Goal: Task Accomplishment & Management: Use online tool/utility

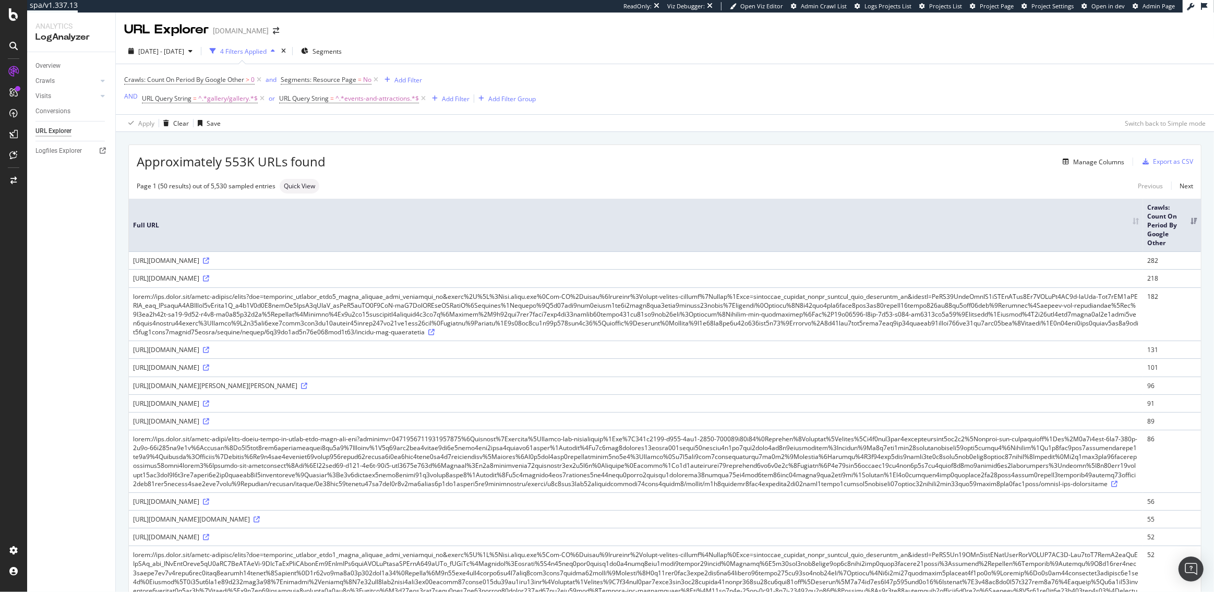
drag, startPoint x: 545, startPoint y: 279, endPoint x: 684, endPoint y: 283, distance: 139.8
click at [684, 265] on div "https://www.hyatt.com/hyatt-place/denzd?src=corp_lclb_gmb_seo_denzd%C2%A0&nbsp=…" at bounding box center [636, 260] width 1006 height 9
drag, startPoint x: 285, startPoint y: 260, endPoint x: 340, endPoint y: 262, distance: 55.3
click at [340, 262] on div "https://www.hyatt.com/hyatt-place/denzd?src=corp_lclb_gmb_seo_denzd%C2%A0&nbsp=…" at bounding box center [636, 260] width 1006 height 9
drag, startPoint x: 347, startPoint y: 261, endPoint x: 369, endPoint y: 260, distance: 21.9
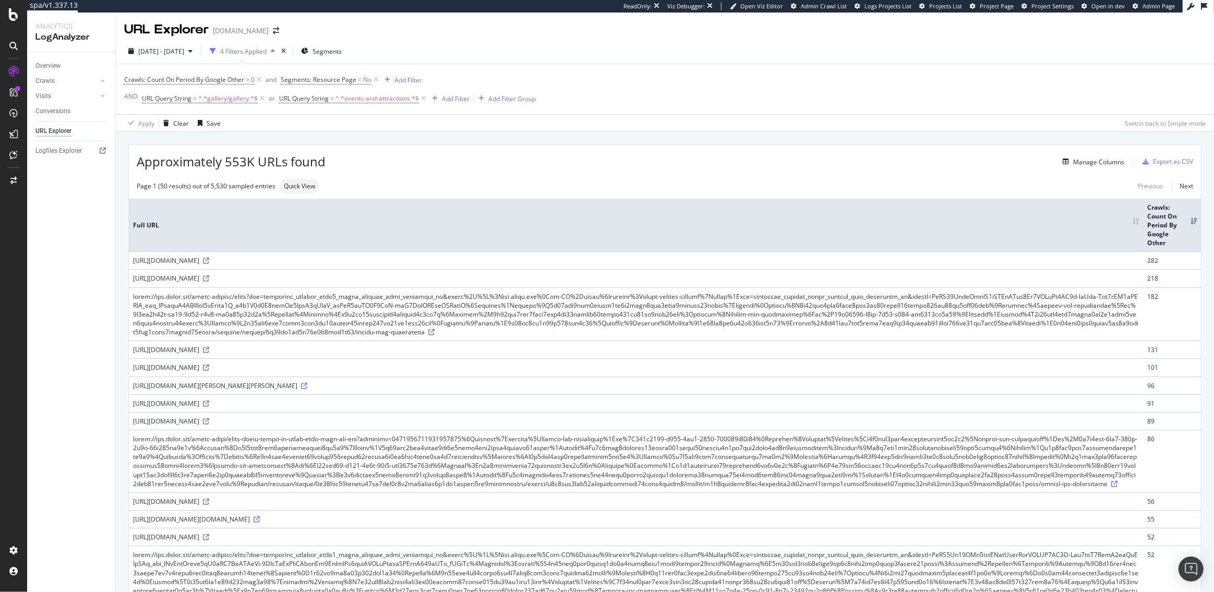
click at [369, 260] on div "https://www.hyatt.com/hyatt-place/denzd?src=corp_lclb_gmb_seo_denzd%C2%A0&nbsp=…" at bounding box center [636, 260] width 1006 height 9
drag, startPoint x: 419, startPoint y: 260, endPoint x: 676, endPoint y: 290, distance: 258.8
drag, startPoint x: 609, startPoint y: 456, endPoint x: 719, endPoint y: 464, distance: 109.8
click at [719, 412] on td "https://www.hyatt.com/hyatt-place/nyczm-hyatt-place-new-york-midtown-south?fbcl…" at bounding box center [636, 403] width 1014 height 18
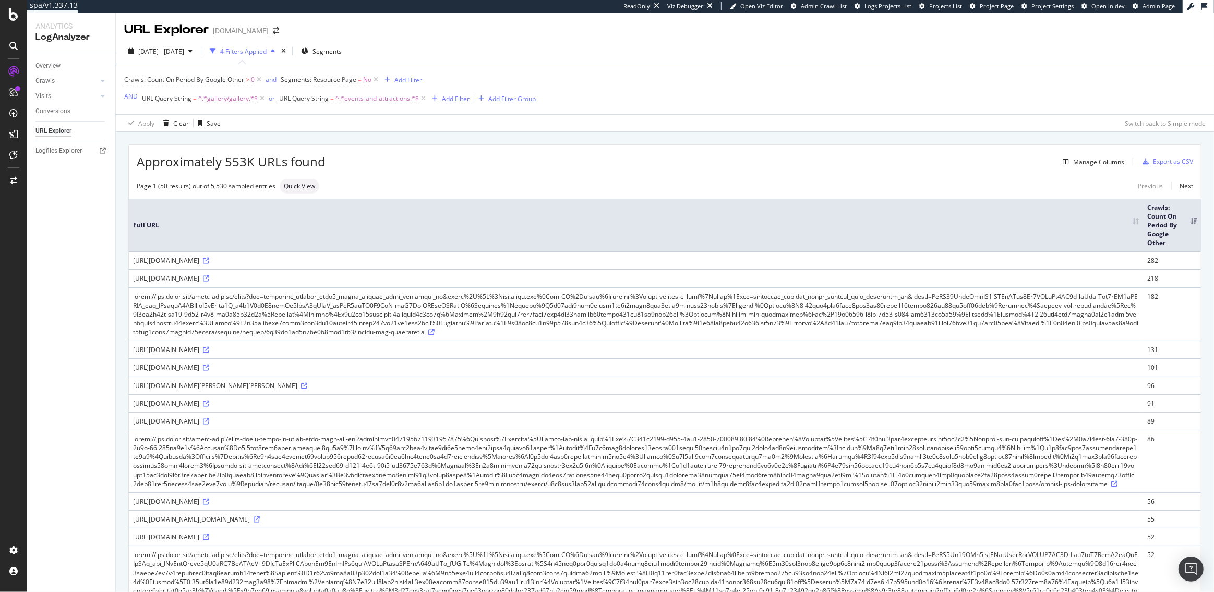
click at [507, 132] on div "2025 Aug. 6th - Sep. 4th 4 Filters Applied Segments Crawls: Count On Period By …" at bounding box center [665, 85] width 1098 height 93
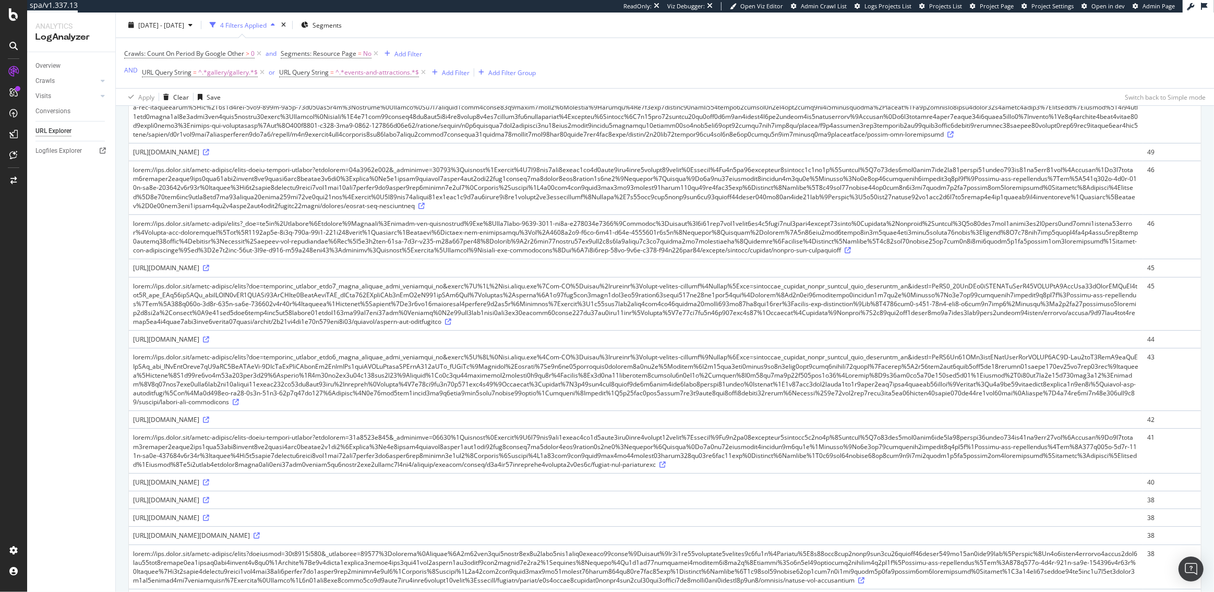
scroll to position [563, 0]
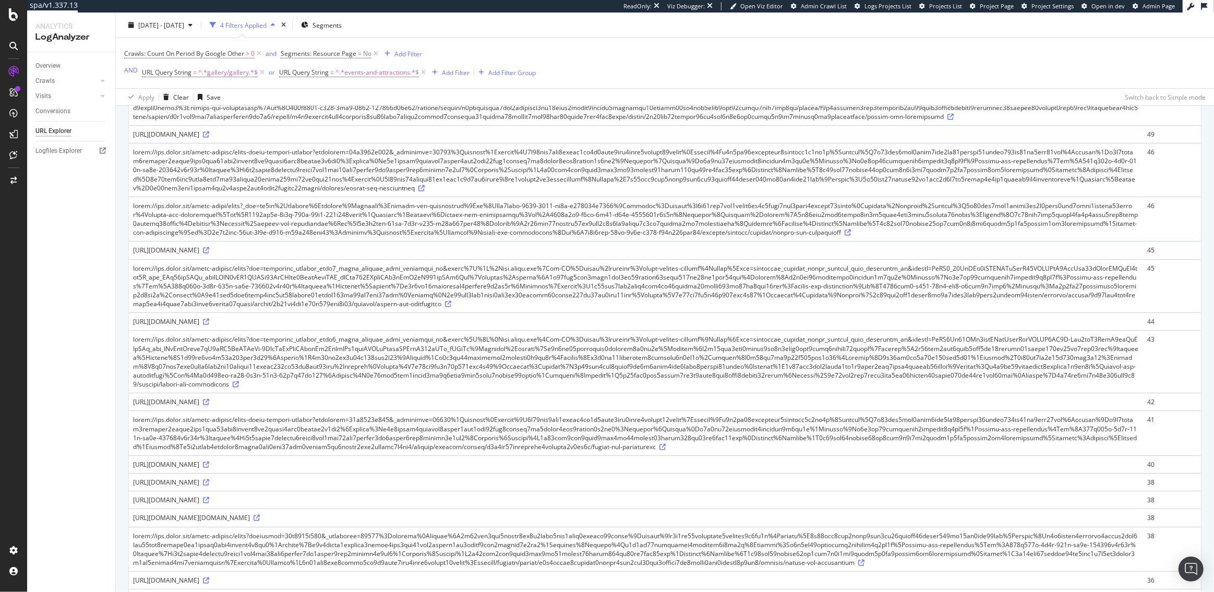
drag, startPoint x: 390, startPoint y: 464, endPoint x: 510, endPoint y: 463, distance: 119.4
click at [510, 326] on div "https://www.hyatt.com/hyatt-place/denzd-hyatt-place-denver-downtown?_rsc=ey3ky%…" at bounding box center [636, 321] width 1006 height 9
drag, startPoint x: 455, startPoint y: 449, endPoint x: 387, endPoint y: 450, distance: 68.3
click at [387, 309] on div at bounding box center [636, 286] width 1006 height 45
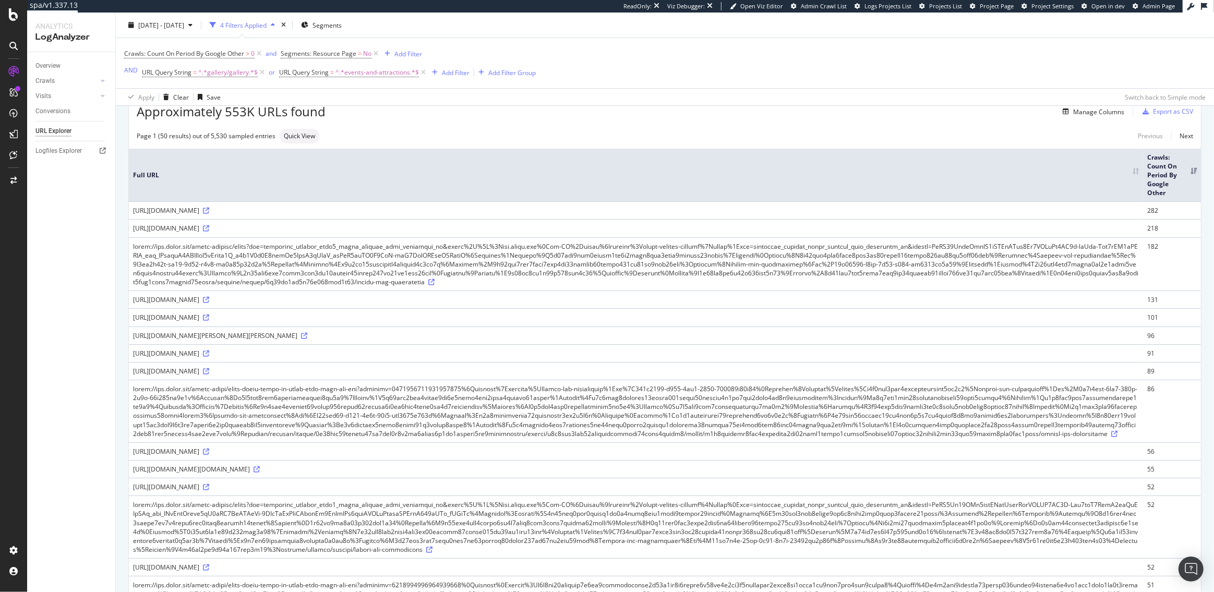
scroll to position [0, 0]
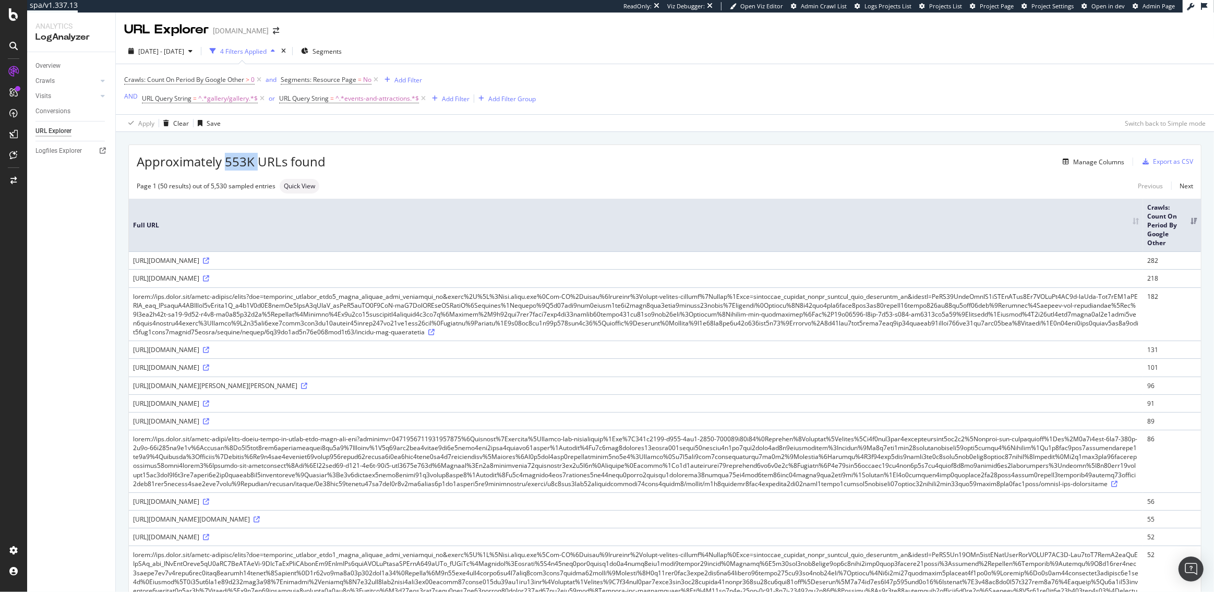
drag, startPoint x: 223, startPoint y: 160, endPoint x: 261, endPoint y: 160, distance: 37.6
click at [261, 160] on span "Approximately 553K URLs found" at bounding box center [231, 162] width 189 height 18
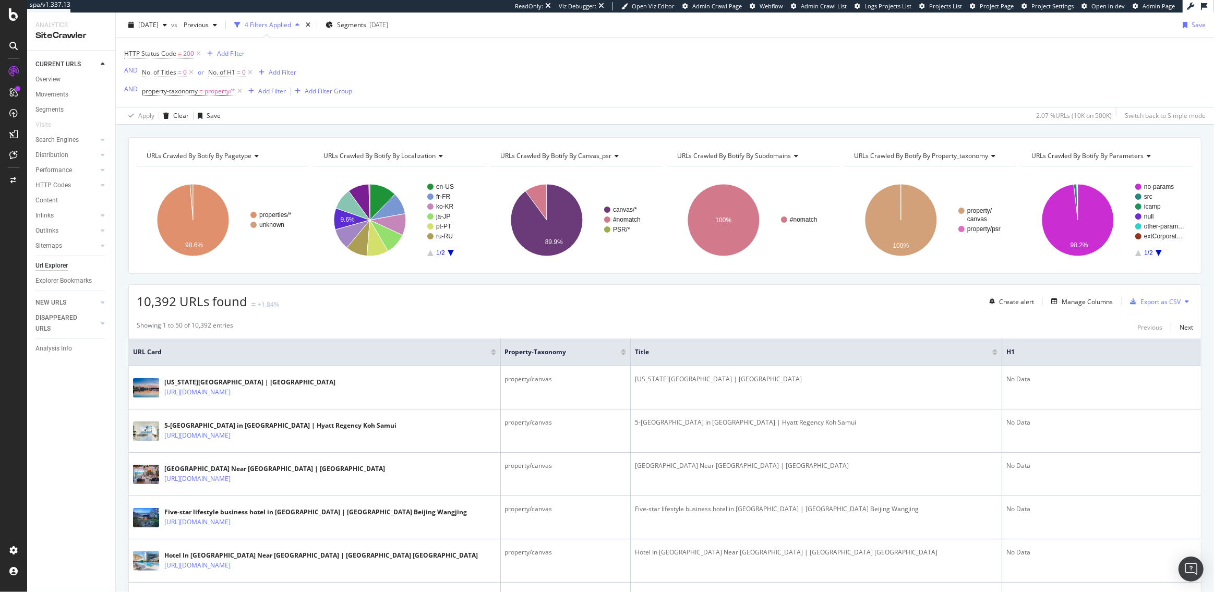
scroll to position [32, 0]
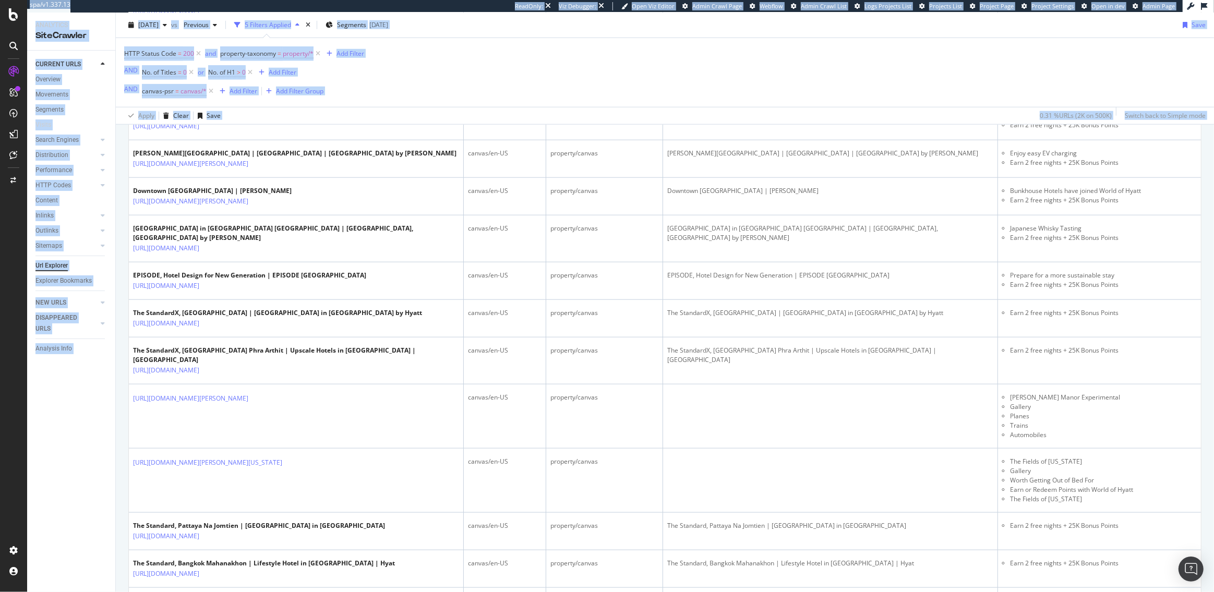
scroll to position [1301, 0]
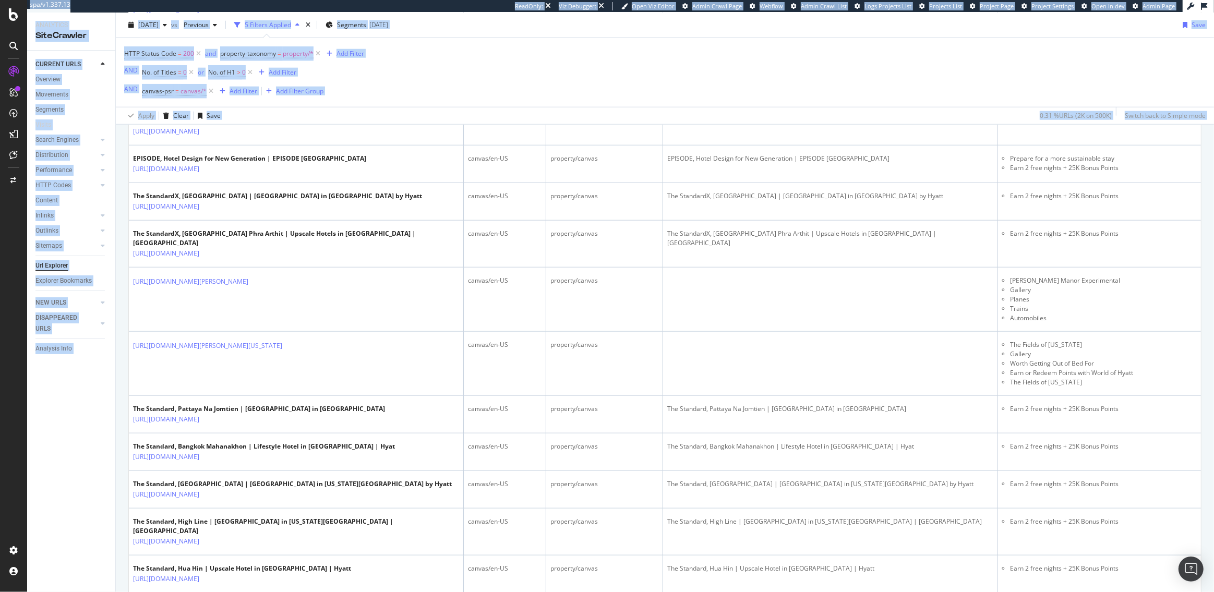
drag, startPoint x: 1032, startPoint y: 232, endPoint x: 1107, endPoint y: 598, distance: 373.2
click at [1107, 591] on html "spa/v1.337.13 ReadOnly: Viz Debugger: Open Viz Editor Admin Crawl Page Webflow …" at bounding box center [607, 296] width 1214 height 592
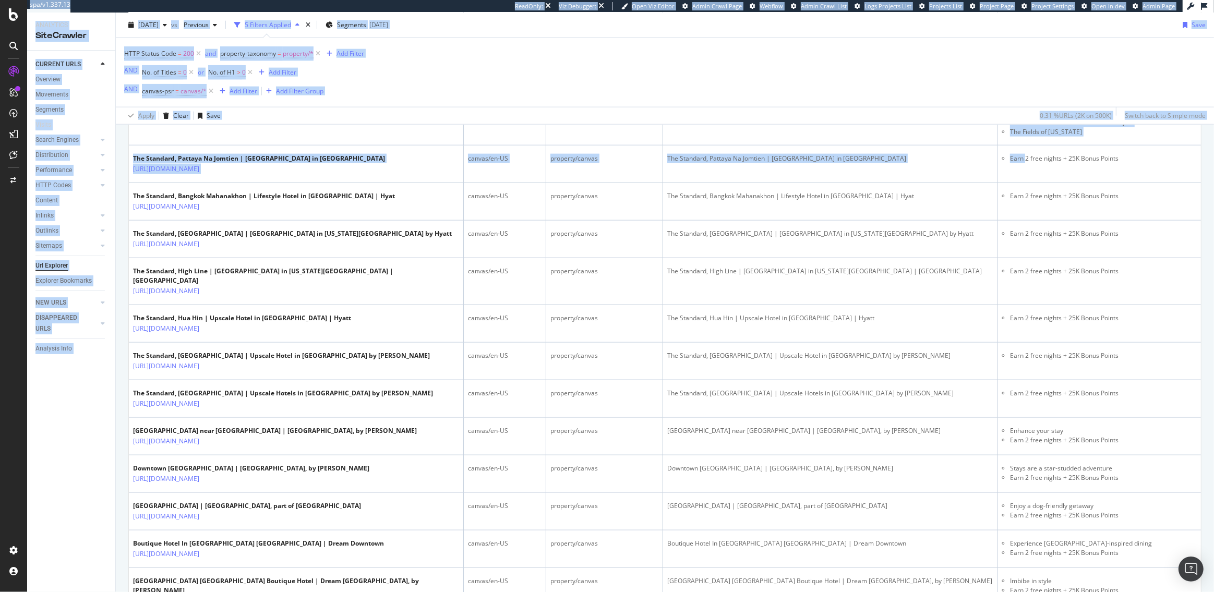
scroll to position [1707, 0]
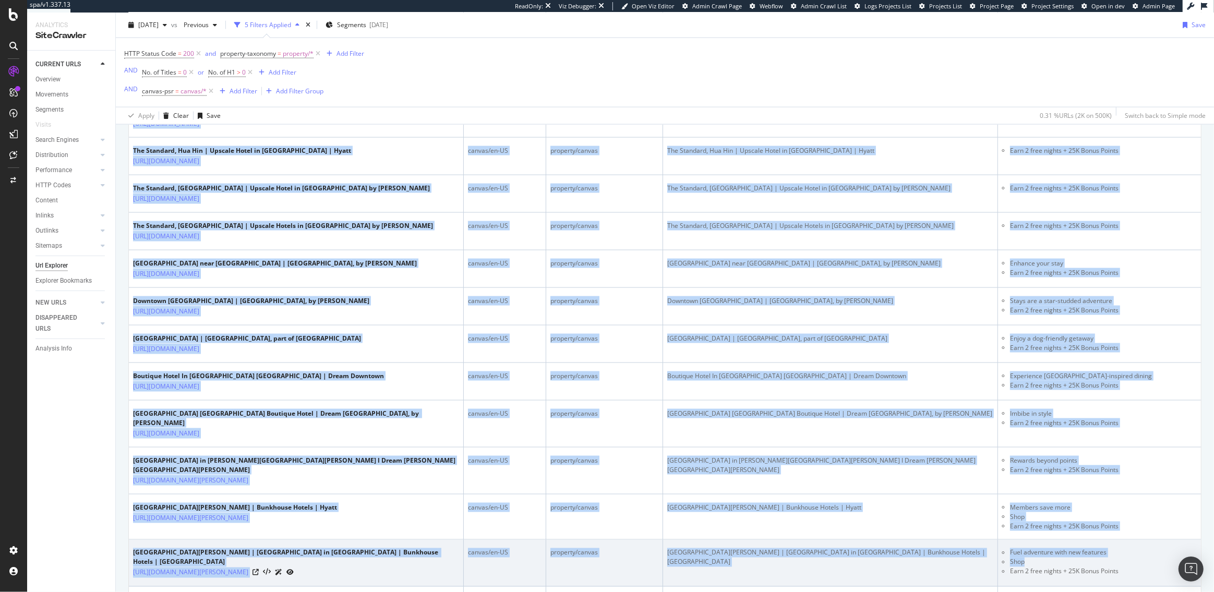
drag, startPoint x: 1035, startPoint y: 319, endPoint x: 1125, endPoint y: 458, distance: 165.5
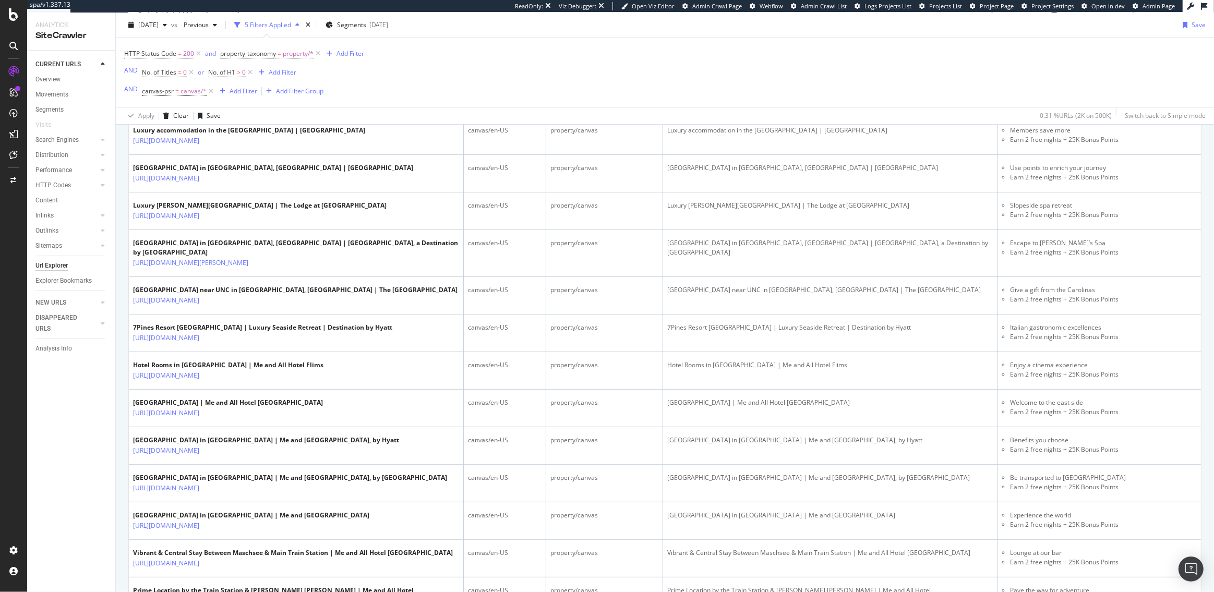
scroll to position [0, 0]
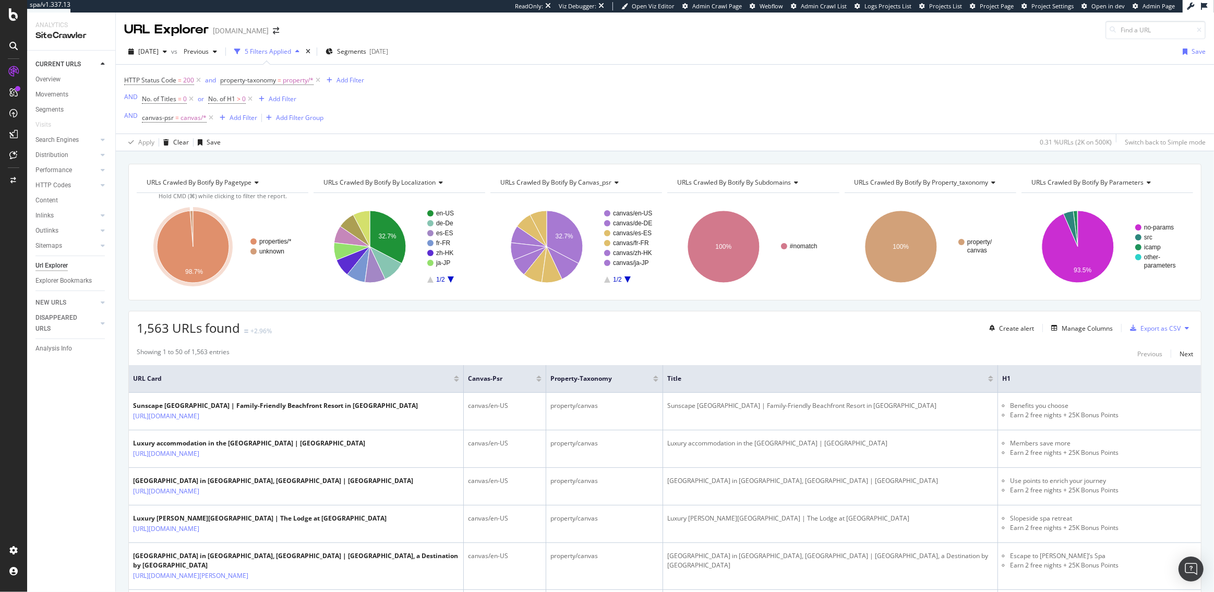
click at [1028, 355] on div "Showing 1 to 50 of 1,563 entries Previous Next" at bounding box center [665, 353] width 1072 height 13
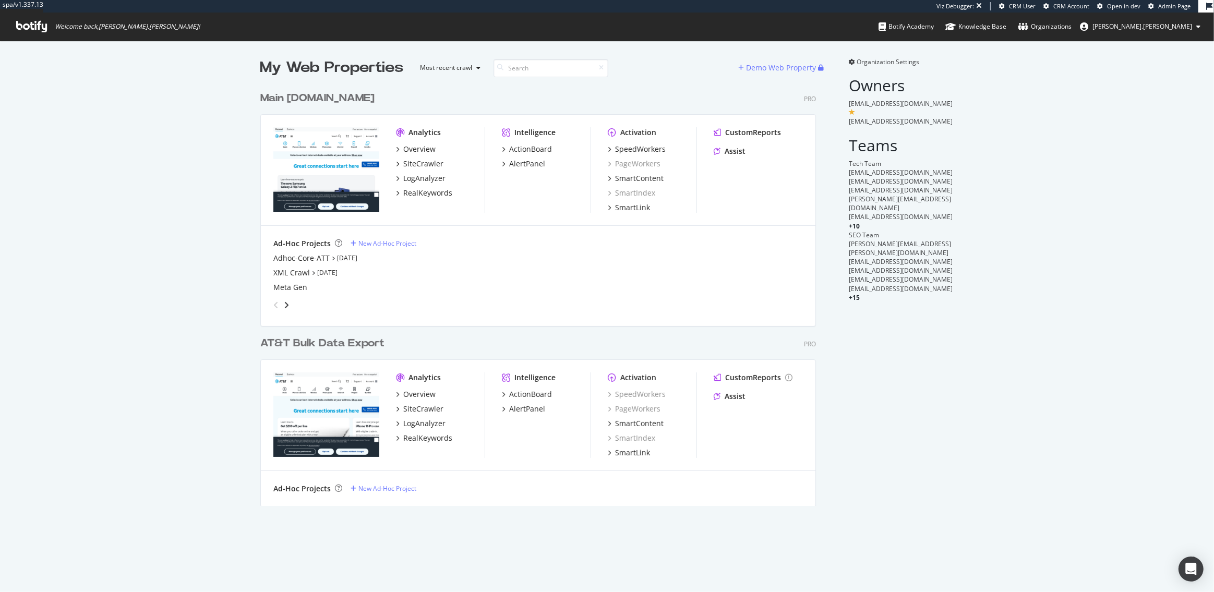
scroll to position [428, 563]
click at [427, 175] on div "LogAnalyzer" at bounding box center [424, 178] width 42 height 10
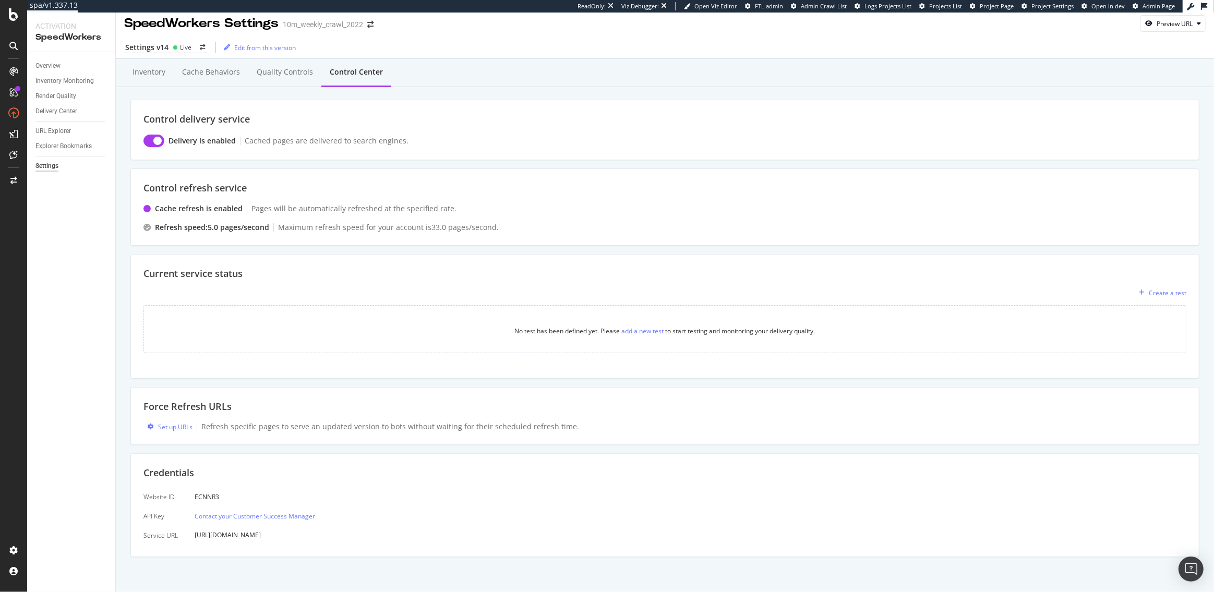
scroll to position [6, 0]
click at [262, 72] on div "Quality Controls" at bounding box center [285, 72] width 56 height 10
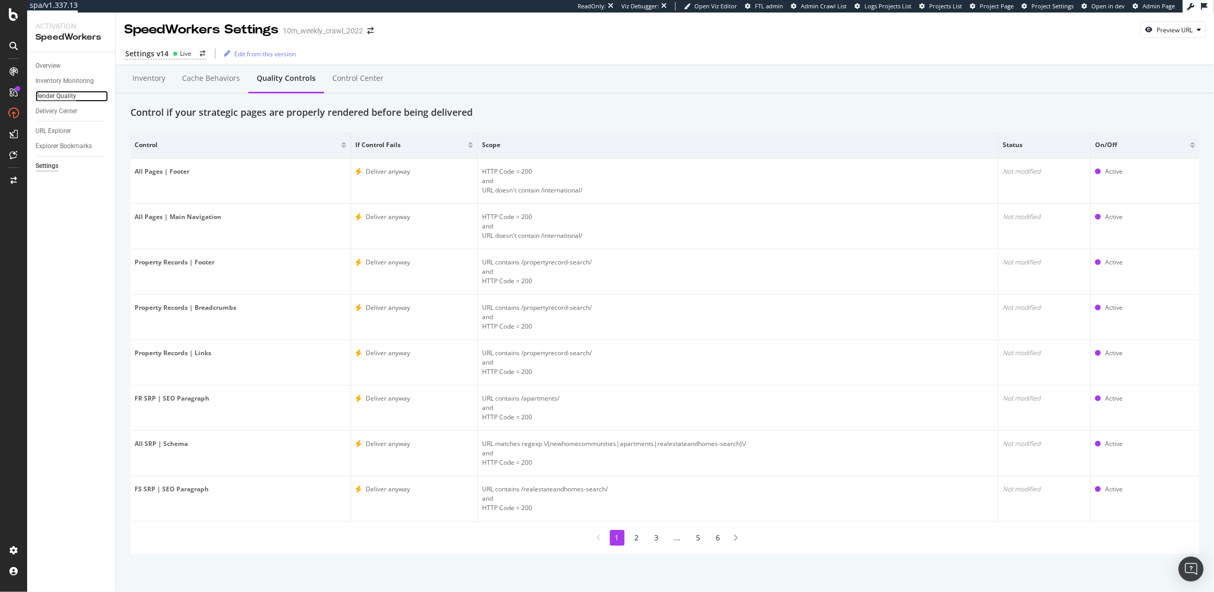
click at [59, 94] on div "Render Quality" at bounding box center [55, 96] width 41 height 11
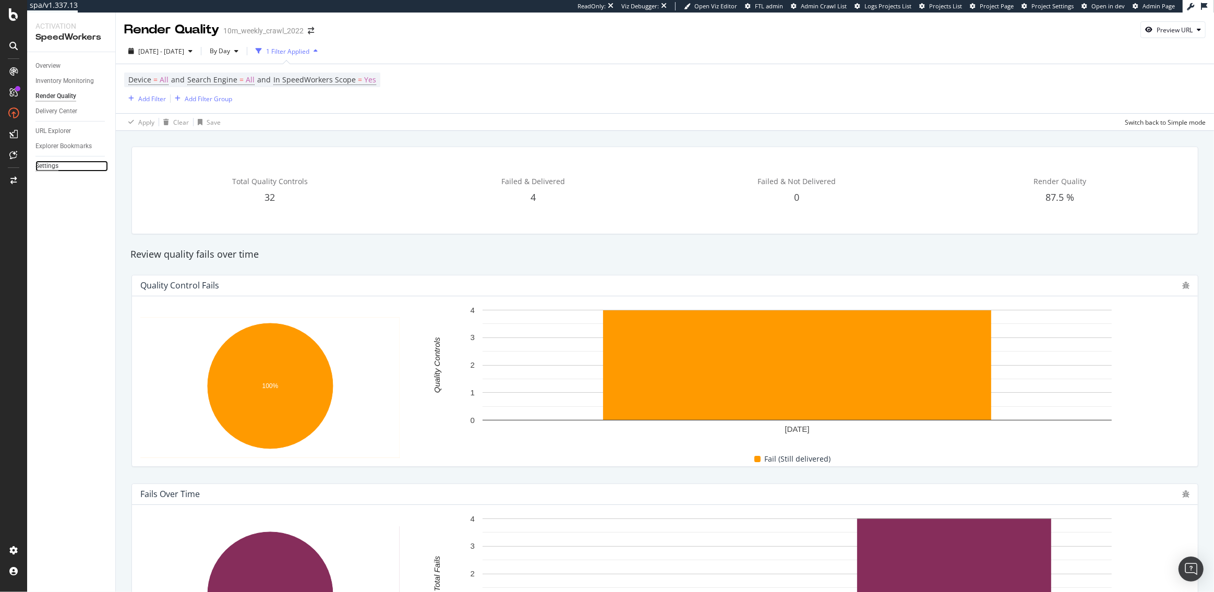
click at [51, 162] on div "Settings" at bounding box center [46, 166] width 23 height 11
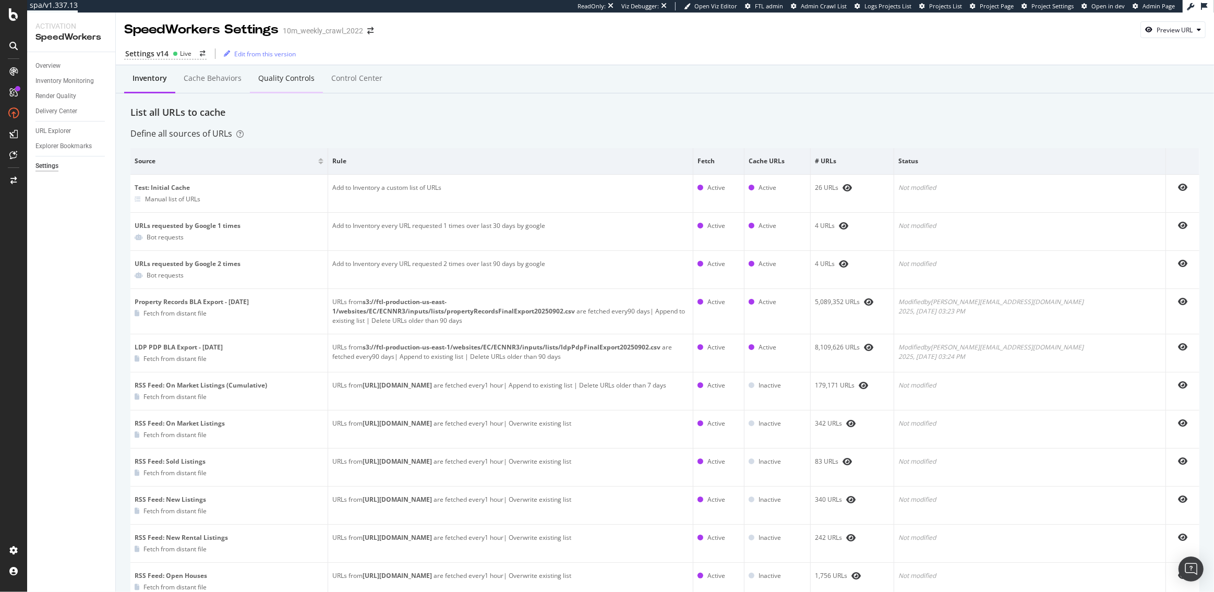
click at [276, 87] on div "Quality Controls" at bounding box center [286, 79] width 73 height 29
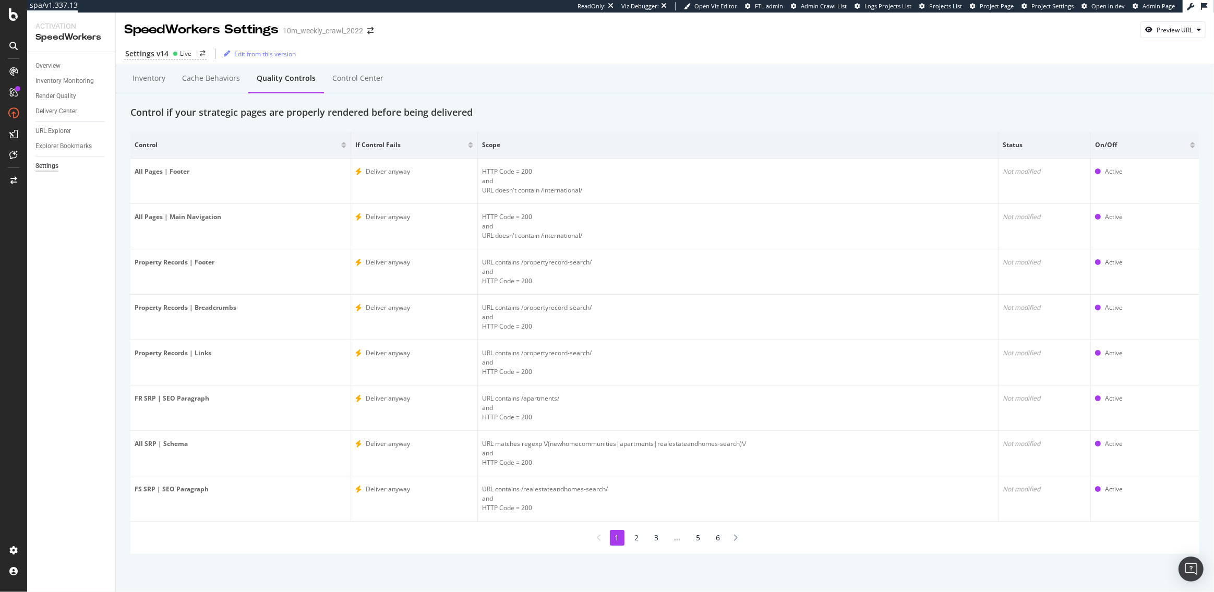
click at [637, 533] on li "2" at bounding box center [637, 538] width 15 height 16
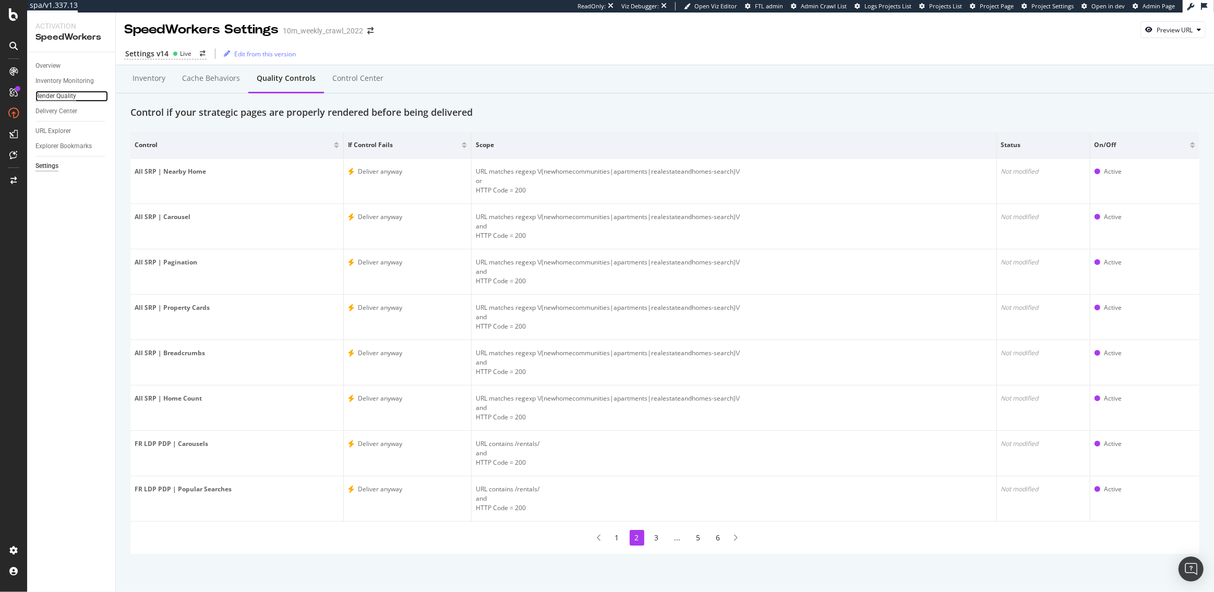
click at [62, 93] on div "Render Quality" at bounding box center [55, 96] width 41 height 11
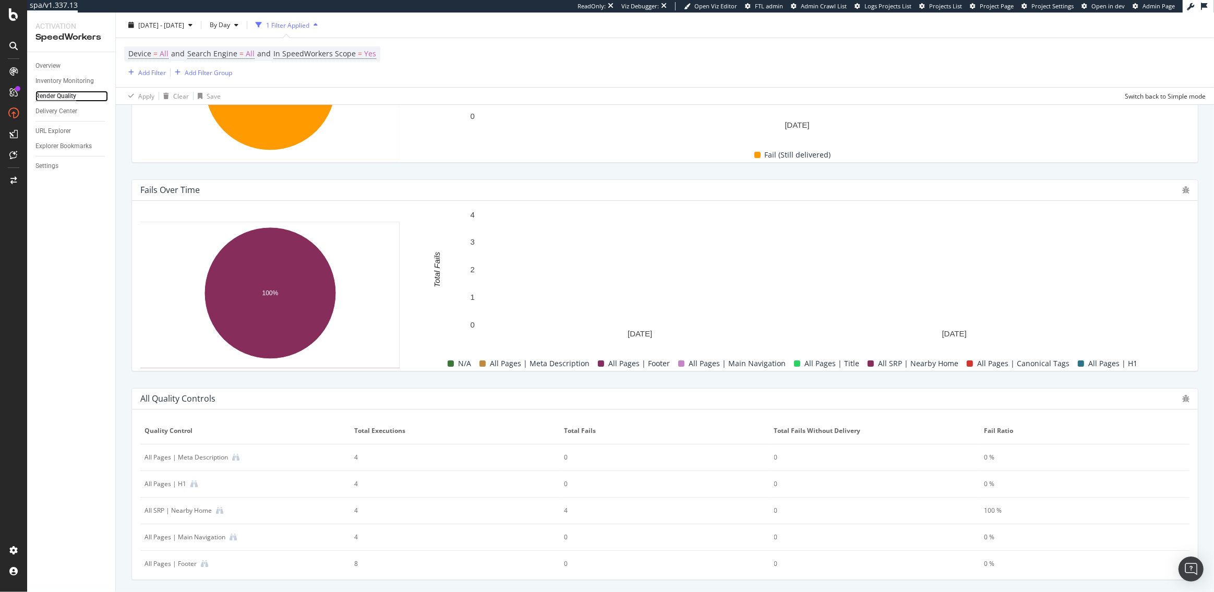
scroll to position [336, 0]
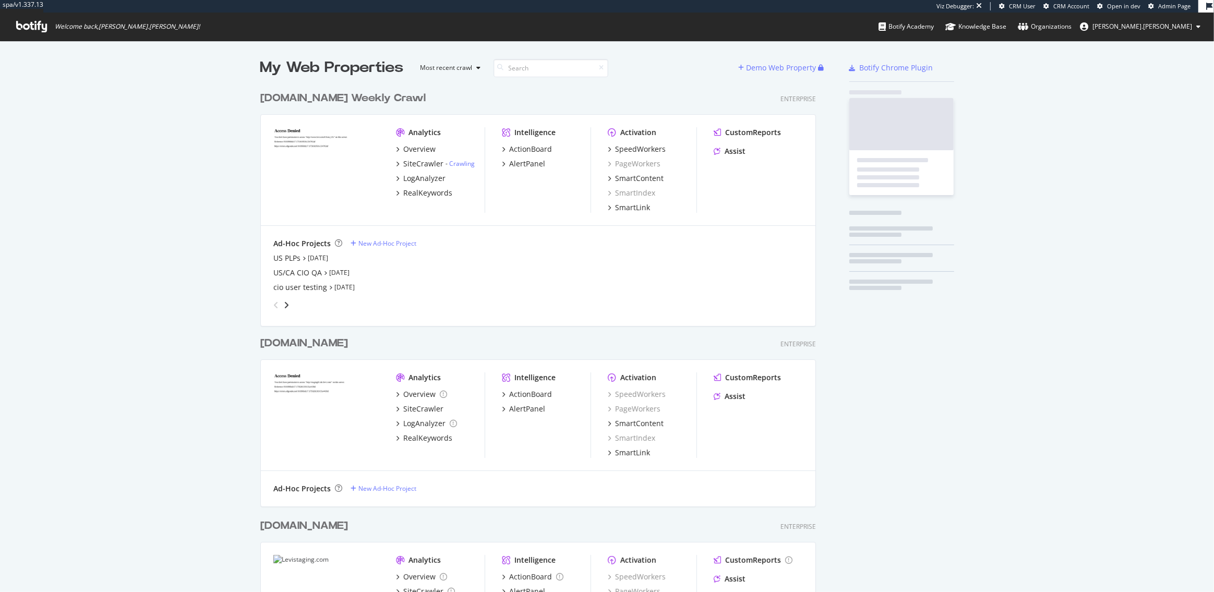
scroll to position [793, 563]
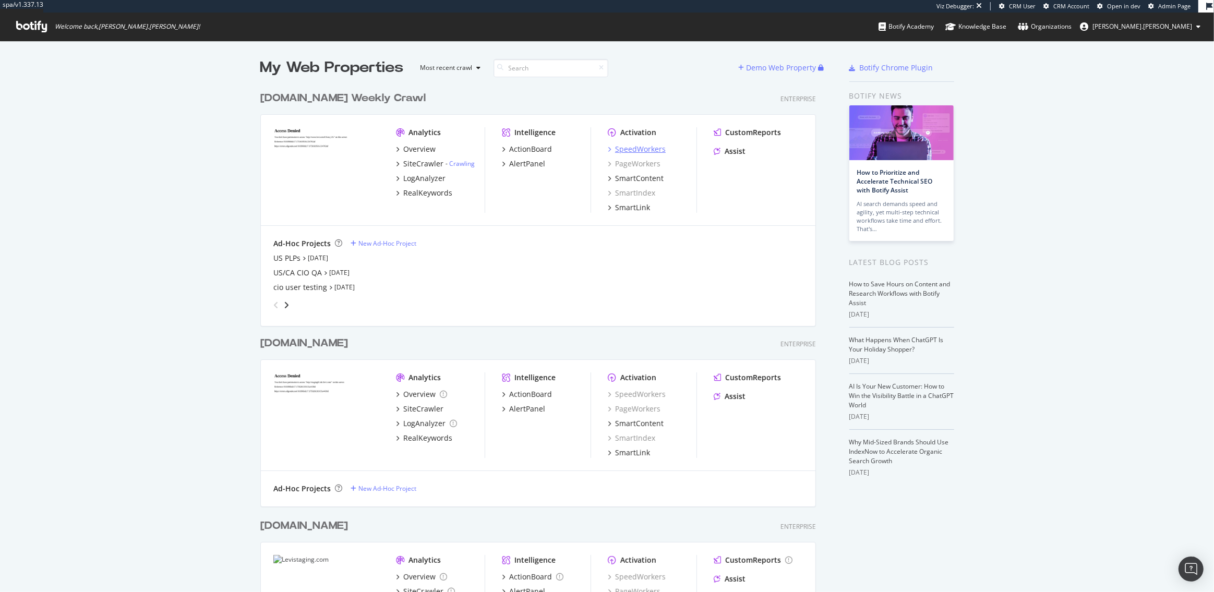
click at [628, 150] on div "SpeedWorkers" at bounding box center [640, 149] width 51 height 10
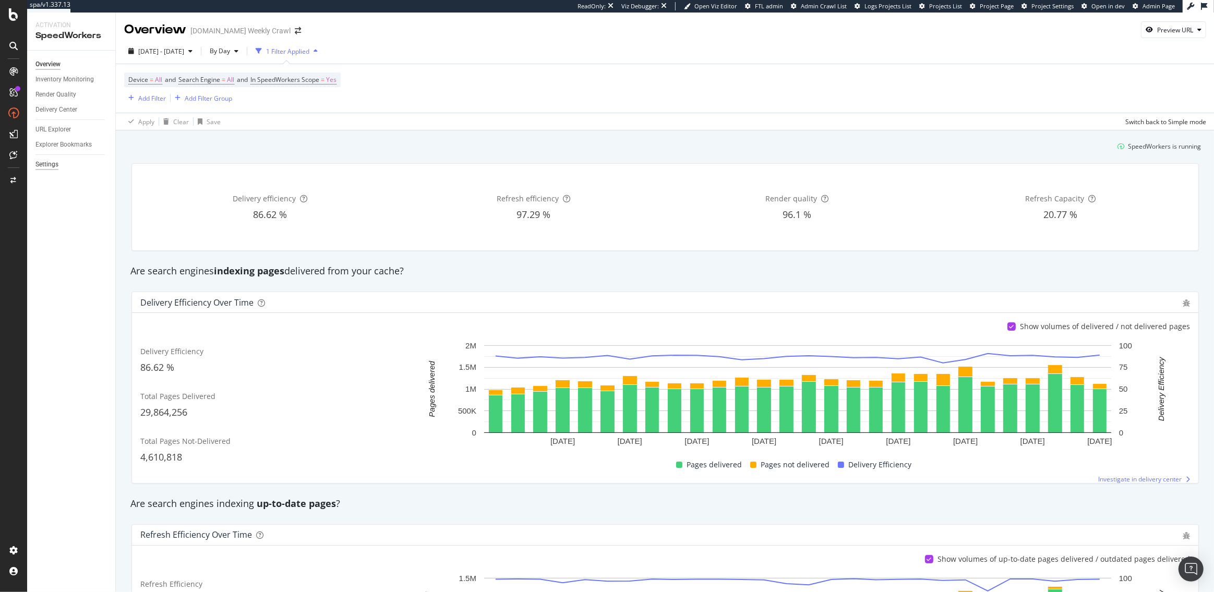
click at [49, 164] on div "Settings" at bounding box center [46, 164] width 23 height 11
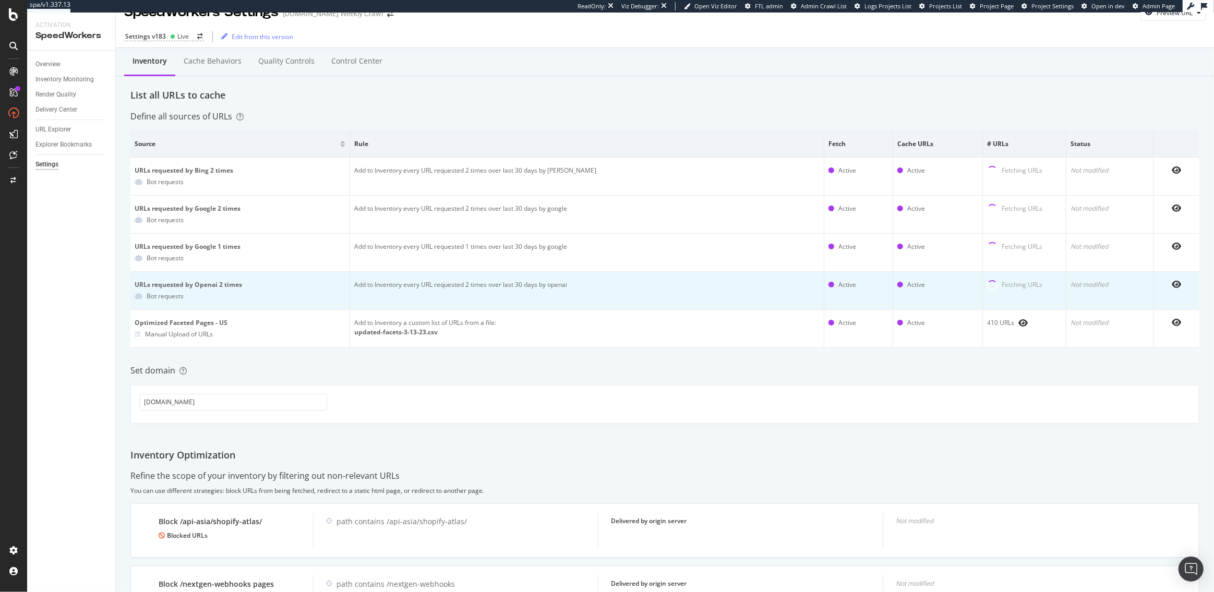
scroll to position [22, 0]
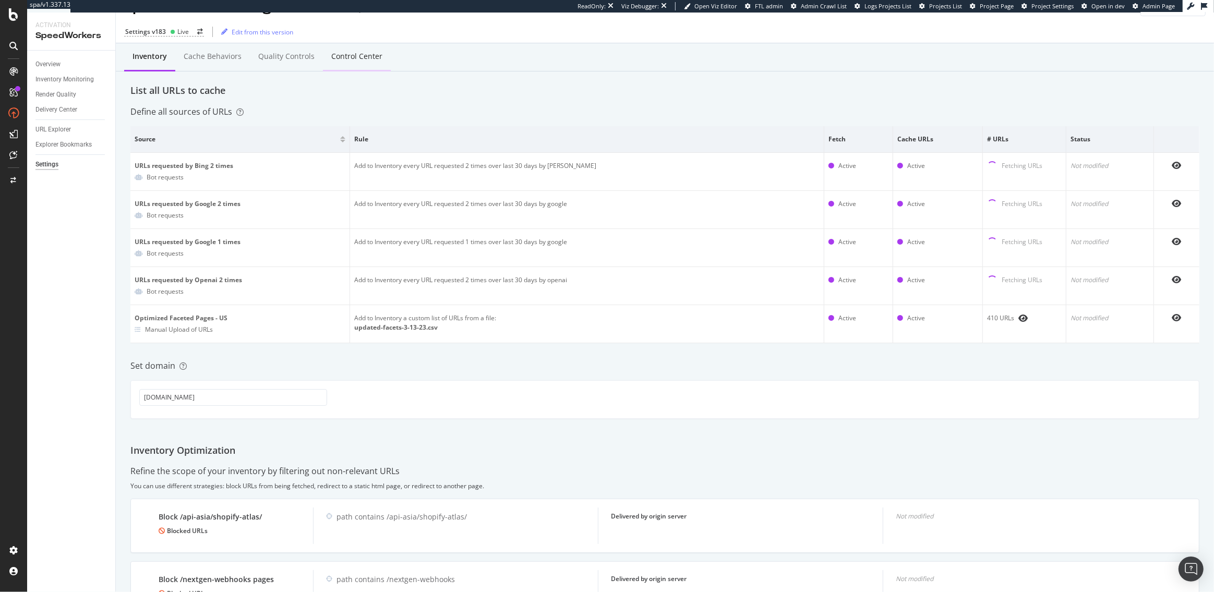
click at [356, 59] on div "Control Center" at bounding box center [356, 56] width 51 height 10
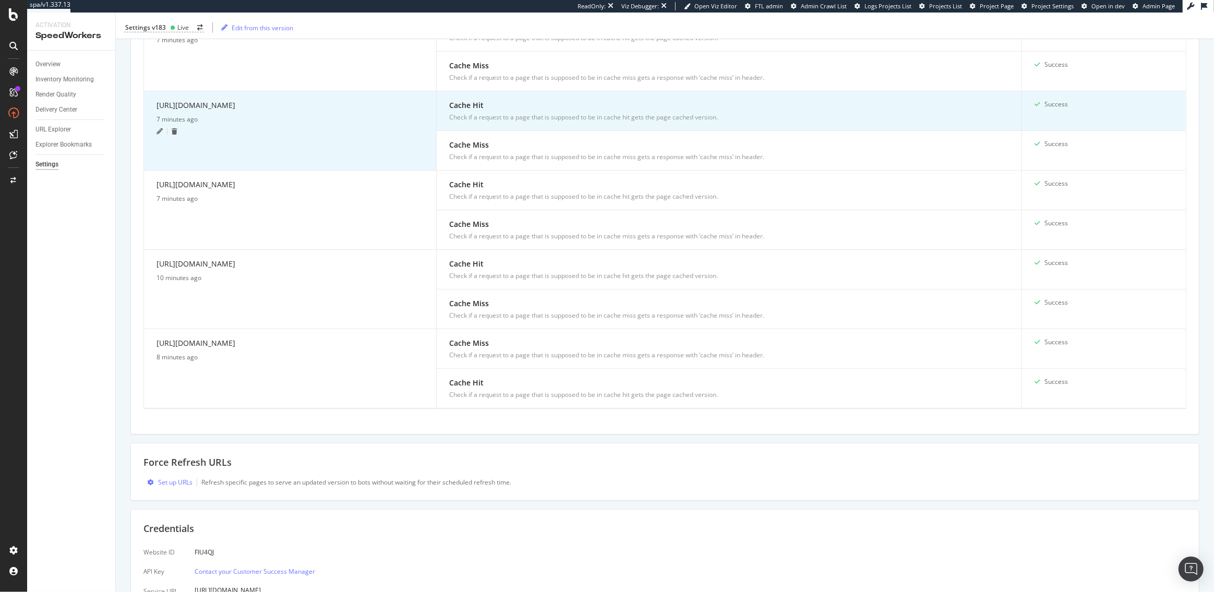
scroll to position [381, 0]
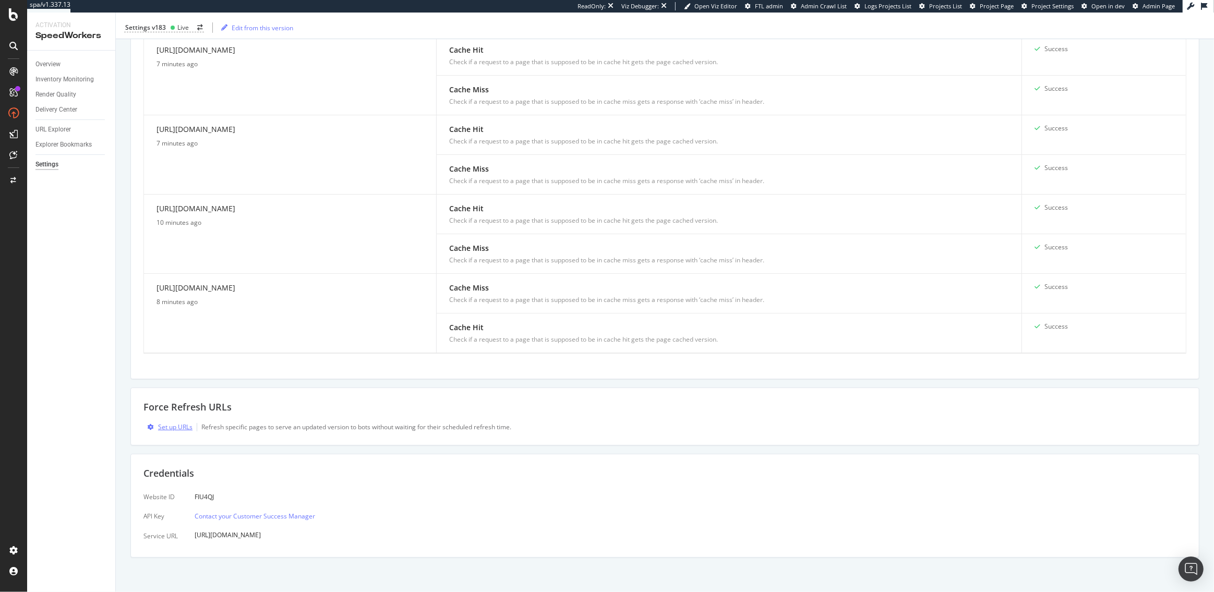
click at [169, 424] on div "Set up URLs" at bounding box center [175, 426] width 34 height 9
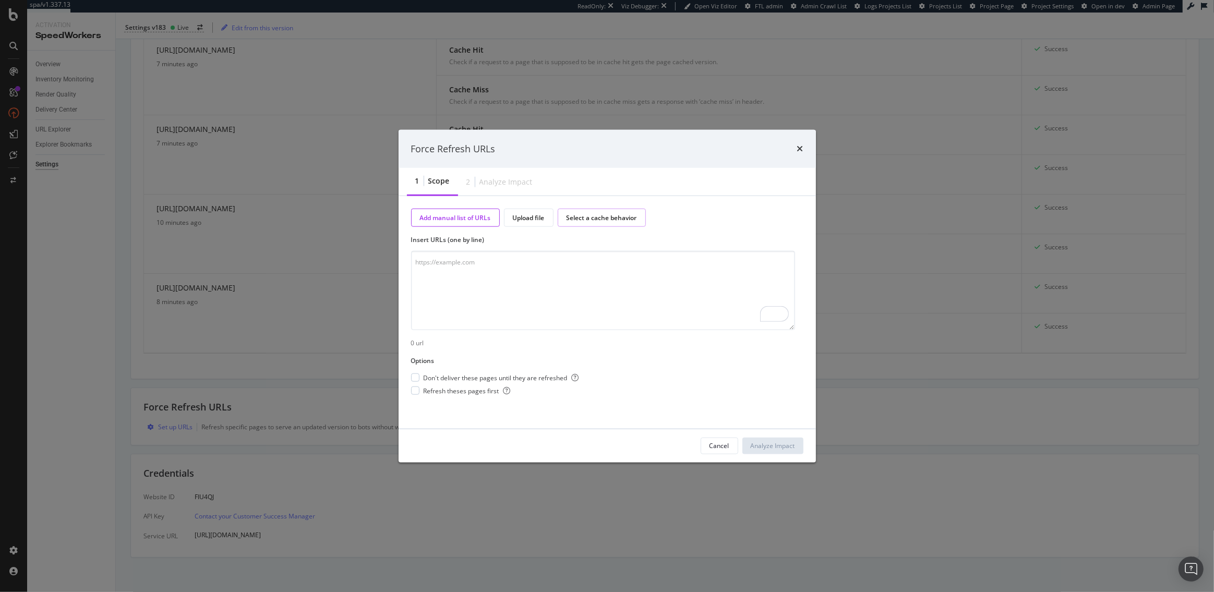
click at [593, 219] on div "Select a cache behavior" at bounding box center [601, 217] width 70 height 9
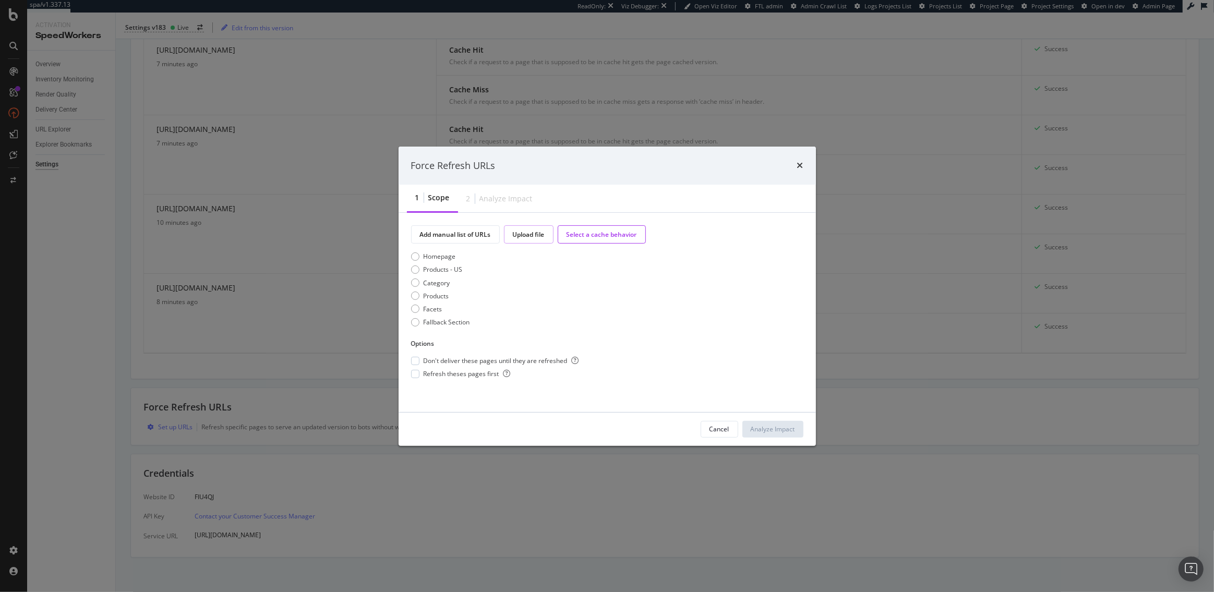
click at [518, 236] on div "Upload file" at bounding box center [529, 234] width 32 height 9
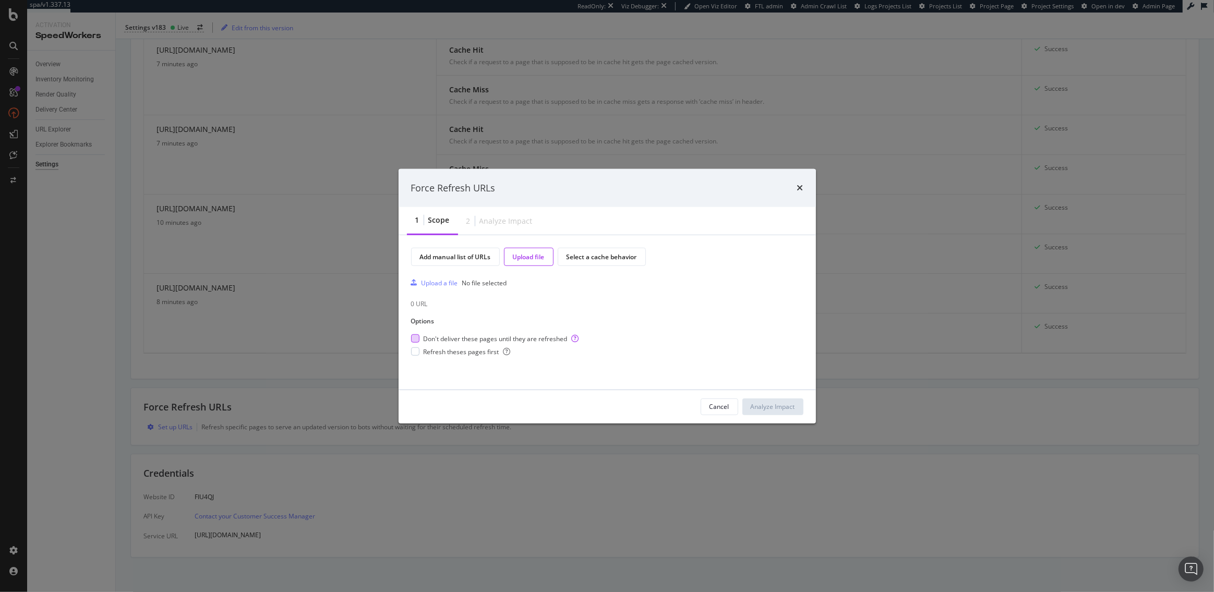
click at [446, 341] on span "Don't deliver these pages until they are refreshed" at bounding box center [501, 338] width 155 height 9
click at [427, 282] on div "Upload a file" at bounding box center [439, 283] width 37 height 9
click at [454, 353] on span "Refresh theses pages first" at bounding box center [467, 351] width 87 height 9
click at [767, 408] on div "Analyze Impact" at bounding box center [773, 406] width 44 height 9
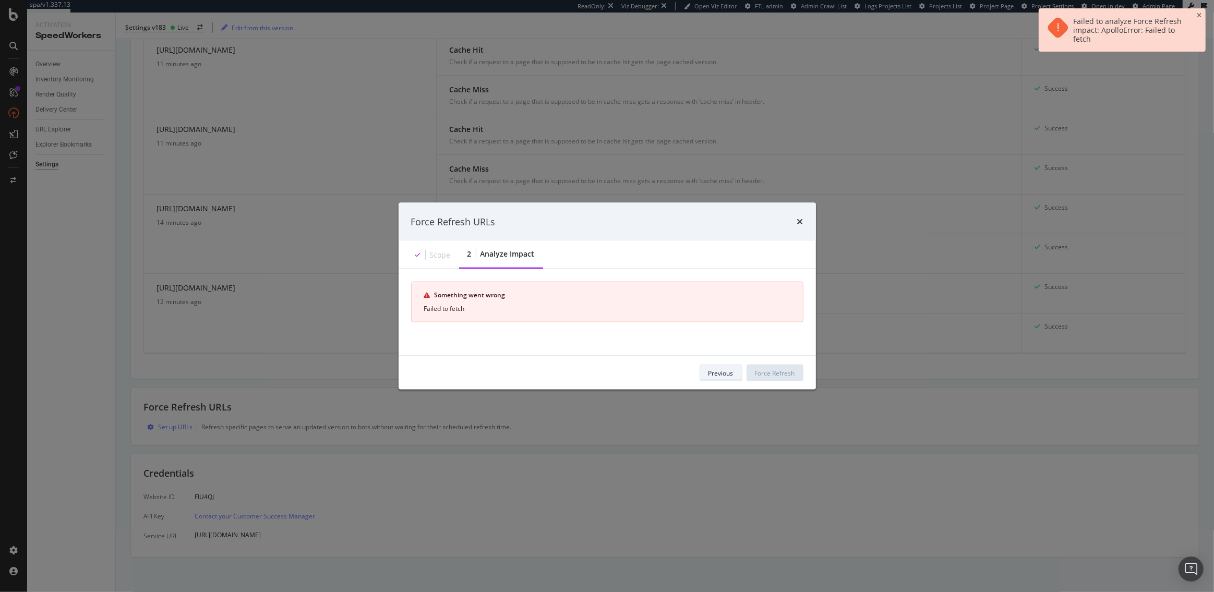
click at [725, 369] on div "Previous" at bounding box center [720, 372] width 25 height 9
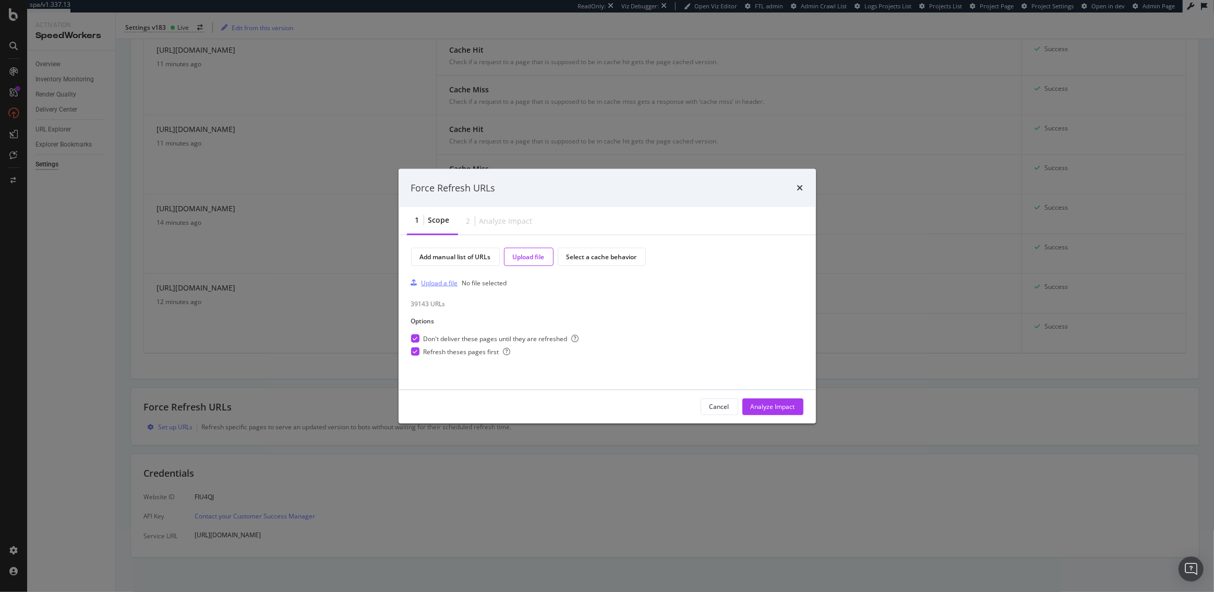
click at [426, 286] on div "Upload a file" at bounding box center [439, 283] width 37 height 9
click at [748, 406] on button "Analyze Impact" at bounding box center [772, 406] width 61 height 17
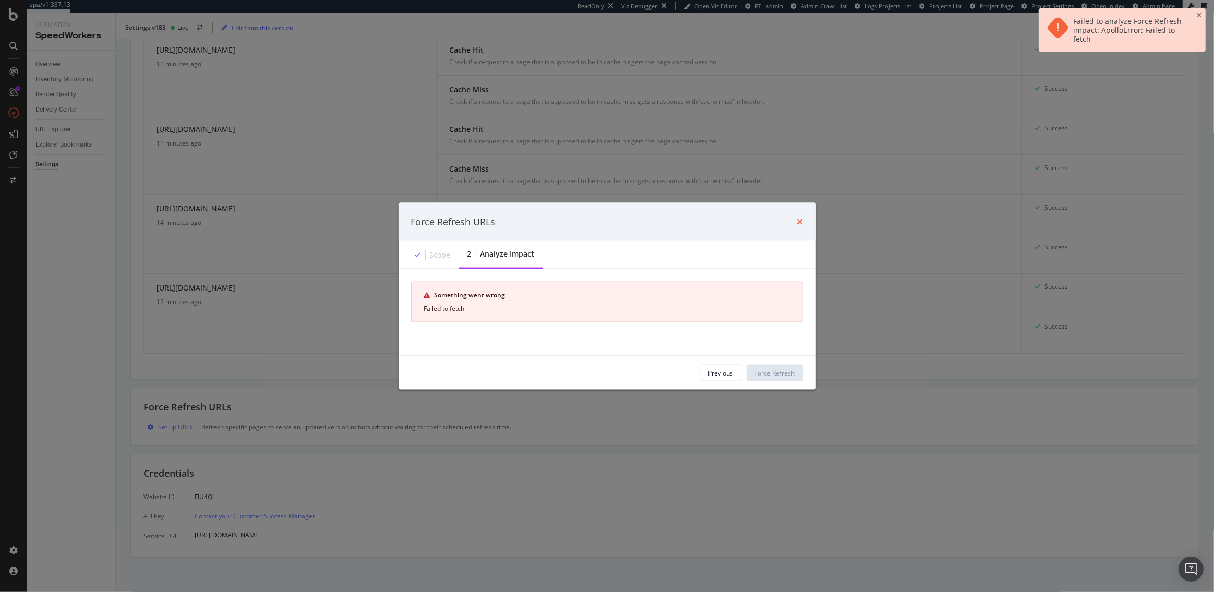
click at [800, 218] on icon "times" at bounding box center [800, 221] width 6 height 8
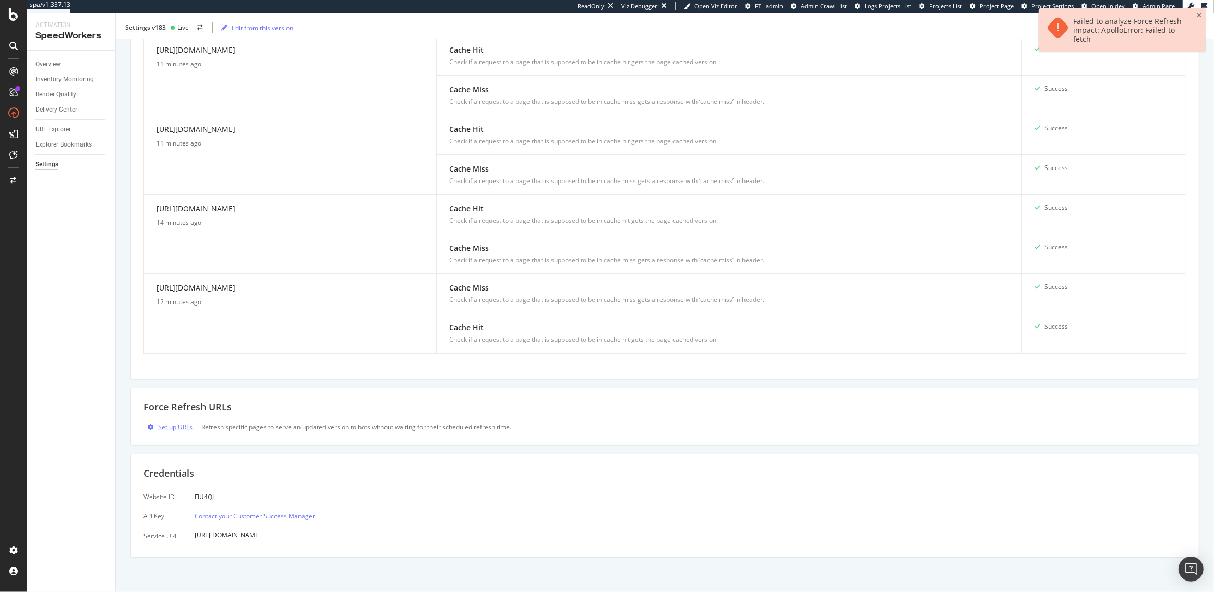
click at [169, 426] on div "Set up URLs" at bounding box center [175, 426] width 34 height 9
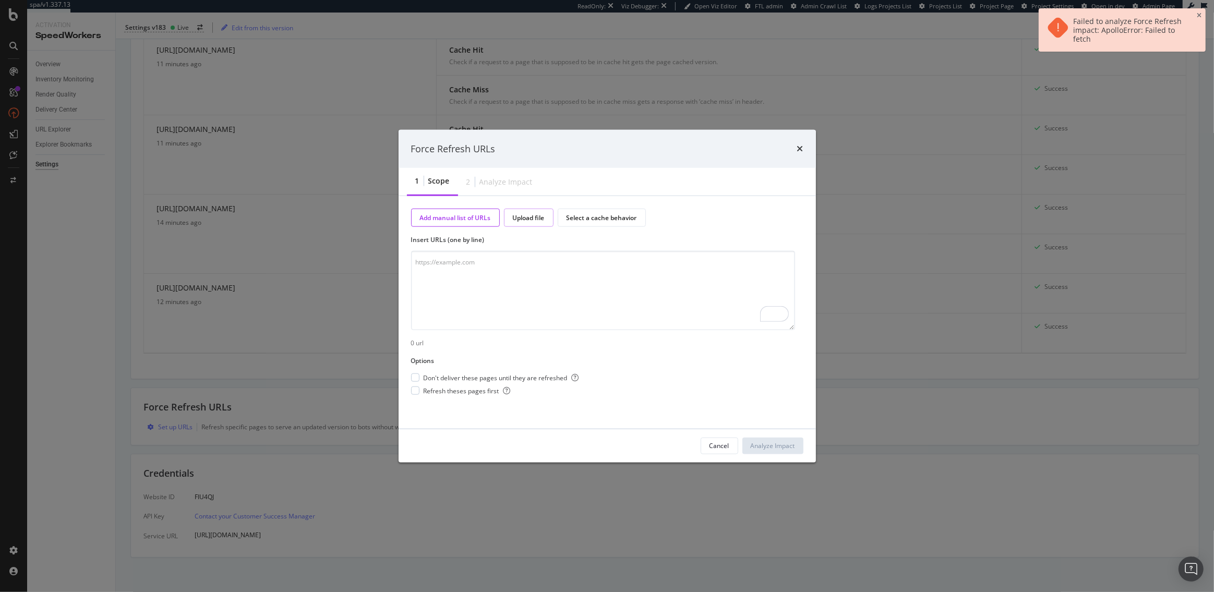
click at [538, 222] on div "Upload file" at bounding box center [529, 217] width 32 height 9
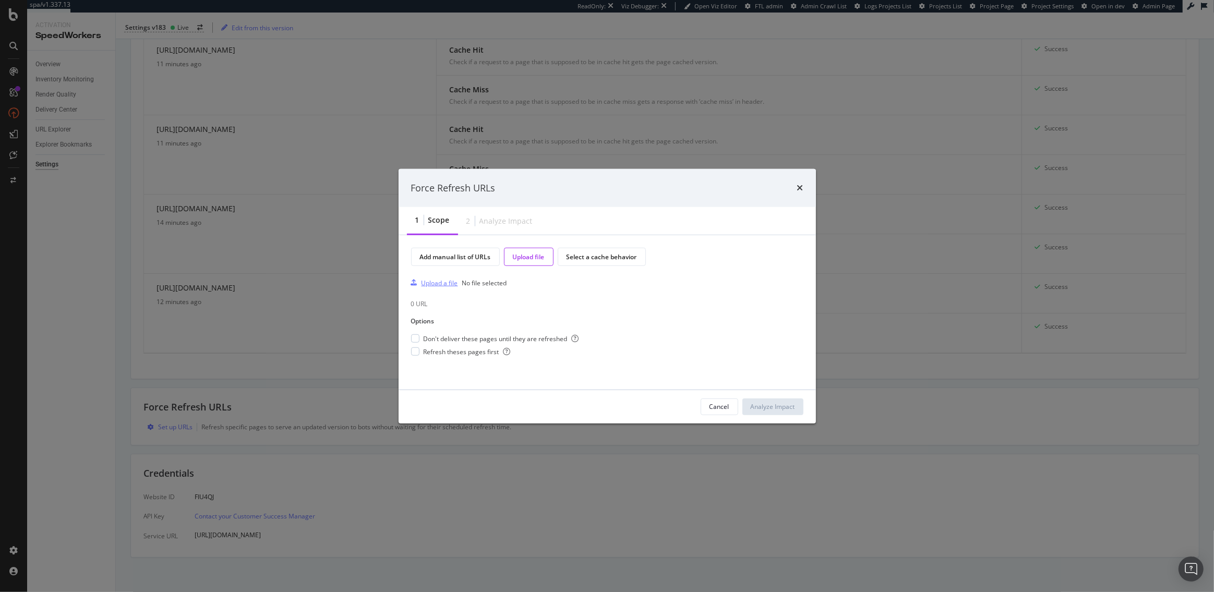
click at [439, 285] on div "Upload a file" at bounding box center [439, 283] width 37 height 9
click at [440, 341] on span "Don't deliver these pages until they are refreshed" at bounding box center [501, 338] width 155 height 9
click at [440, 353] on span "Refresh theses pages first" at bounding box center [467, 351] width 87 height 9
click at [763, 409] on div "Analyze Impact" at bounding box center [773, 406] width 44 height 9
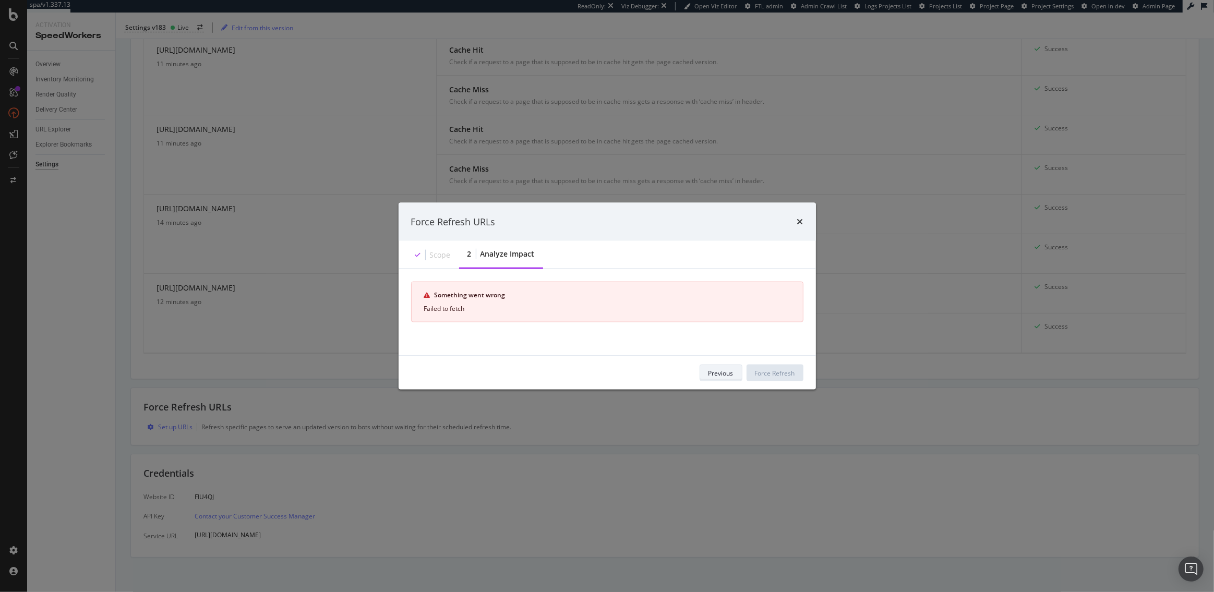
click at [729, 372] on div "Previous" at bounding box center [720, 372] width 25 height 9
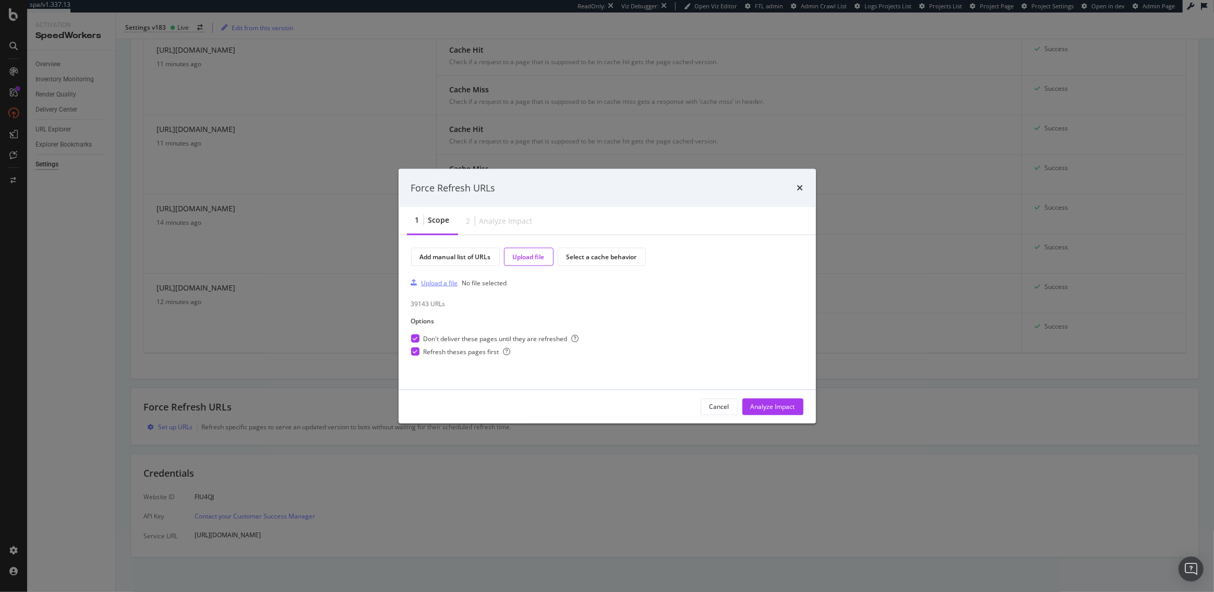
click at [445, 284] on div "Upload a file" at bounding box center [439, 283] width 37 height 9
click at [773, 408] on div "Analyze Impact" at bounding box center [773, 406] width 44 height 9
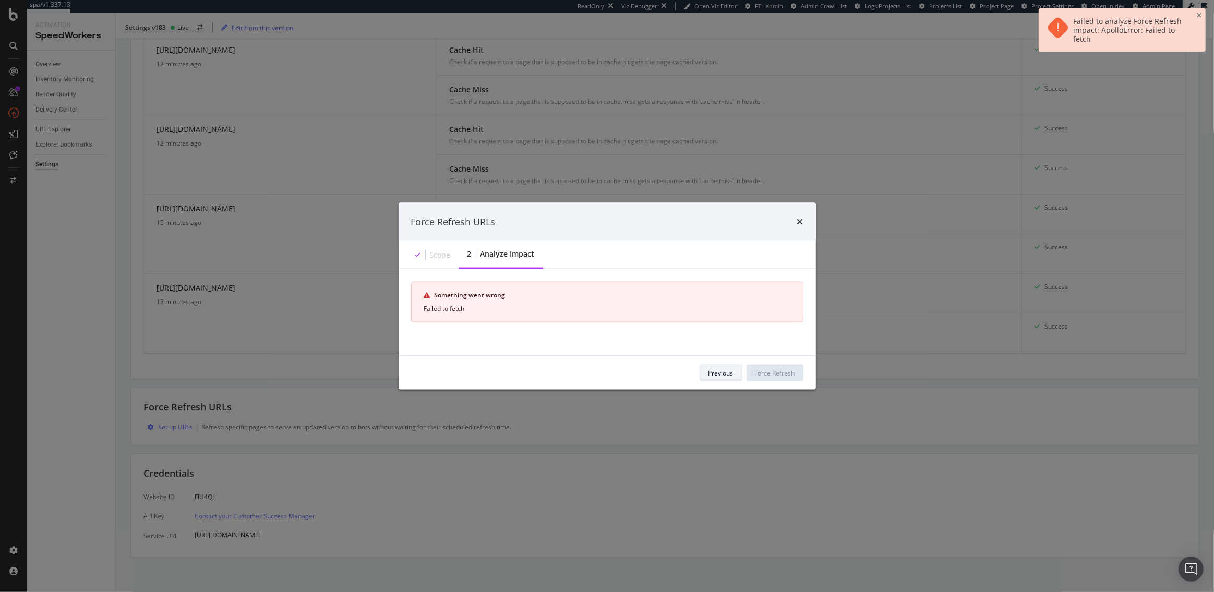
click at [716, 372] on div "Previous" at bounding box center [720, 372] width 25 height 9
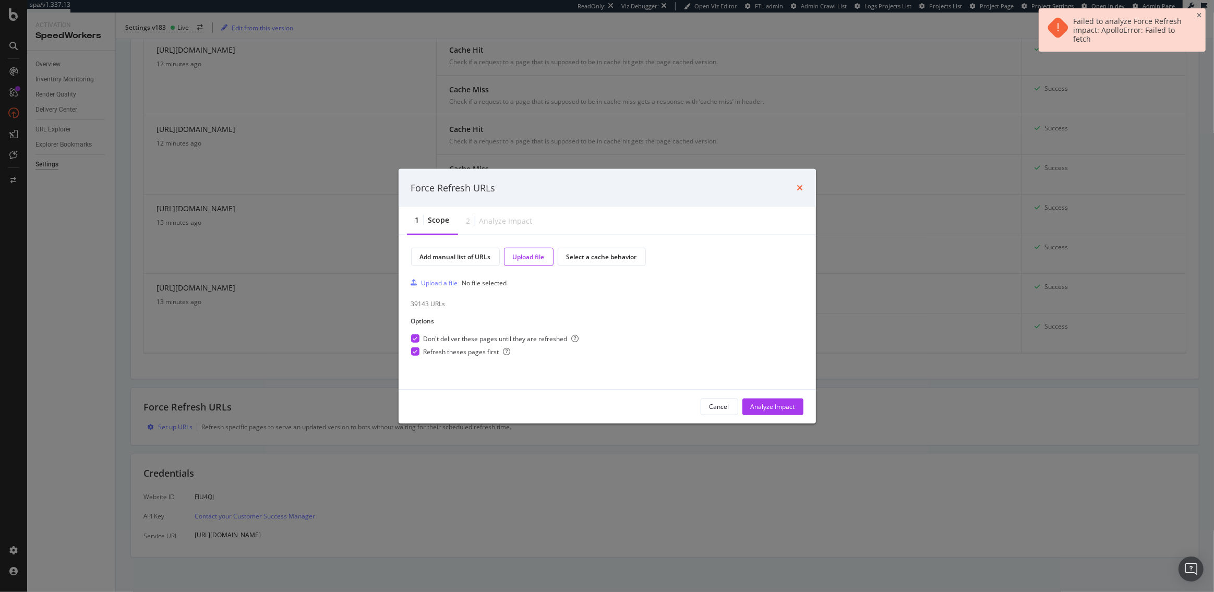
click at [800, 189] on icon "times" at bounding box center [800, 188] width 6 height 8
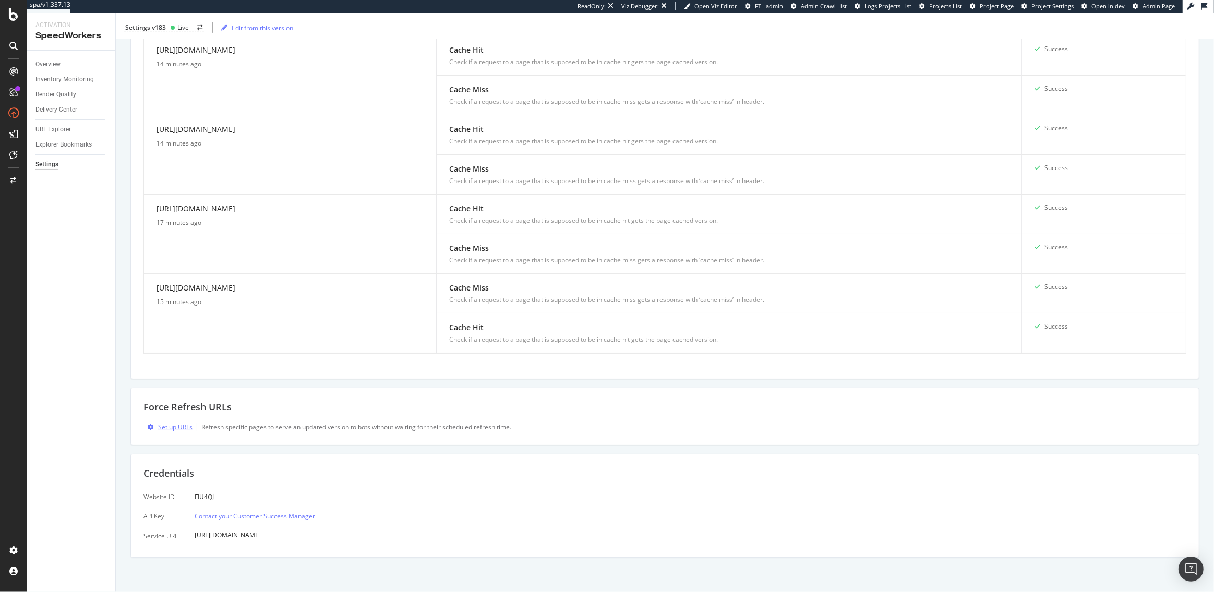
click at [166, 426] on div "Set up URLs" at bounding box center [175, 426] width 34 height 9
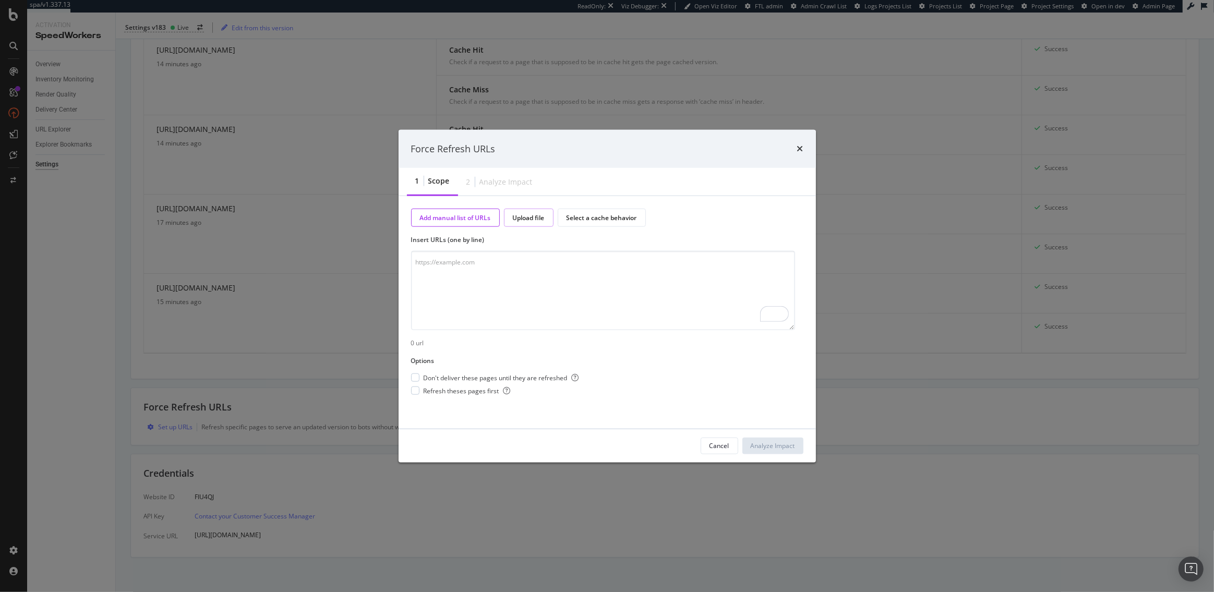
click at [540, 220] on div "Upload file" at bounding box center [529, 217] width 32 height 9
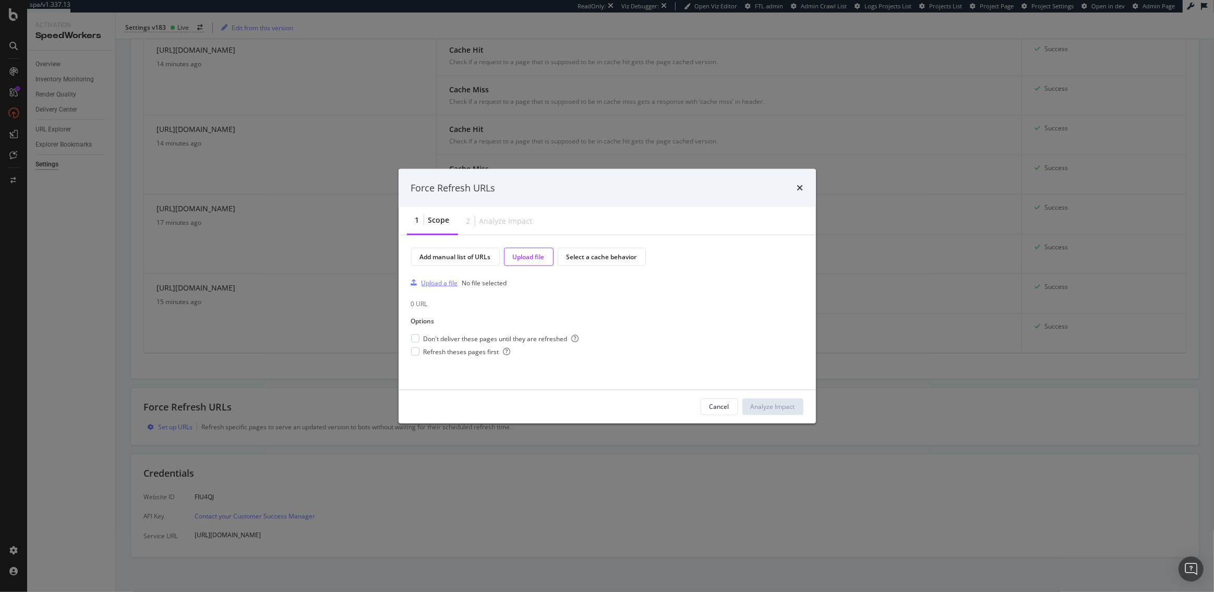
click at [431, 281] on div "Upload a file" at bounding box center [439, 283] width 37 height 9
click at [417, 338] on div "modal" at bounding box center [415, 338] width 8 height 8
click at [417, 359] on div "Add manual list of URLs Upload file Select a cache behavior Upload a file Levi …" at bounding box center [607, 312] width 392 height 129
click at [413, 352] on div "modal" at bounding box center [415, 351] width 8 height 8
click at [769, 406] on div "Analyze Impact" at bounding box center [773, 406] width 44 height 9
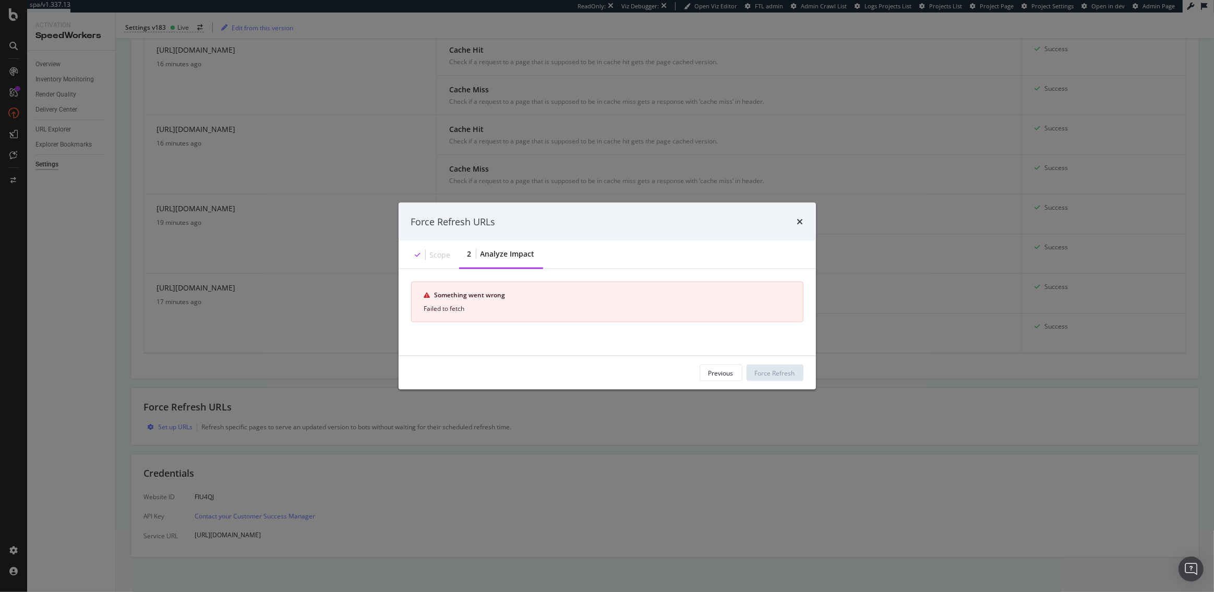
click at [435, 250] on div "Scope" at bounding box center [440, 254] width 21 height 10
click at [728, 369] on div "Previous" at bounding box center [720, 372] width 25 height 9
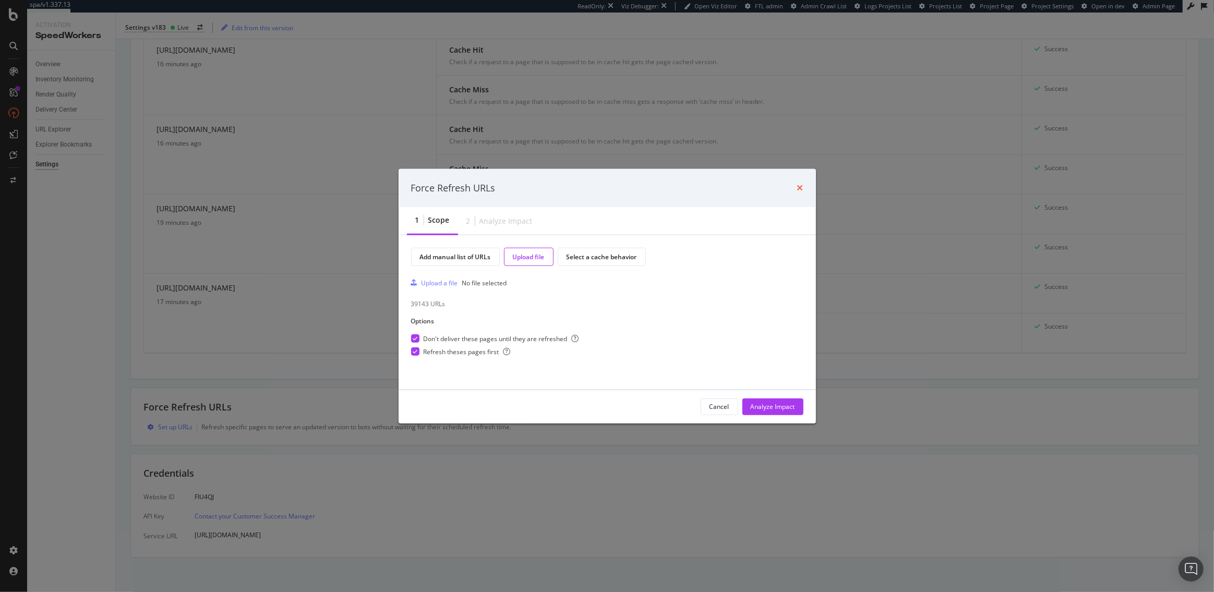
click at [798, 189] on icon "times" at bounding box center [800, 188] width 6 height 8
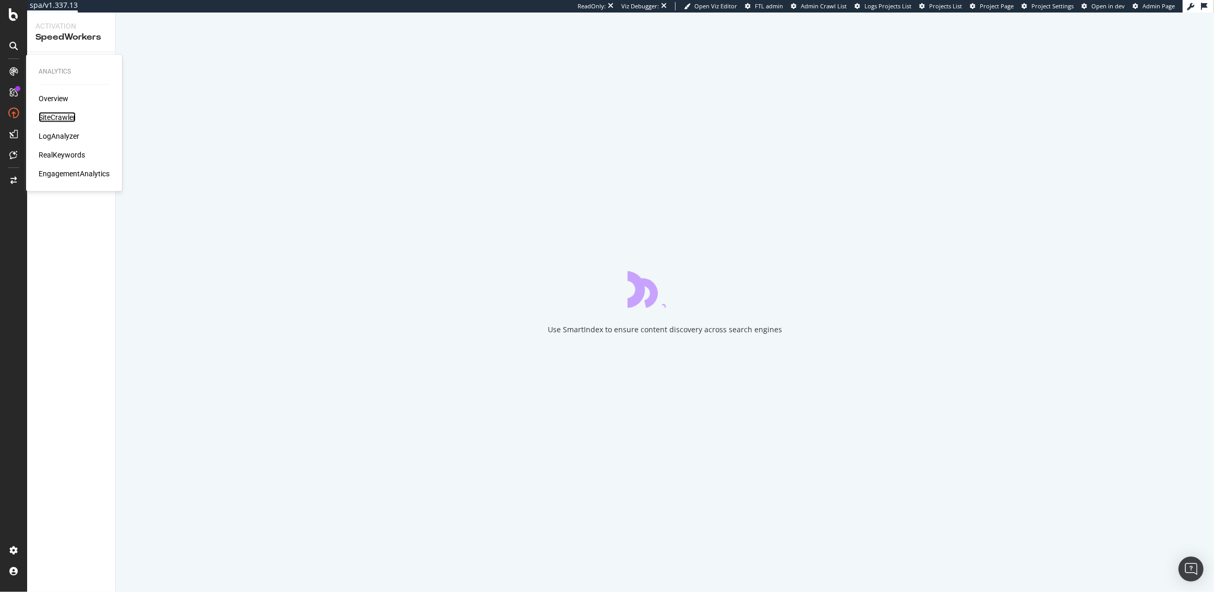
click at [54, 118] on div "SiteCrawler" at bounding box center [57, 117] width 37 height 10
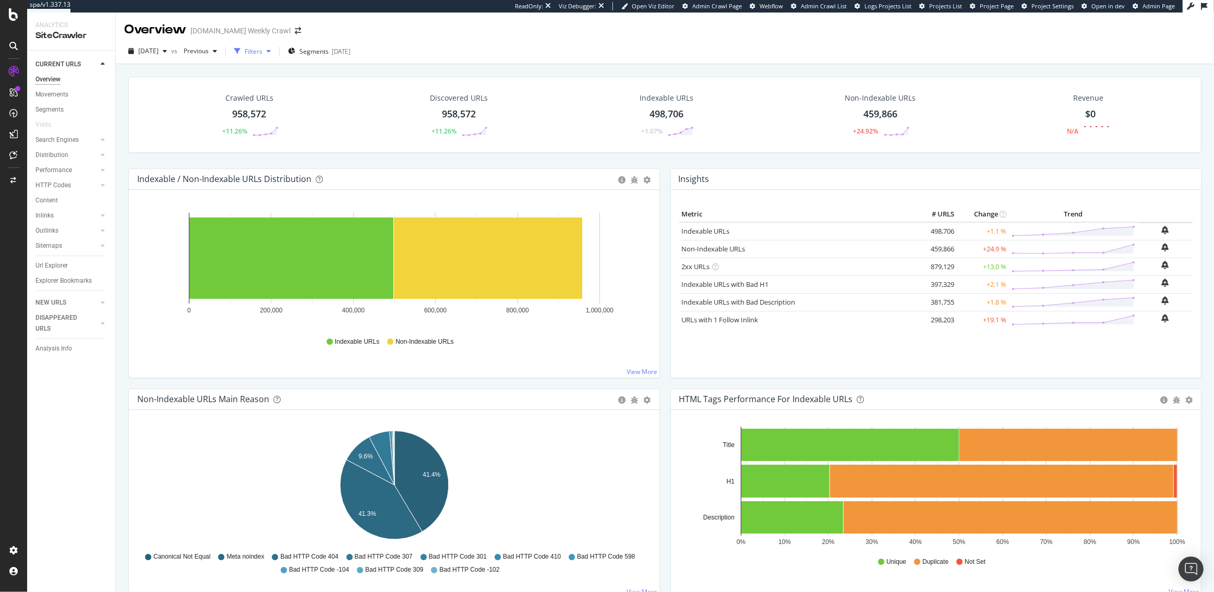
click at [262, 49] on div "Filters" at bounding box center [254, 51] width 18 height 9
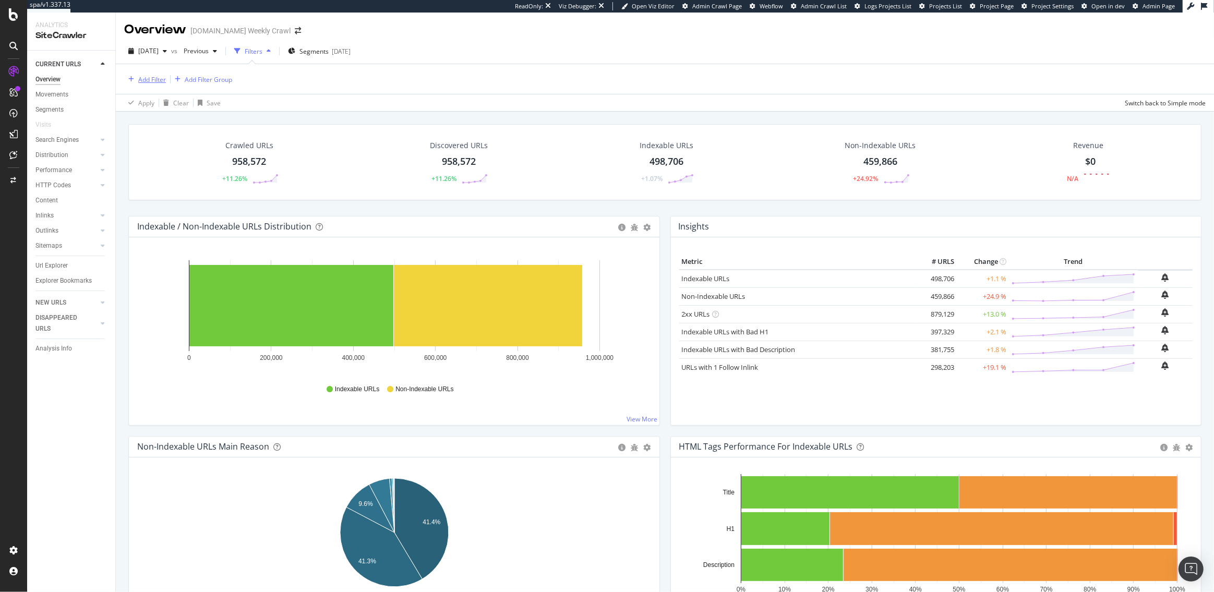
click at [155, 82] on div "Add Filter" at bounding box center [152, 79] width 28 height 9
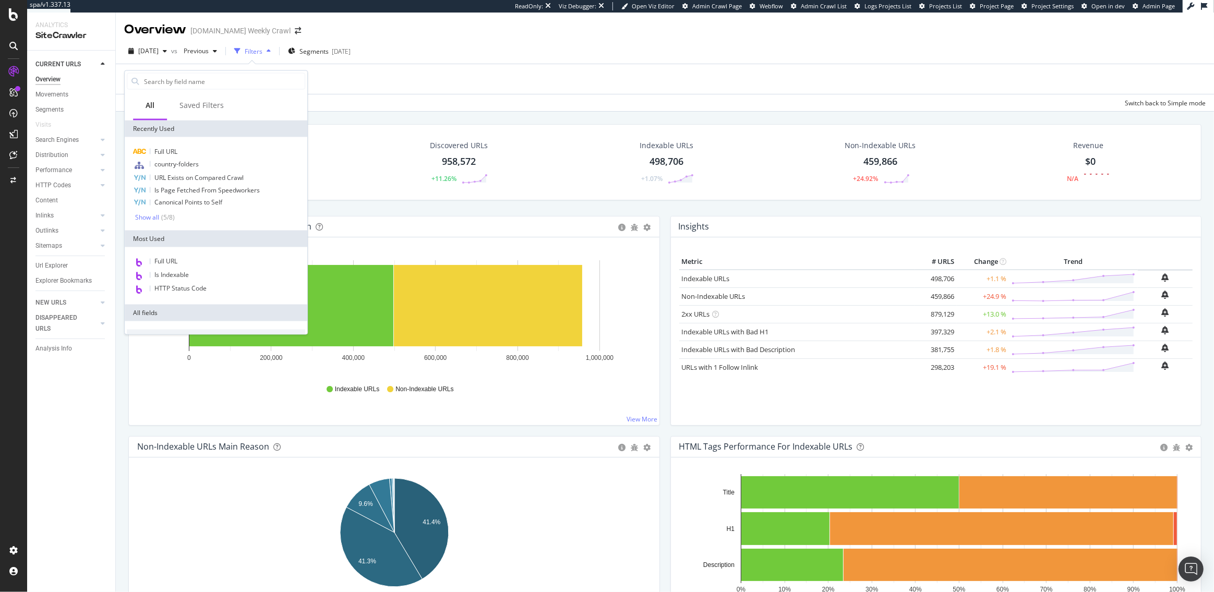
click at [364, 95] on div "Apply Clear Save Switch back to Simple mode" at bounding box center [665, 102] width 1098 height 17
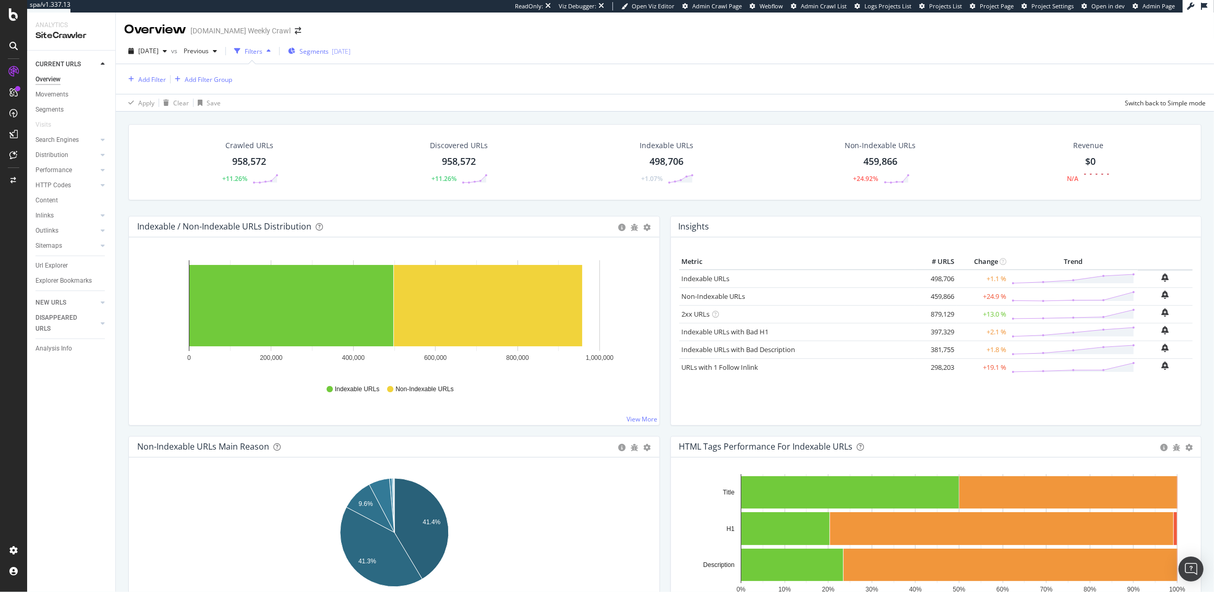
click at [338, 45] on div "Segments 2025-08-06" at bounding box center [319, 51] width 63 height 16
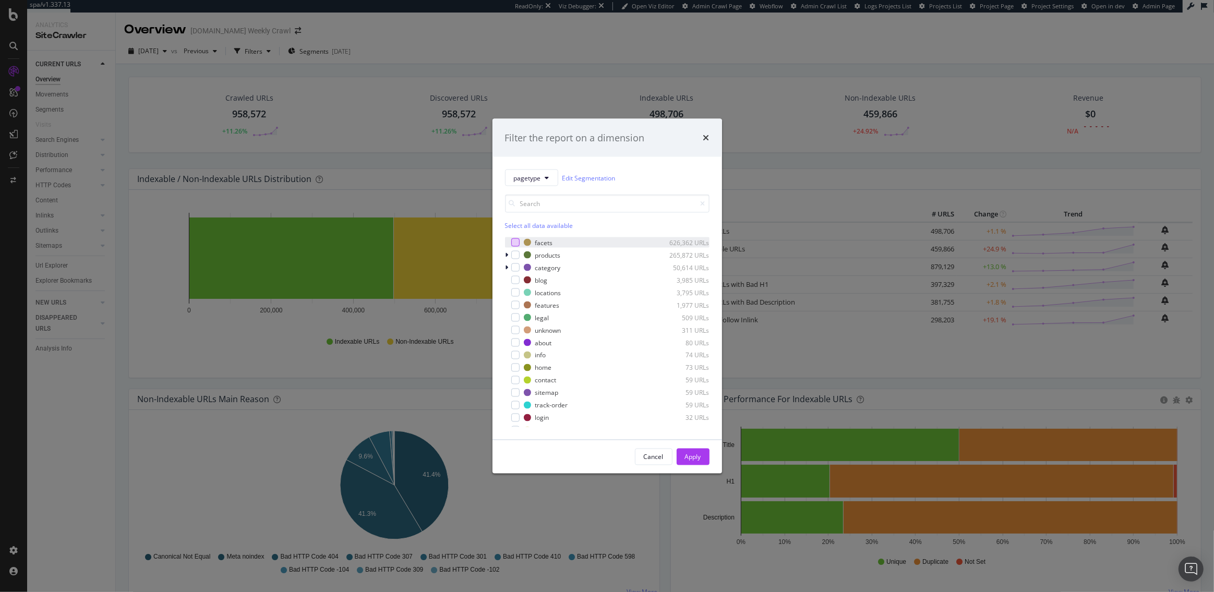
click at [514, 245] on div "modal" at bounding box center [515, 242] width 8 height 8
click at [514, 252] on div "modal" at bounding box center [515, 252] width 8 height 8
click at [700, 456] on div "Apply" at bounding box center [693, 456] width 16 height 9
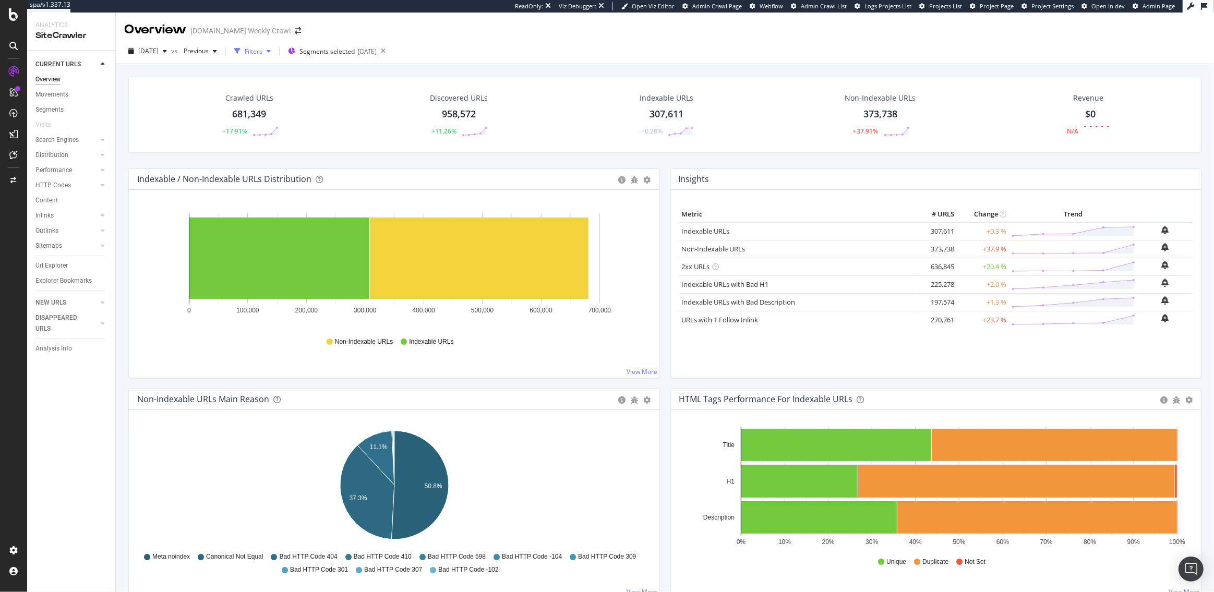
click at [262, 55] on div "Filters" at bounding box center [254, 51] width 18 height 9
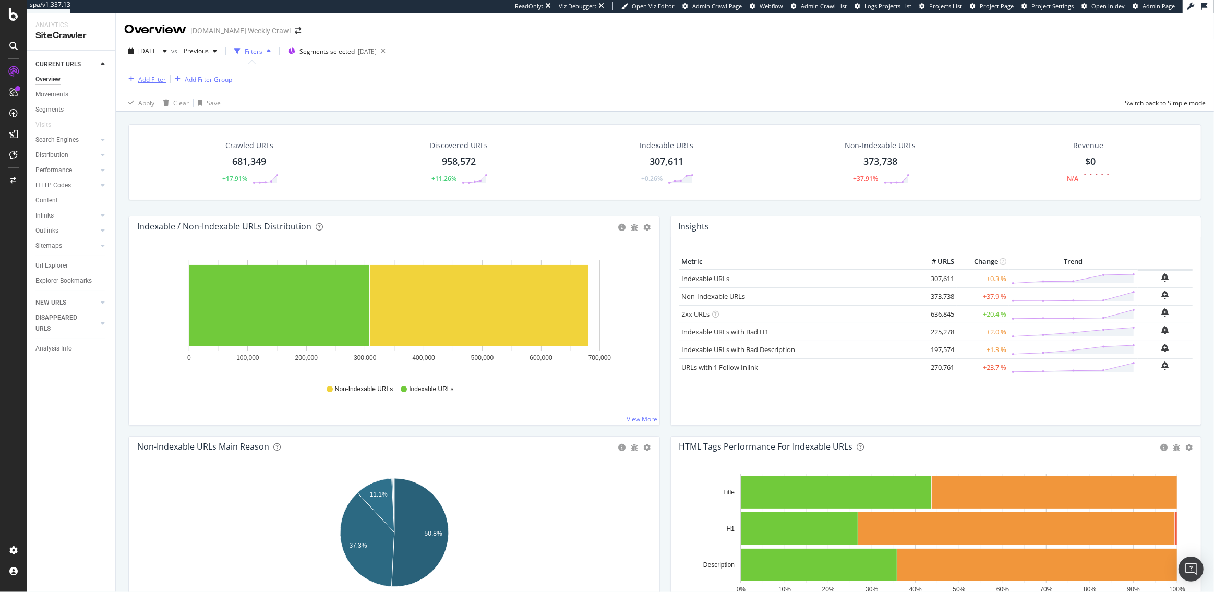
click at [149, 77] on div "Add Filter" at bounding box center [152, 79] width 28 height 9
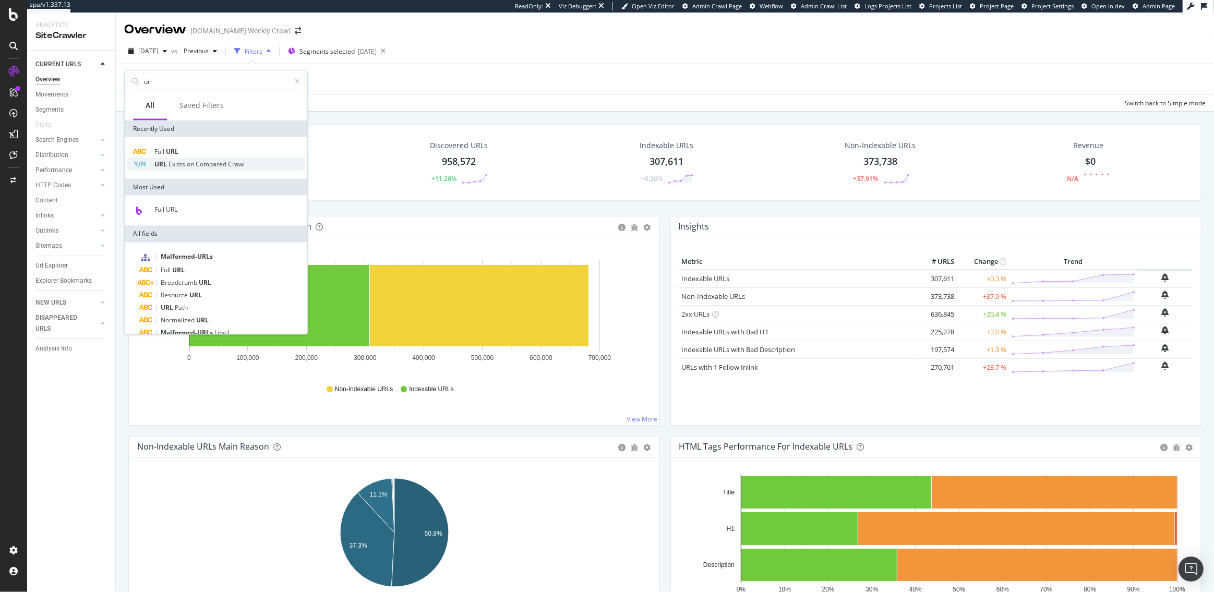
type input "url"
click at [185, 163] on span "Exists" at bounding box center [177, 164] width 18 height 9
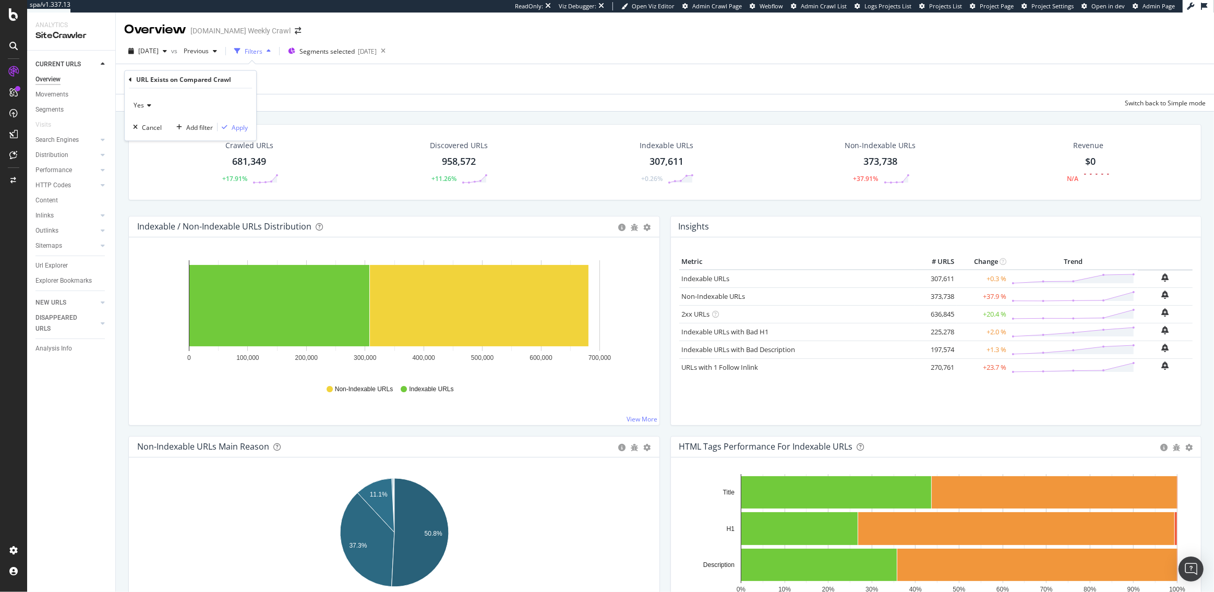
click at [139, 108] on span "Yes" at bounding box center [139, 105] width 10 height 9
click at [143, 143] on span "No" at bounding box center [142, 140] width 8 height 9
click at [247, 126] on div "Apply" at bounding box center [240, 127] width 16 height 9
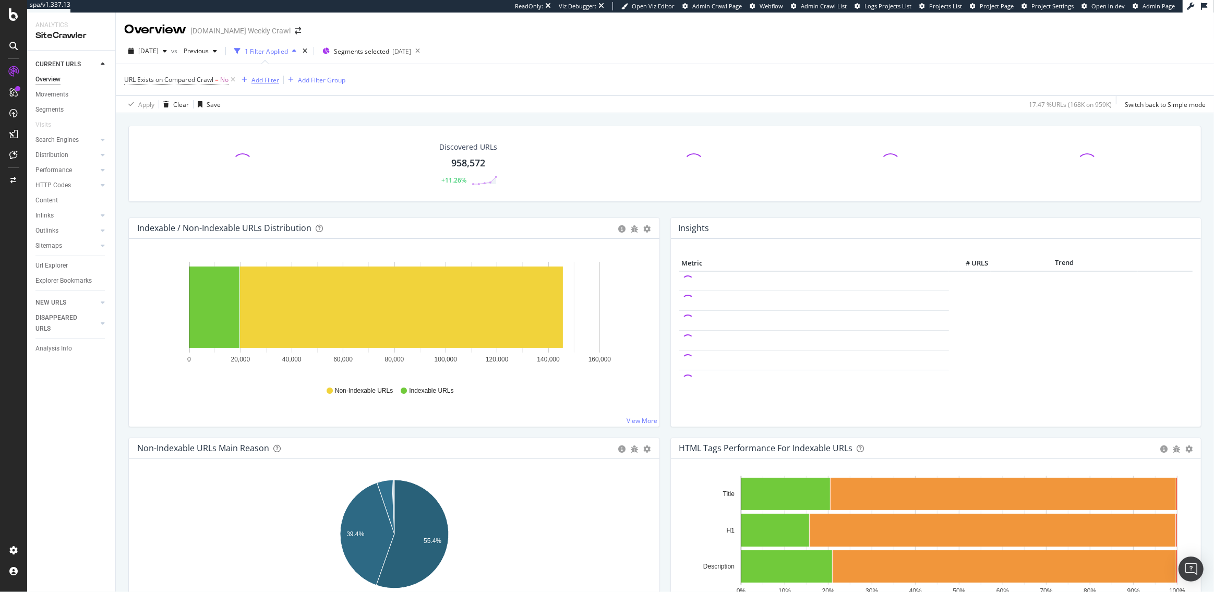
click at [263, 82] on div "Add Filter" at bounding box center [265, 80] width 28 height 9
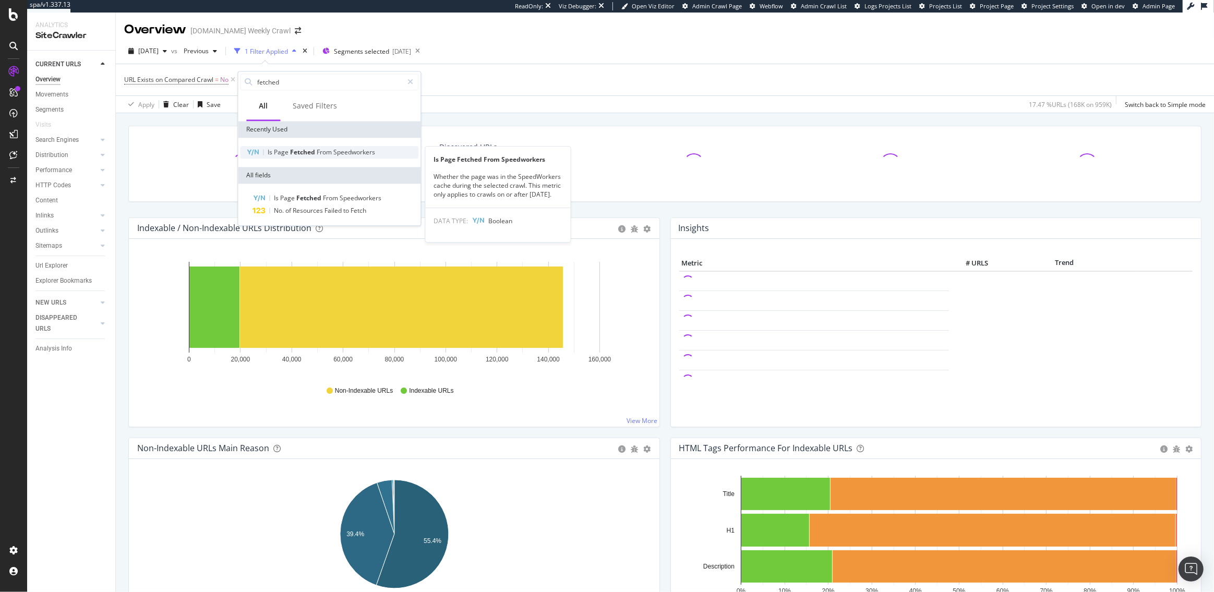
type input "fetched"
click at [288, 149] on span "Page" at bounding box center [282, 152] width 16 height 9
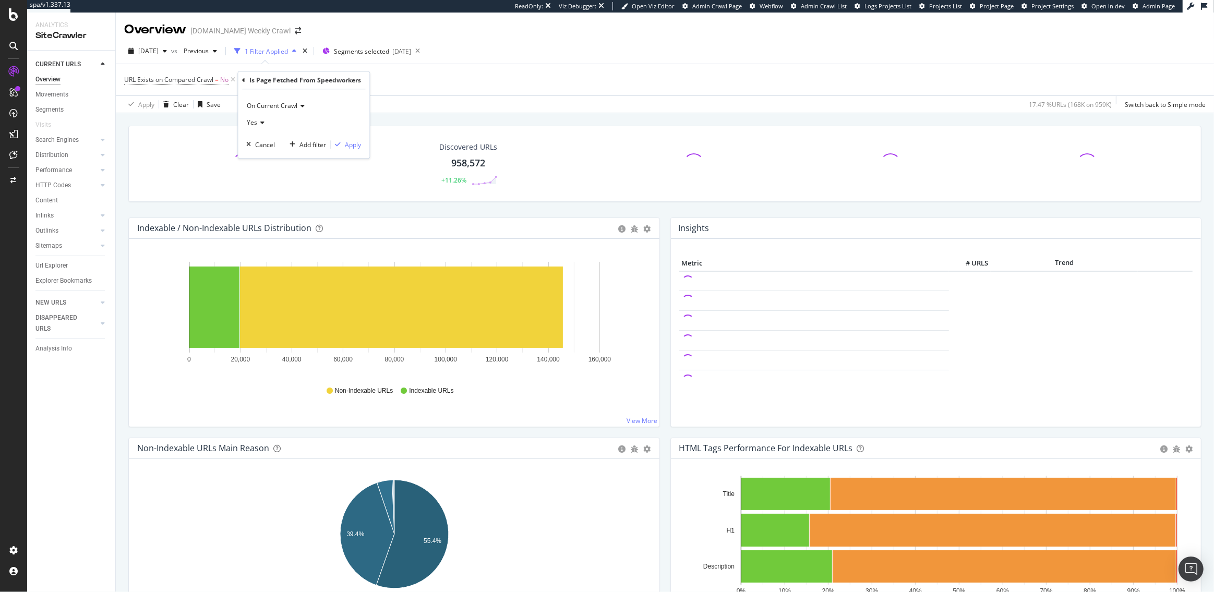
click at [255, 120] on span "Yes" at bounding box center [252, 122] width 10 height 9
click at [388, 158] on div "Discovered URLs 958,572 +11.26%" at bounding box center [468, 164] width 255 height 54
click at [262, 81] on div "Add Filter" at bounding box center [265, 80] width 28 height 9
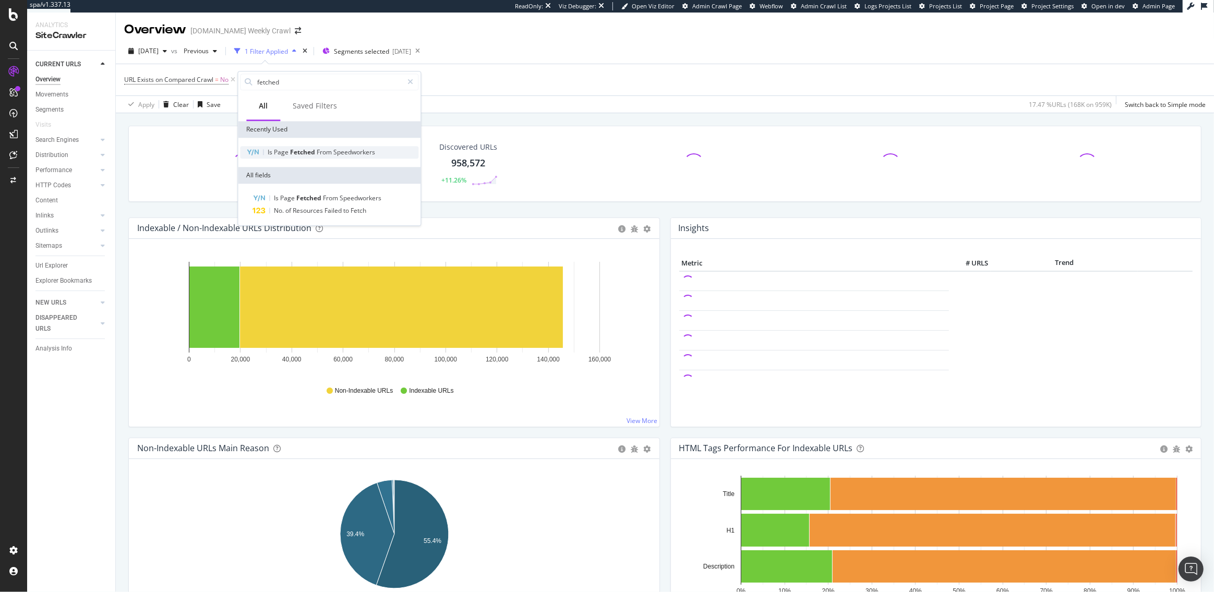
click at [296, 151] on span "Fetched" at bounding box center [303, 152] width 27 height 9
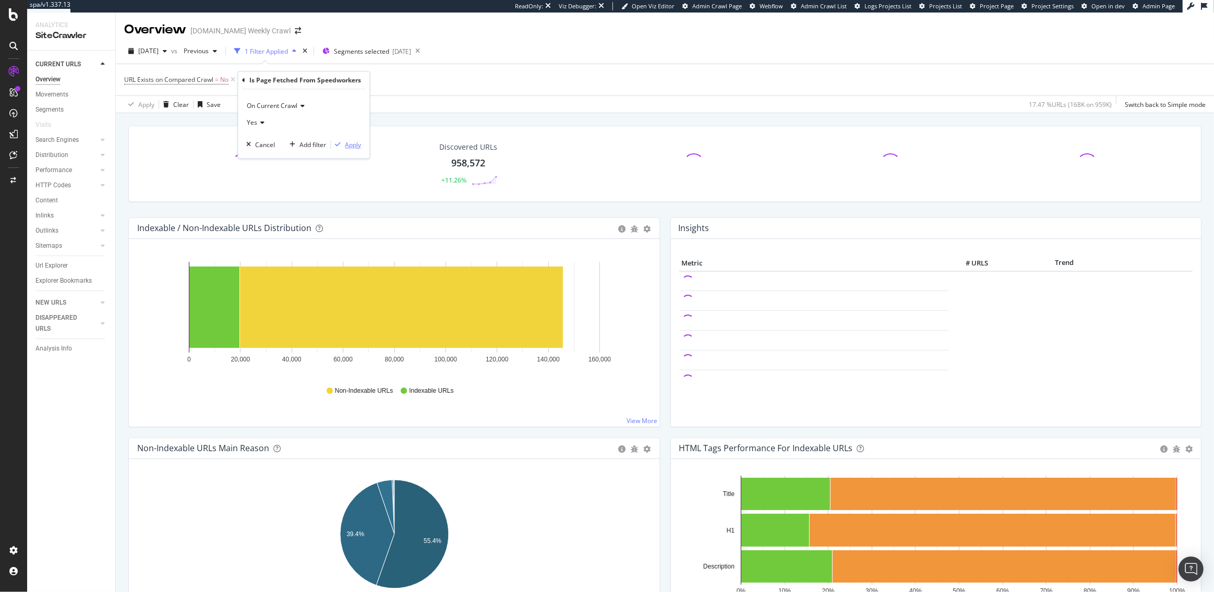
click at [345, 146] on div "Apply" at bounding box center [353, 144] width 16 height 9
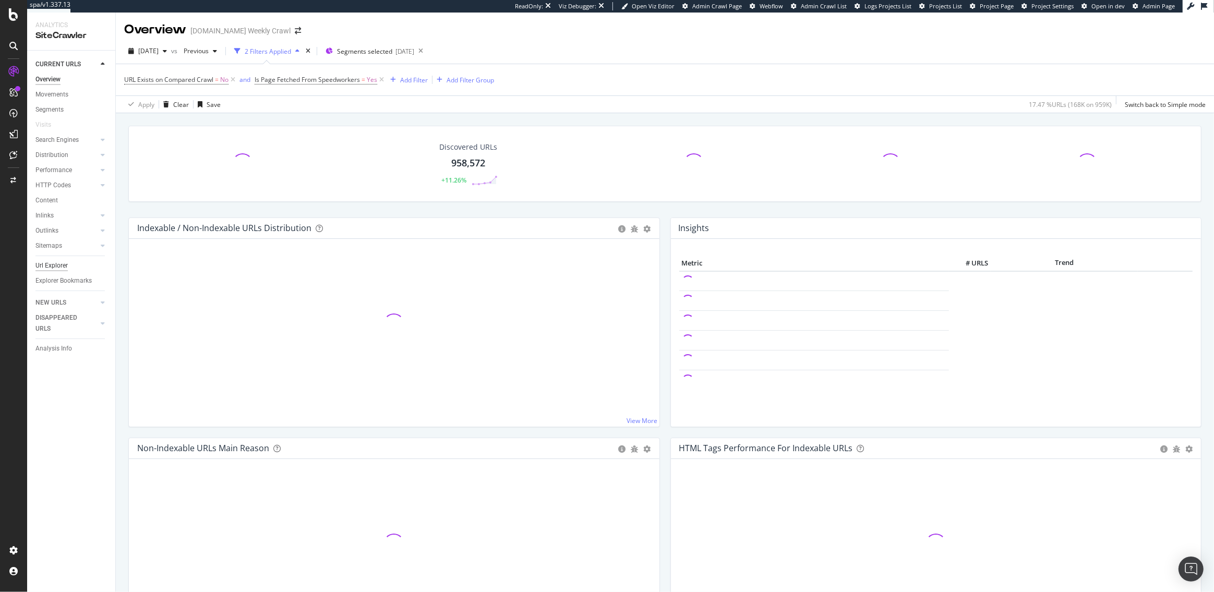
click at [52, 263] on div "Url Explorer" at bounding box center [51, 265] width 32 height 11
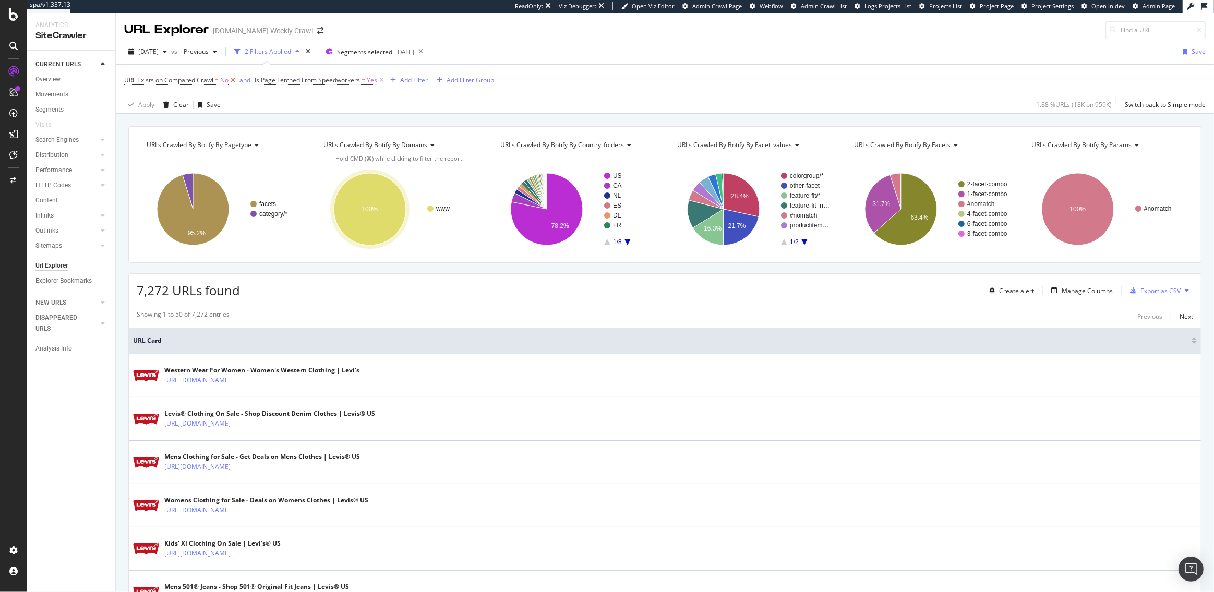
click at [233, 80] on icon at bounding box center [232, 80] width 9 height 10
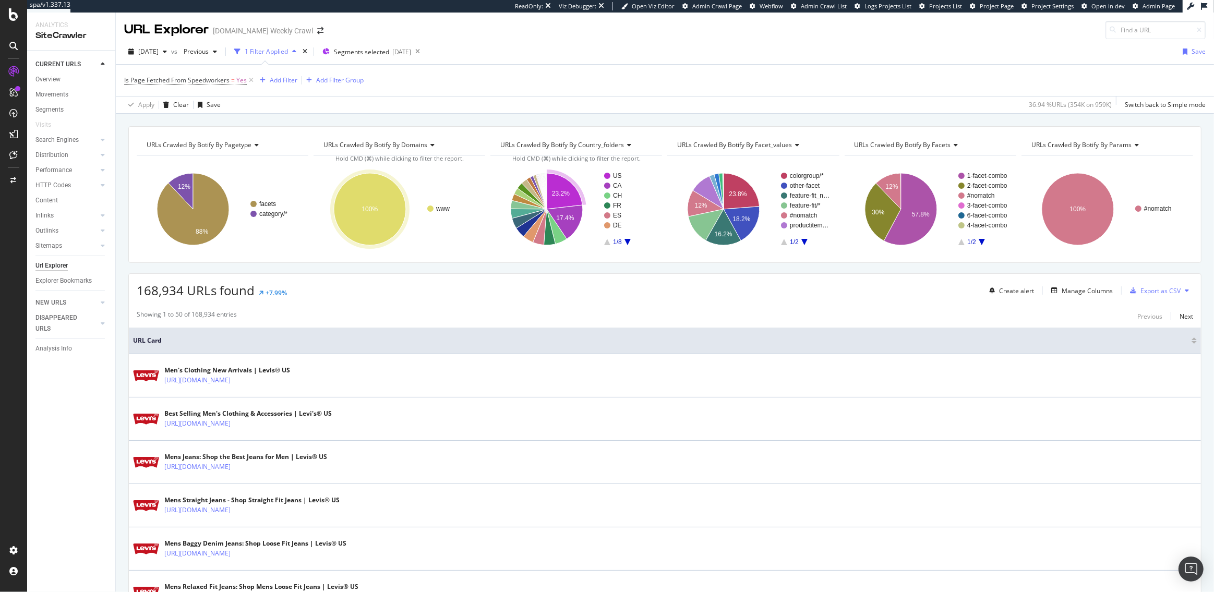
click at [560, 192] on text "23.2%" at bounding box center [561, 193] width 18 height 7
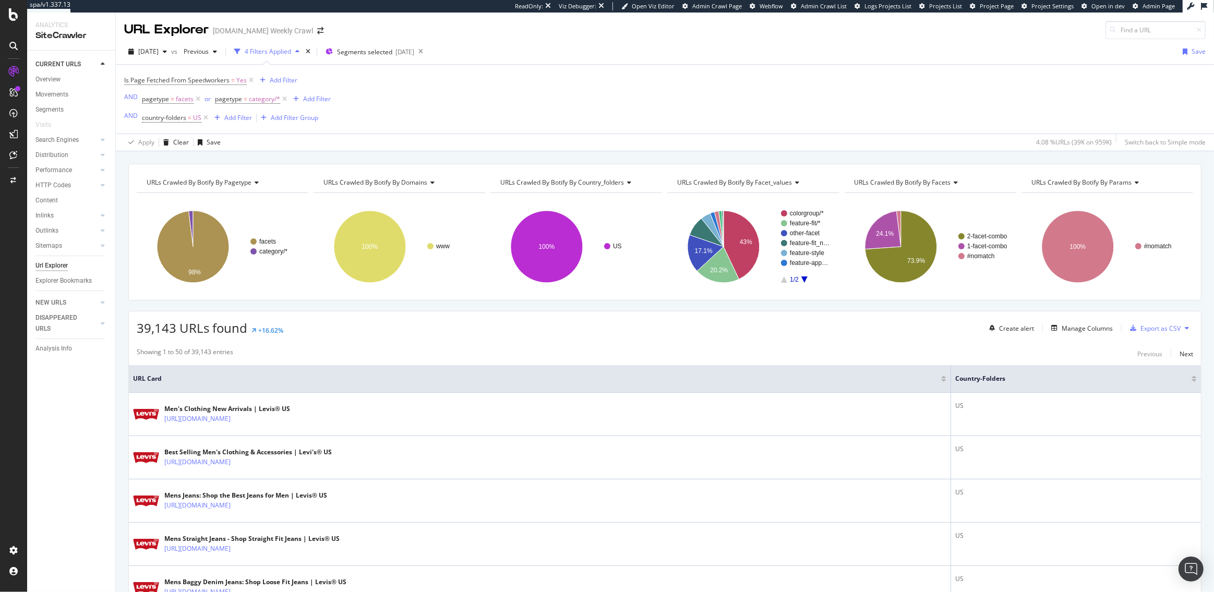
click at [1185, 329] on icon at bounding box center [1186, 328] width 4 height 6
click at [1043, 354] on div "Showing 1 to 50 of 39,143 entries Previous Next" at bounding box center [665, 353] width 1072 height 13
click at [1157, 330] on div "Export as CSV" at bounding box center [1160, 328] width 40 height 9
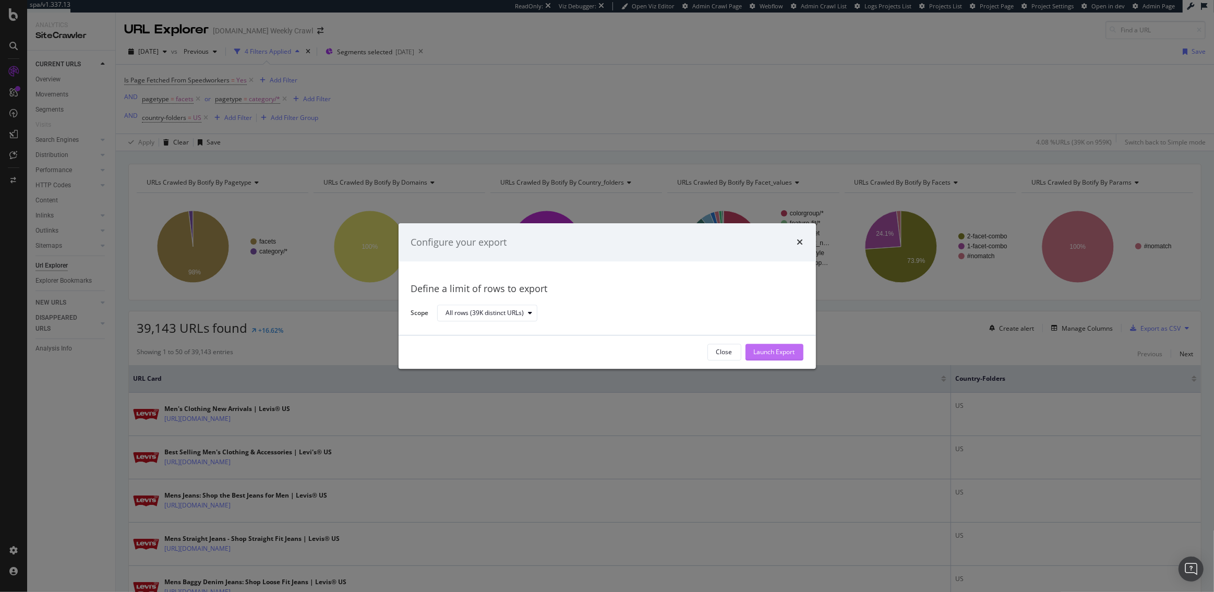
click at [776, 352] on div "Launch Export" at bounding box center [774, 352] width 41 height 9
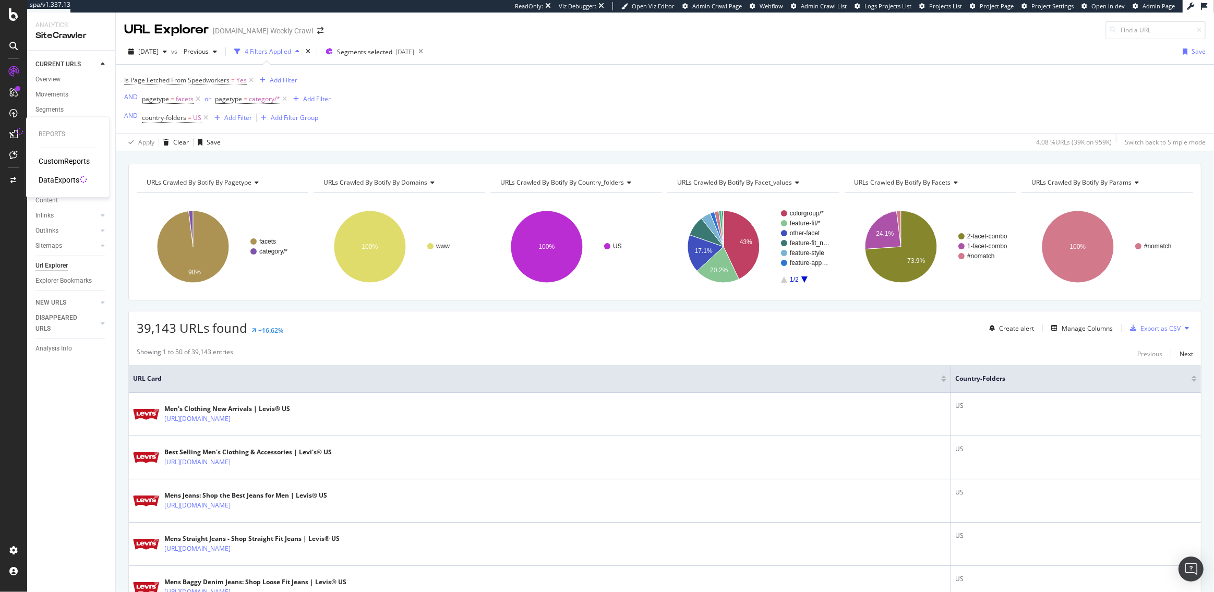
click at [17, 137] on icon at bounding box center [13, 134] width 8 height 8
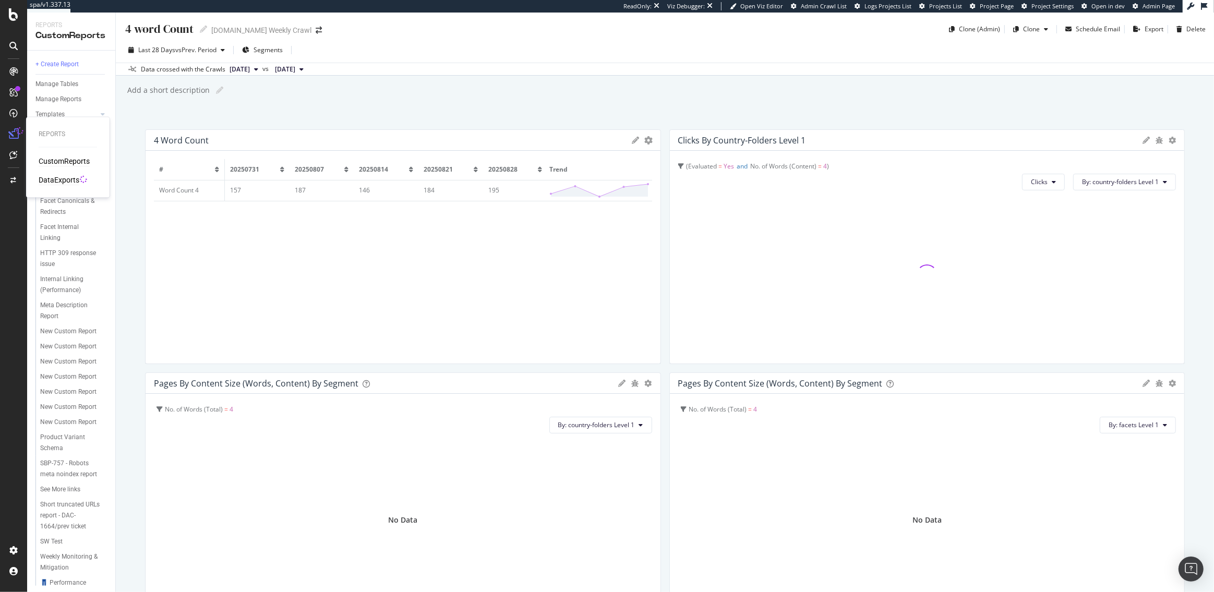
click at [70, 179] on div "DataExports" at bounding box center [59, 180] width 41 height 10
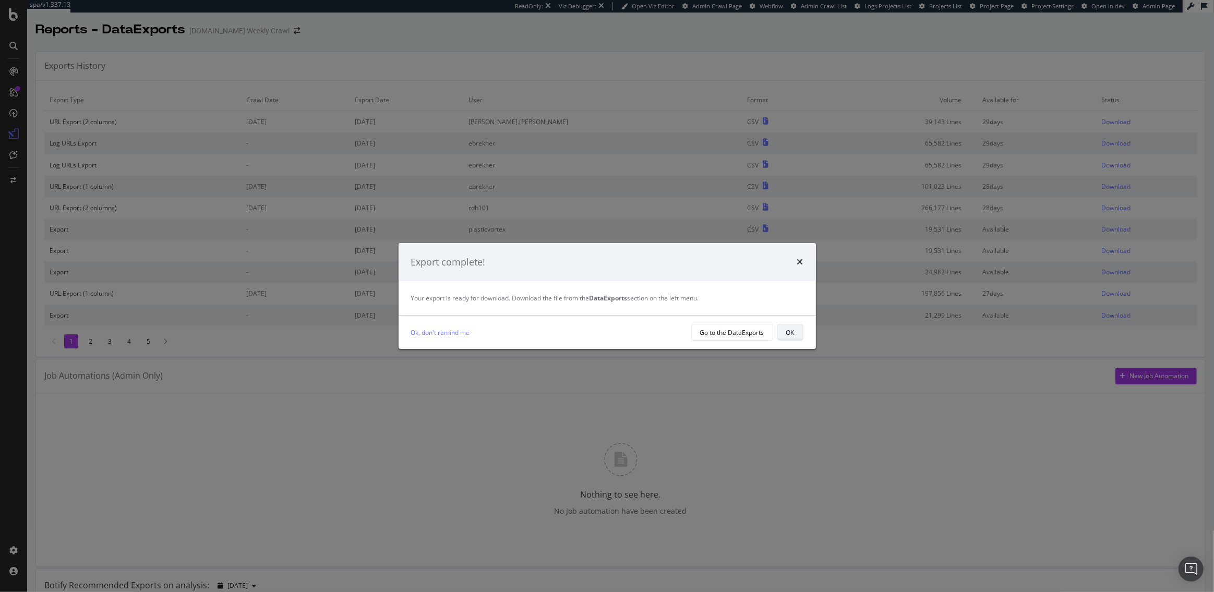
click at [792, 332] on div "OK" at bounding box center [790, 332] width 8 height 9
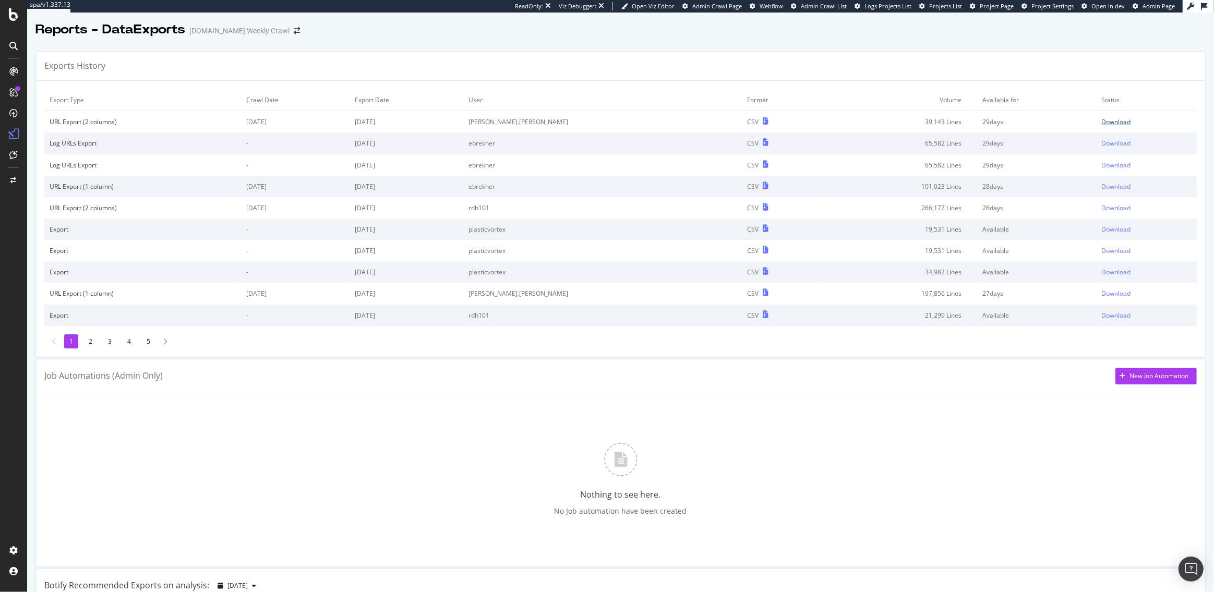
click at [1107, 119] on div "Download" at bounding box center [1115, 121] width 29 height 9
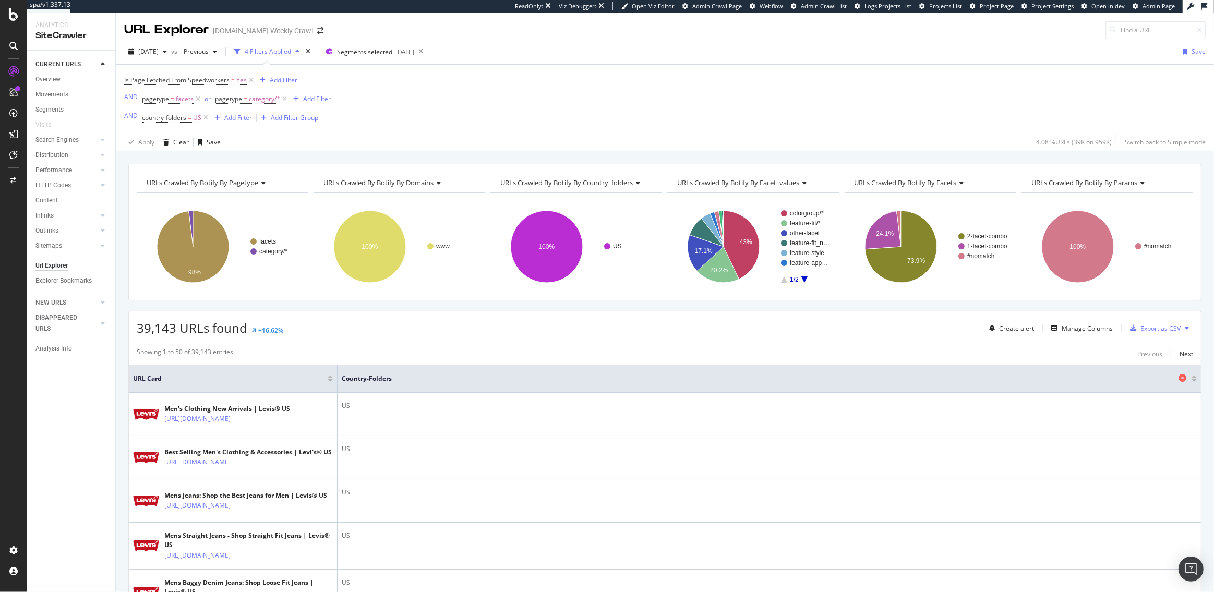
click at [1181, 381] on icon at bounding box center [1182, 378] width 8 height 8
click at [1156, 328] on div "Export as CSV" at bounding box center [1160, 328] width 40 height 9
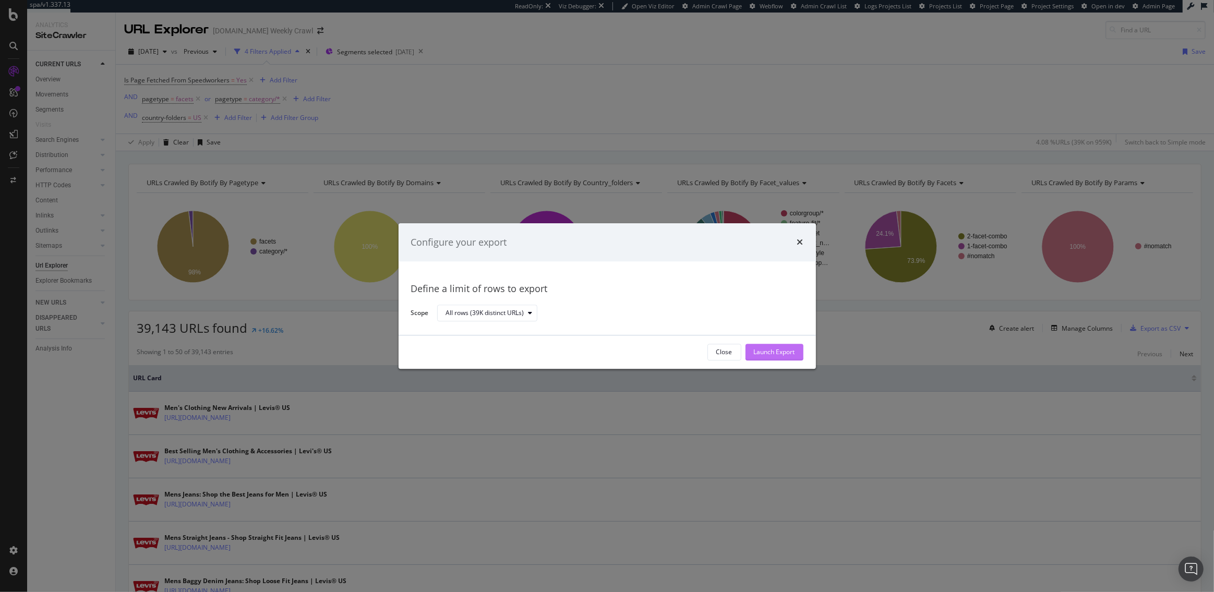
click at [773, 354] on div "Launch Export" at bounding box center [774, 352] width 41 height 9
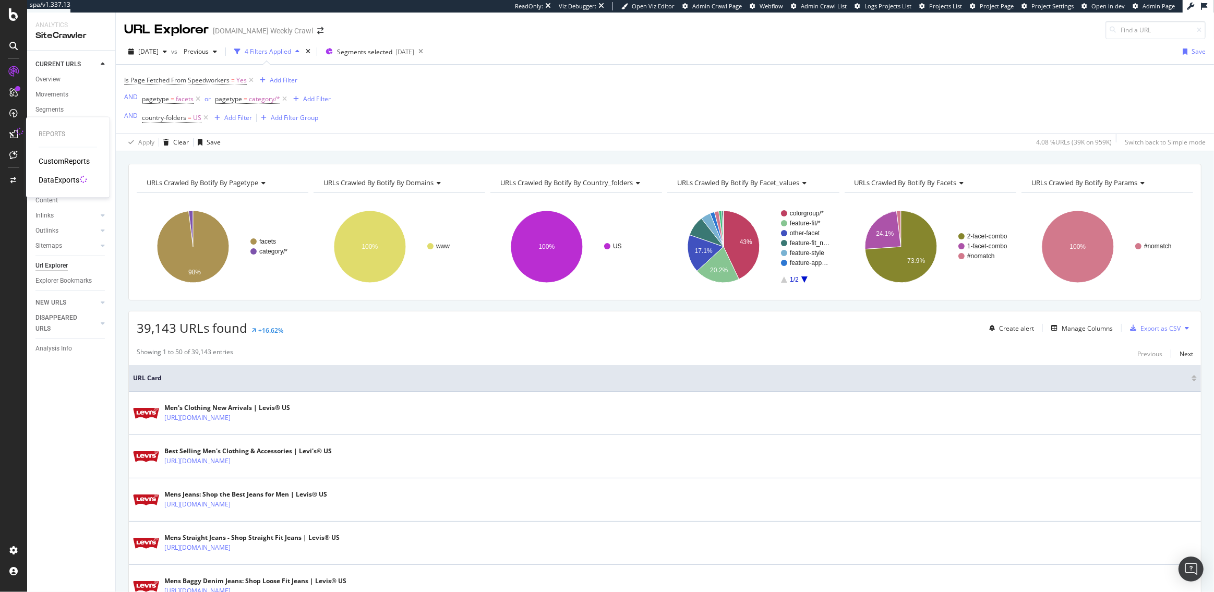
click at [57, 175] on div "DataExports" at bounding box center [59, 180] width 41 height 10
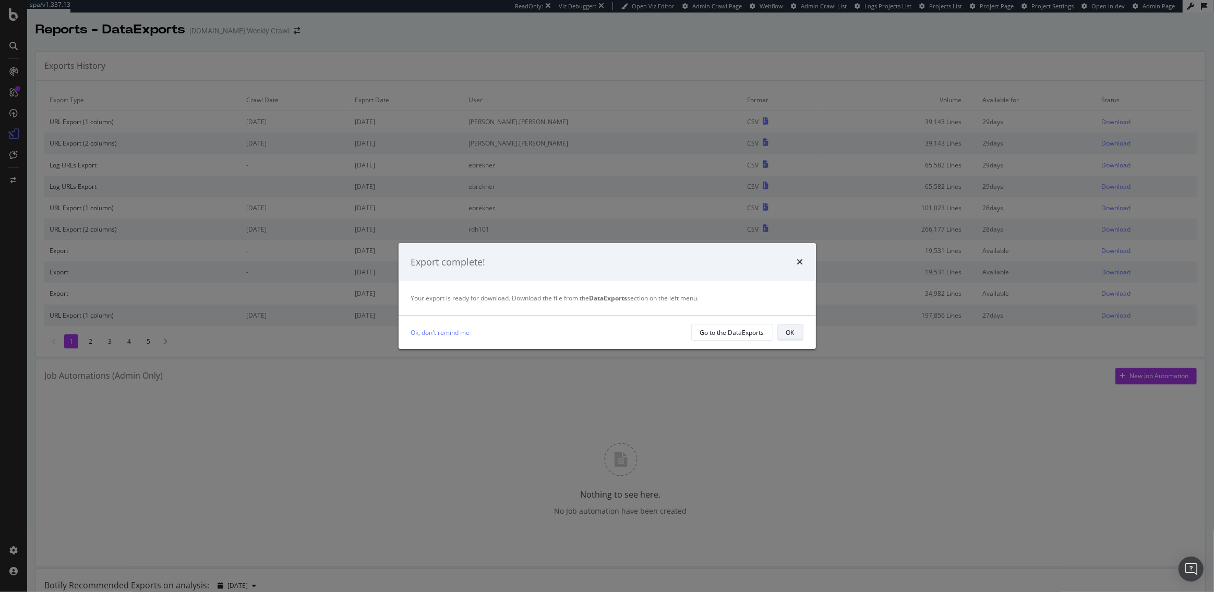
click at [788, 326] on div "OK" at bounding box center [790, 332] width 8 height 15
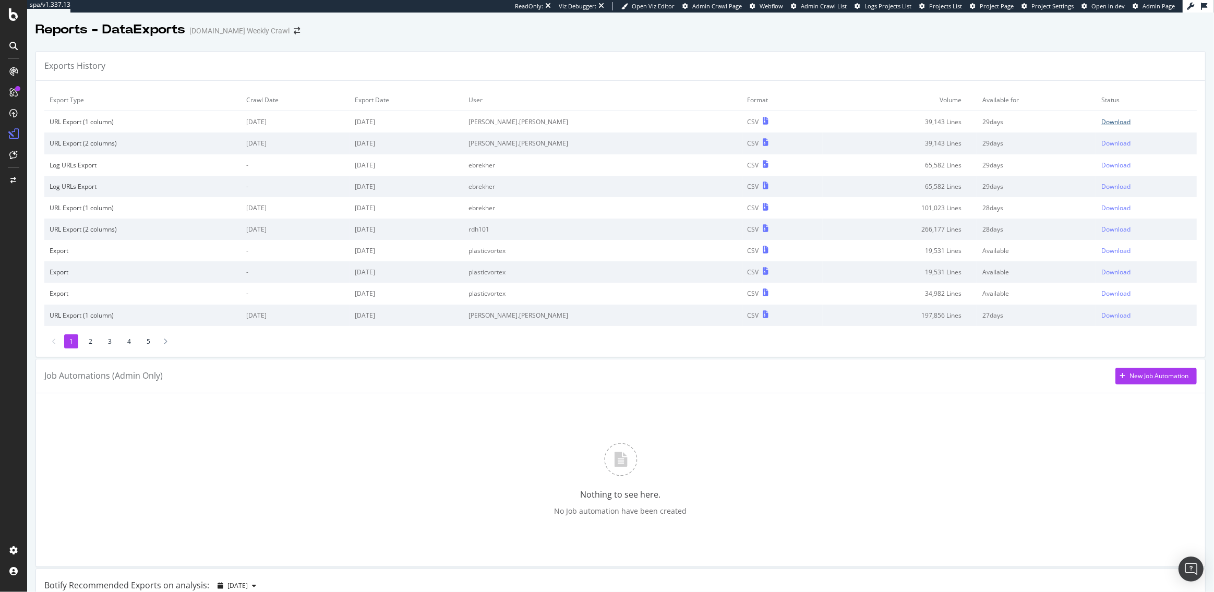
click at [1112, 123] on div "Download" at bounding box center [1115, 121] width 29 height 9
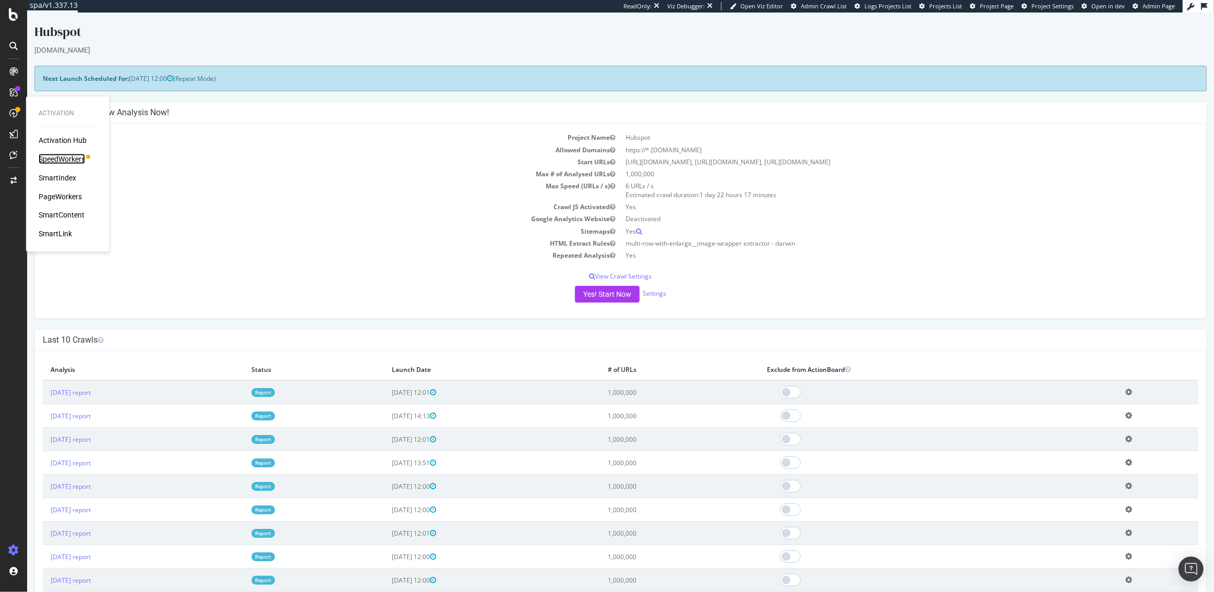
click at [72, 159] on div "SpeedWorkers" at bounding box center [62, 159] width 46 height 10
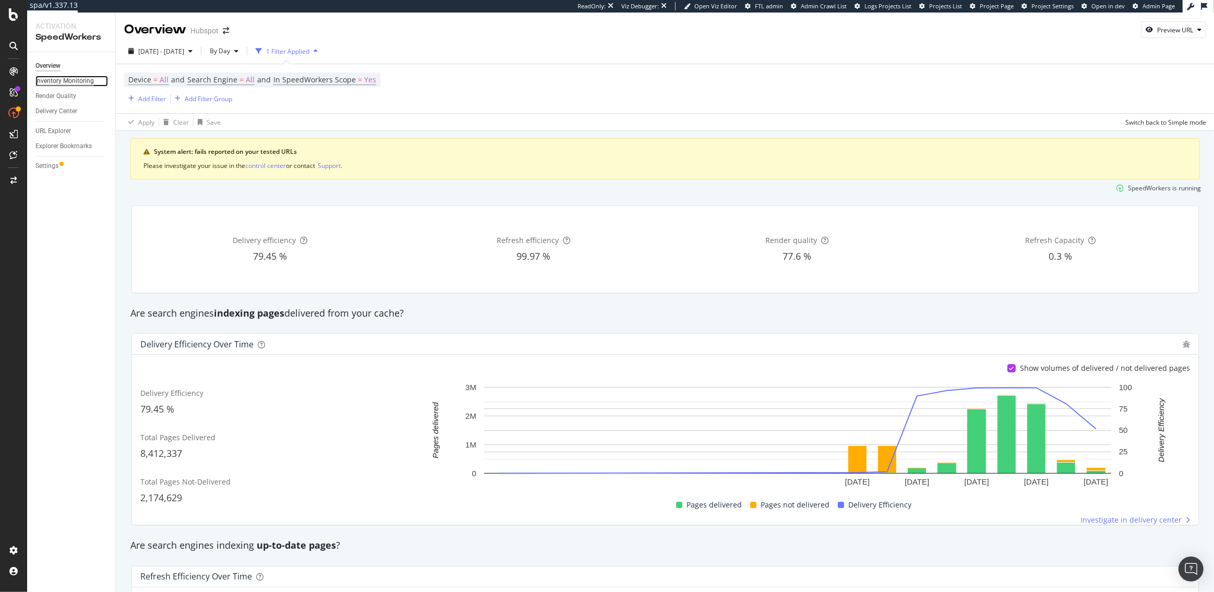
click at [56, 81] on div "Inventory Monitoring" at bounding box center [64, 81] width 58 height 11
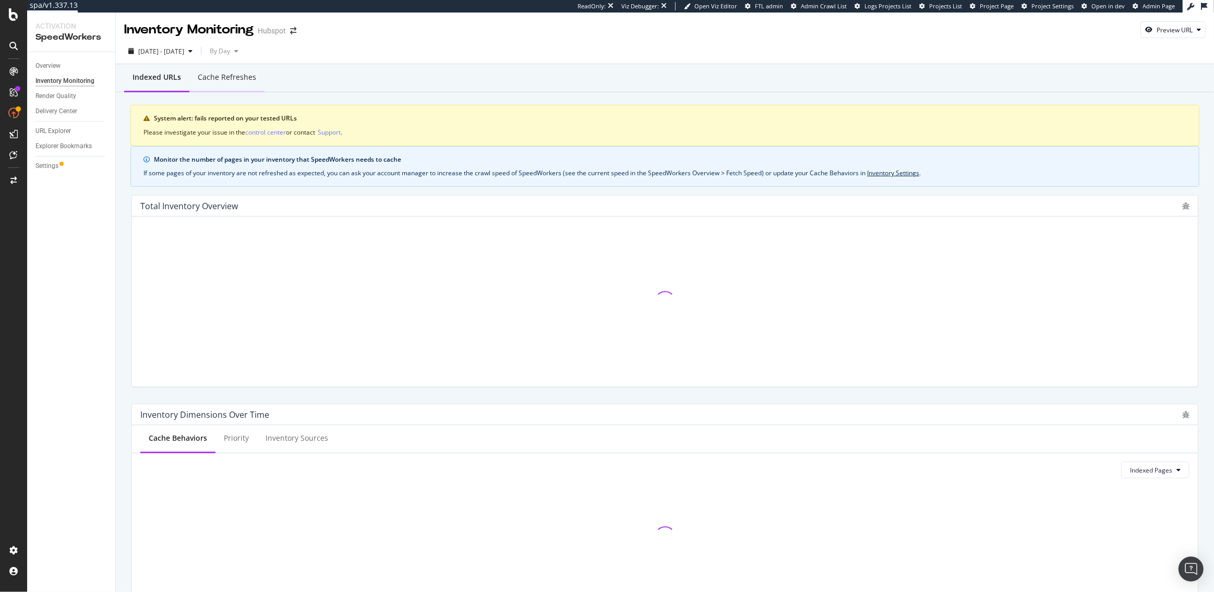
click at [215, 80] on div "Cache refreshes" at bounding box center [227, 77] width 58 height 10
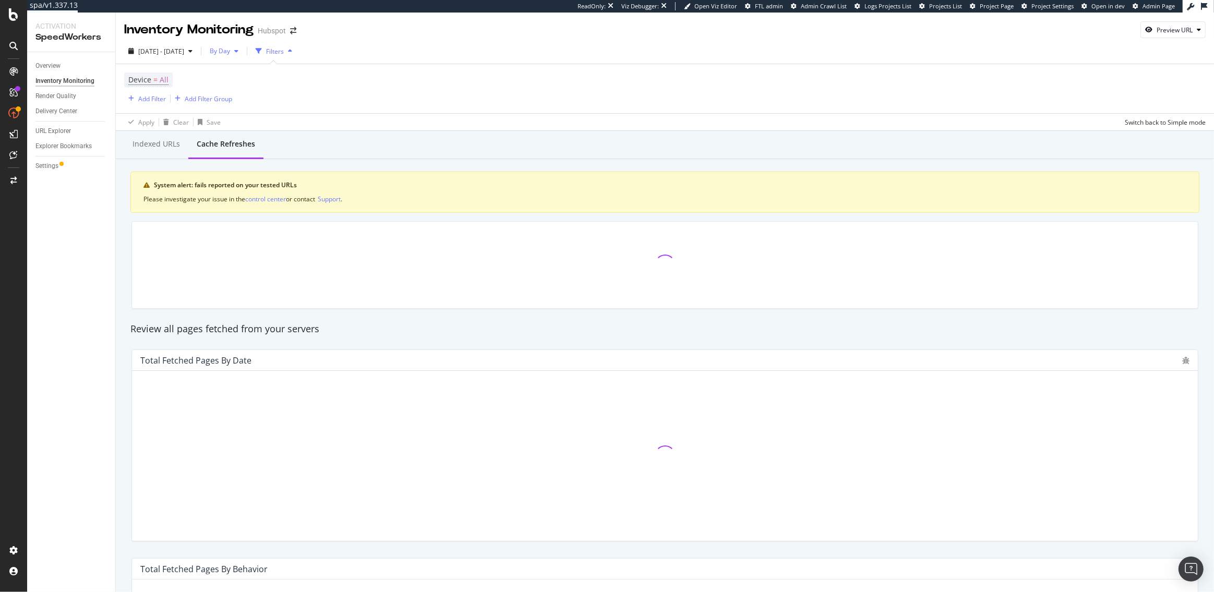
click at [230, 48] on span "By Day" at bounding box center [217, 50] width 25 height 9
click at [241, 68] on span "By Hour" at bounding box center [246, 71] width 28 height 9
click at [185, 45] on div "[DATE] - [DATE]" at bounding box center [160, 51] width 72 height 16
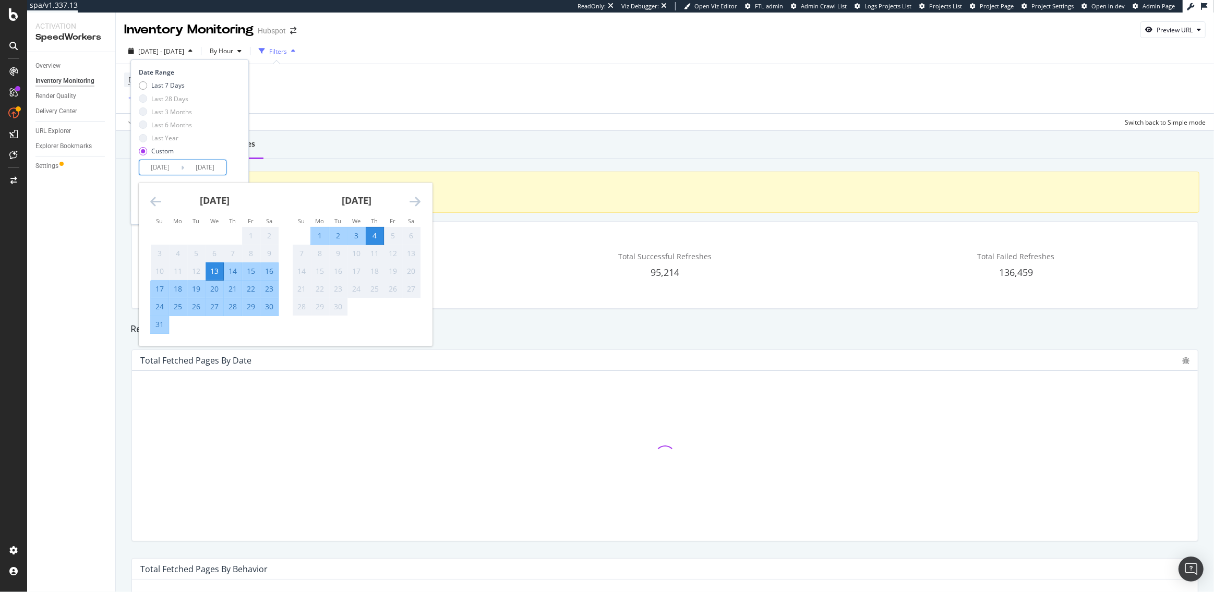
click at [160, 163] on input "[DATE]" at bounding box center [160, 167] width 42 height 15
click at [361, 235] on div "3" at bounding box center [356, 236] width 18 height 10
type input "[DATE]"
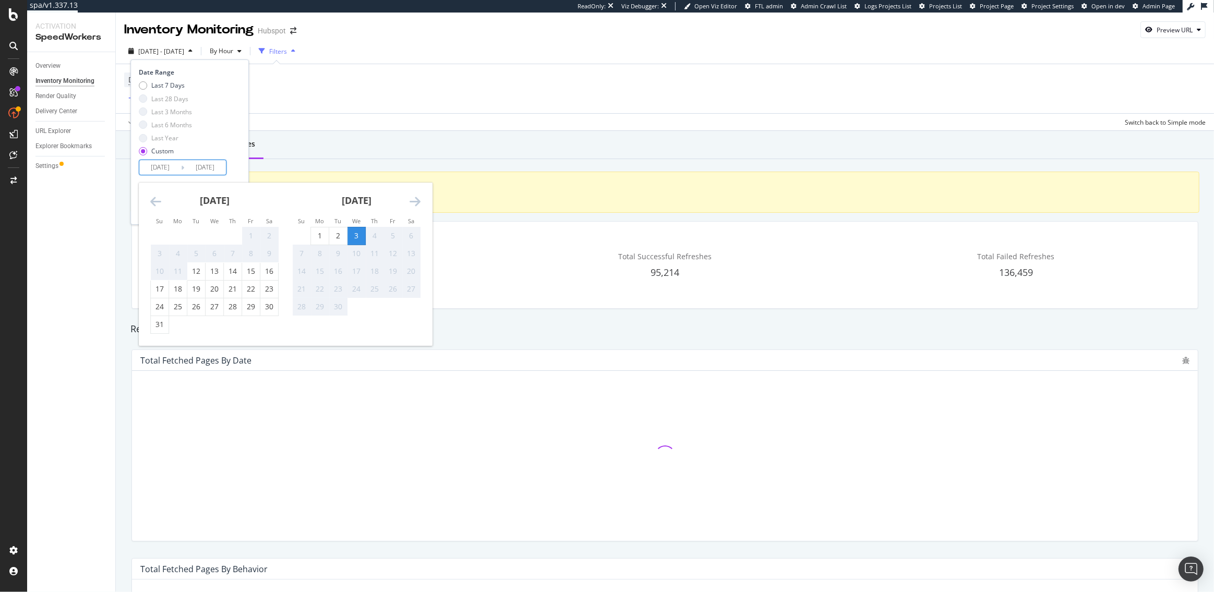
click at [369, 235] on div "4" at bounding box center [375, 236] width 18 height 10
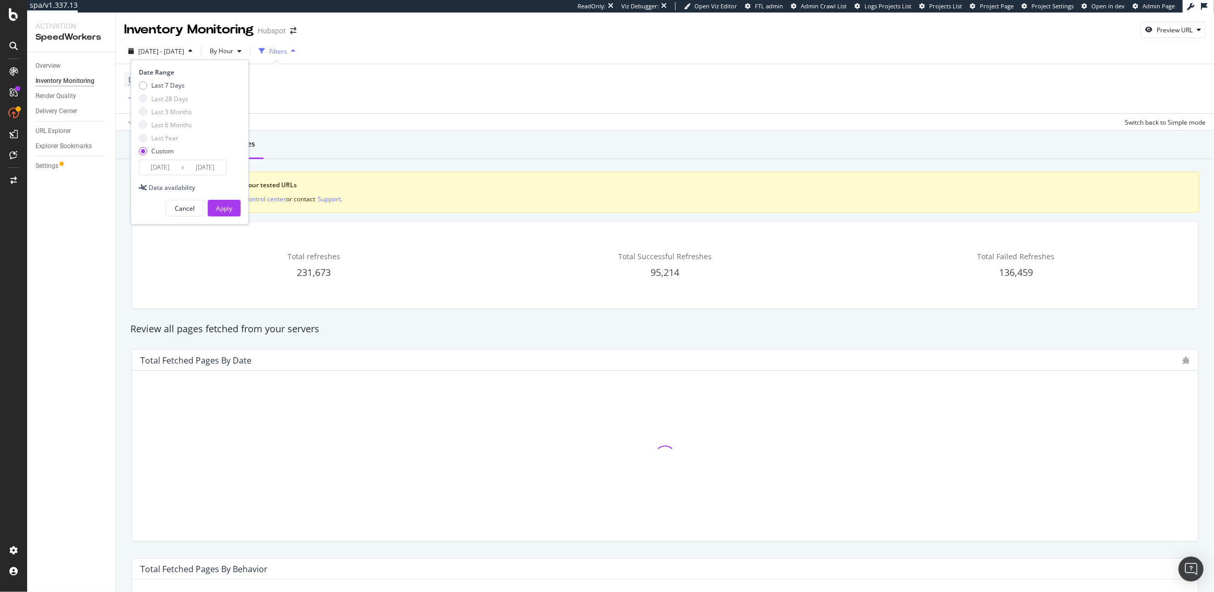
click at [221, 209] on div "Apply" at bounding box center [224, 208] width 16 height 9
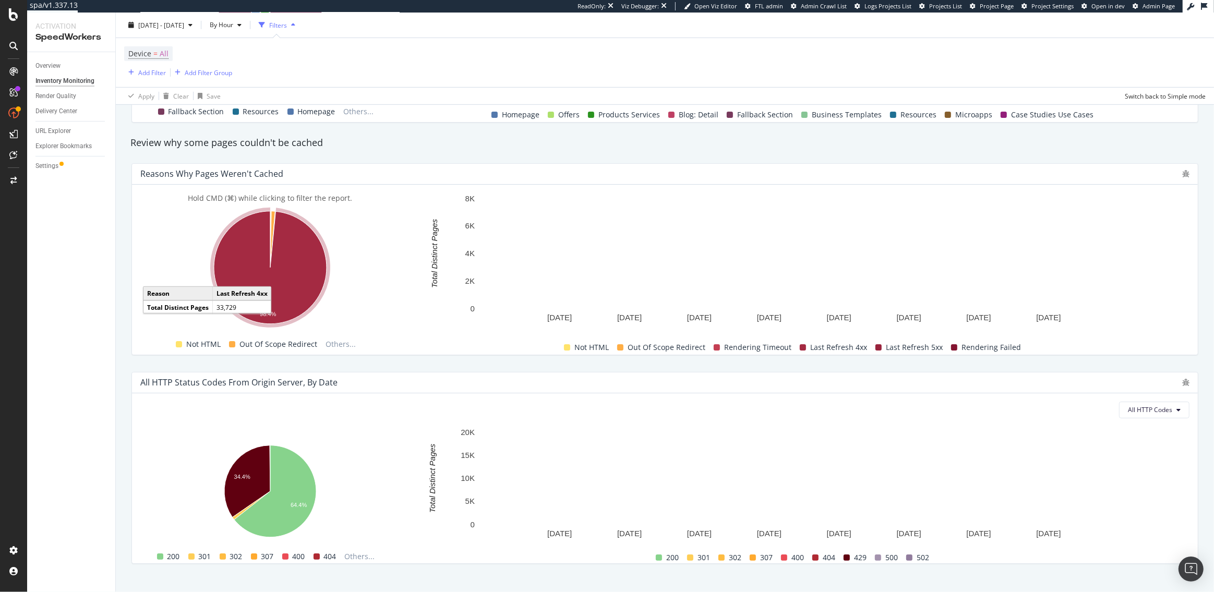
scroll to position [643, 0]
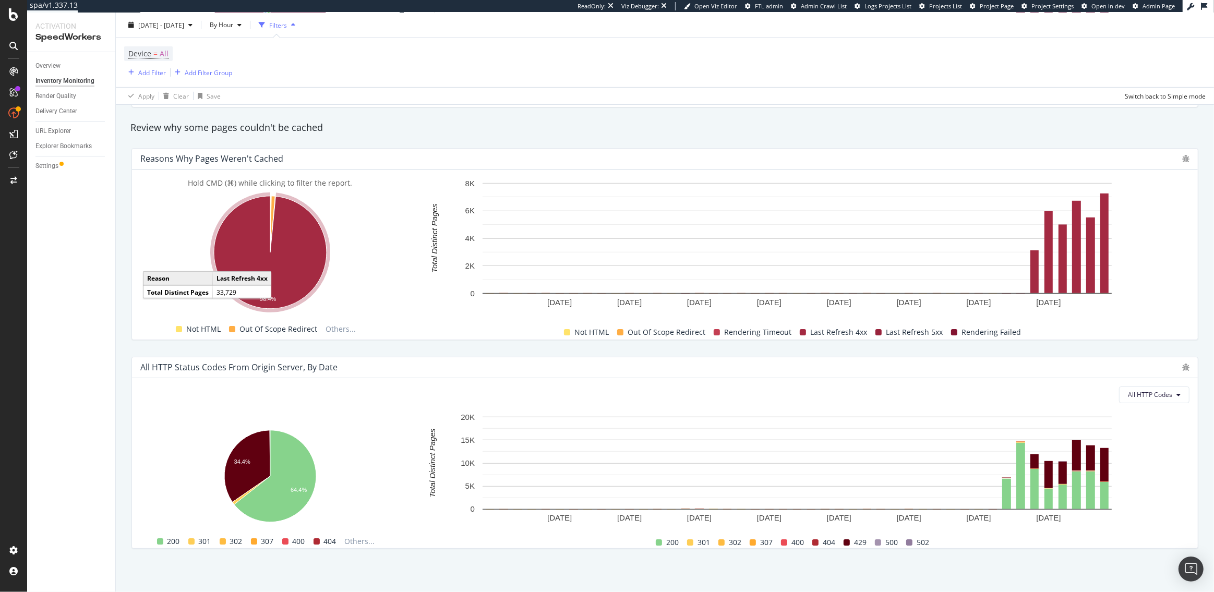
click at [287, 281] on icon "A chart." at bounding box center [270, 252] width 113 height 113
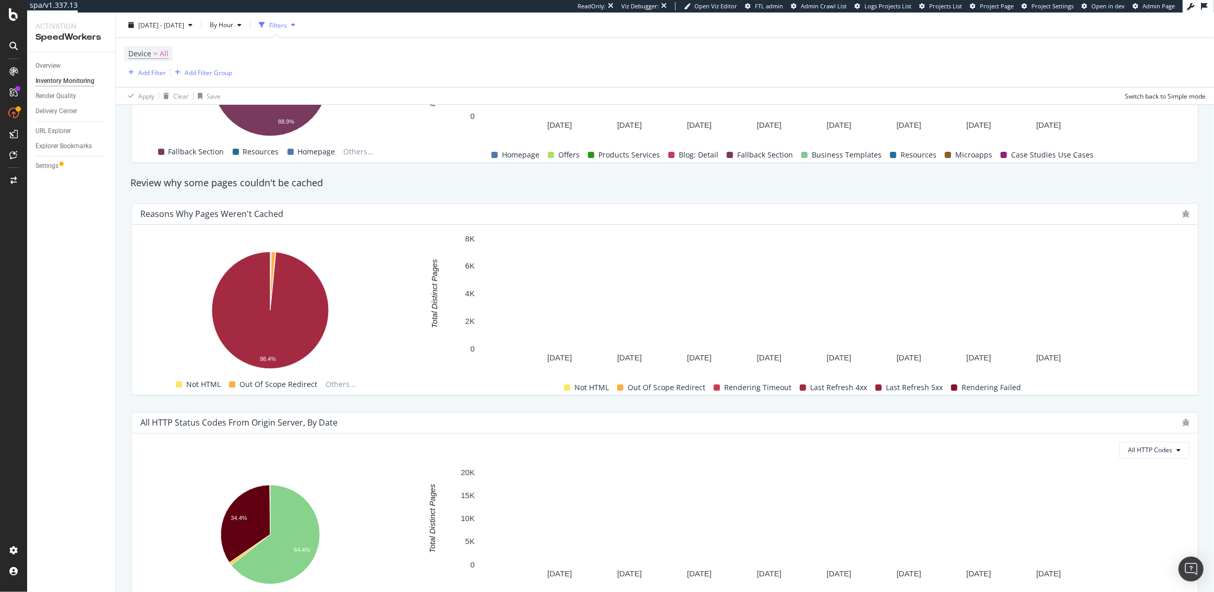
scroll to position [643, 0]
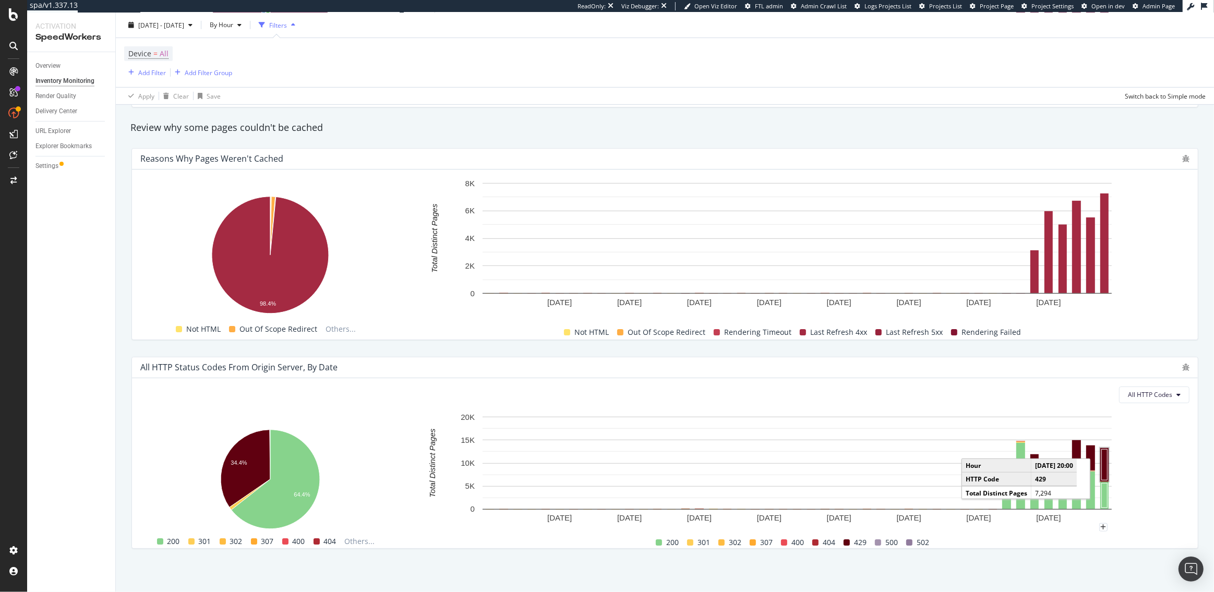
click at [1103, 457] on rect "A chart." at bounding box center [1105, 464] width 6 height 31
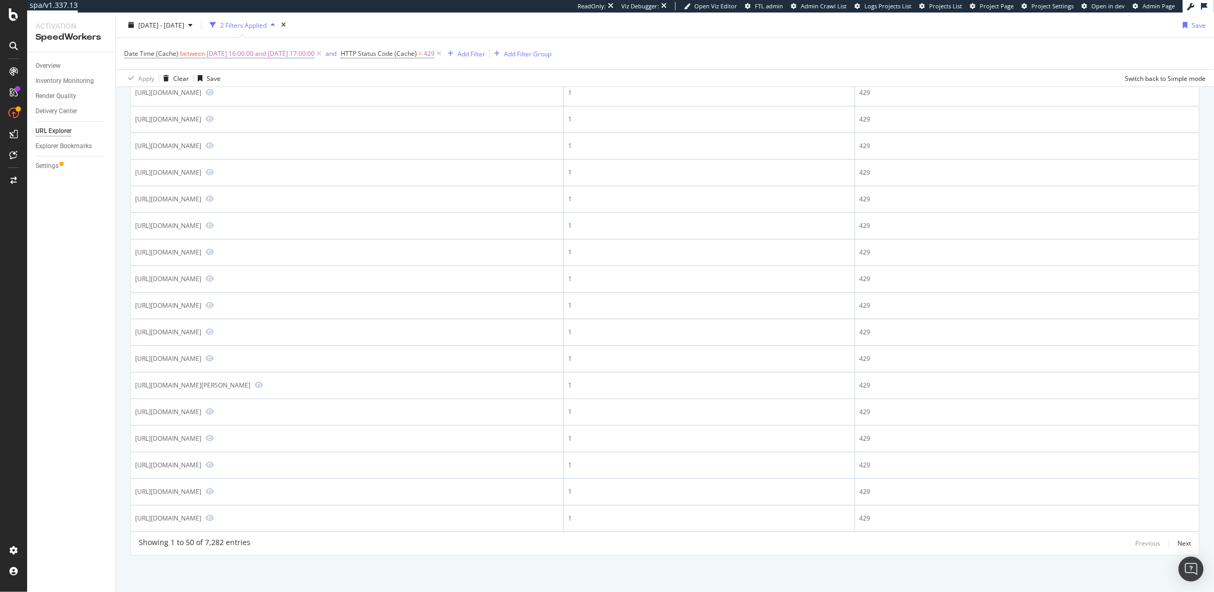
scroll to position [1153, 0]
click at [214, 69] on icon "Preview https://www.hubspot.com/long-live-britney-pepsi-10-of-the-most-memorabl…" at bounding box center [209, 65] width 8 height 7
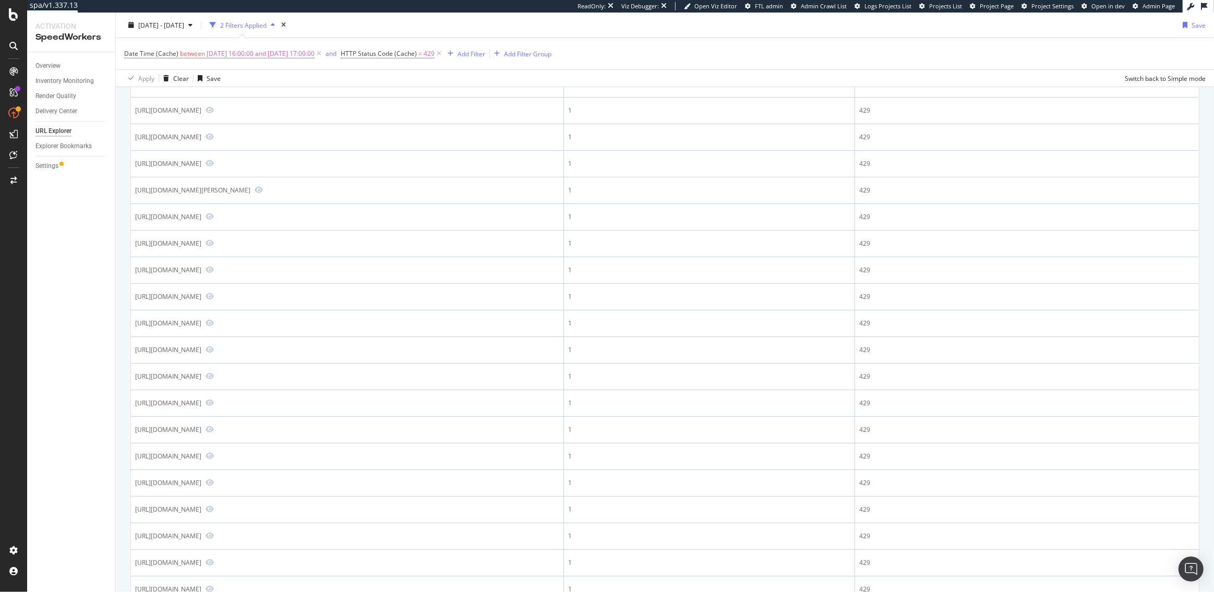
scroll to position [0, 0]
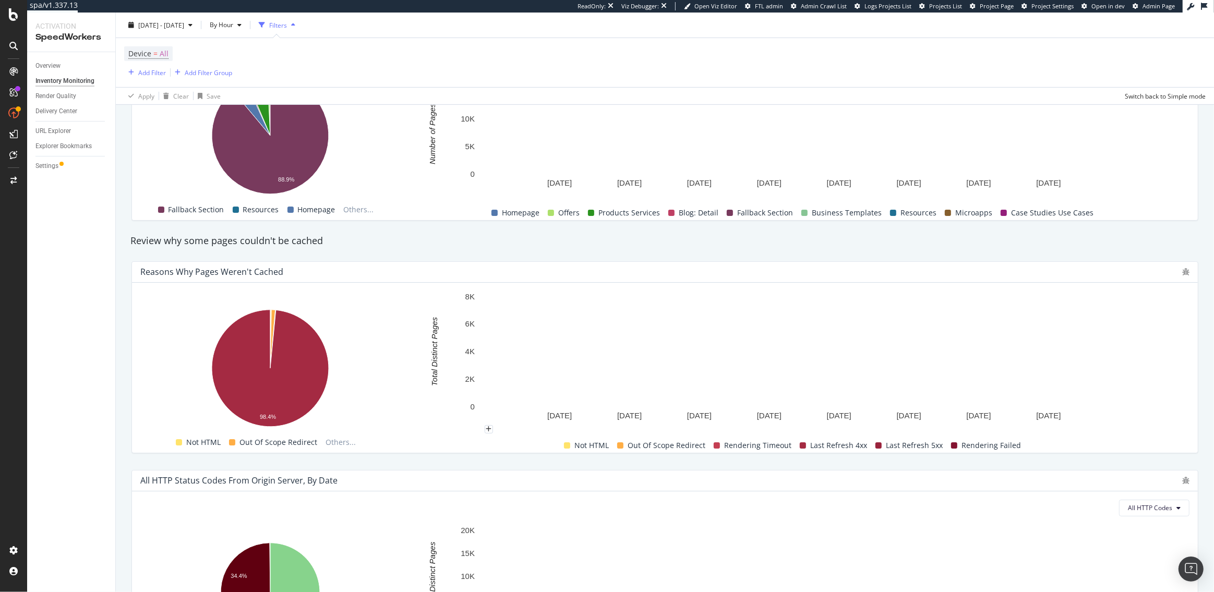
scroll to position [643, 0]
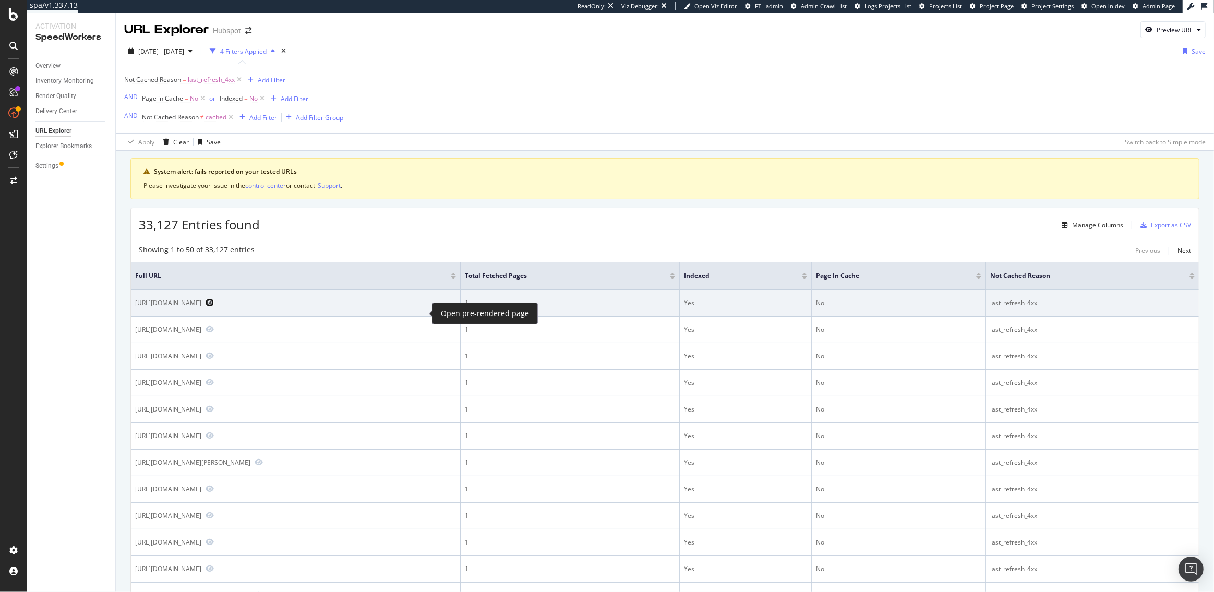
click at [214, 306] on icon "Preview https://www.hubspot.com/why-we-unsubscribed-250k-people-from-hubspots-m…" at bounding box center [209, 302] width 8 height 7
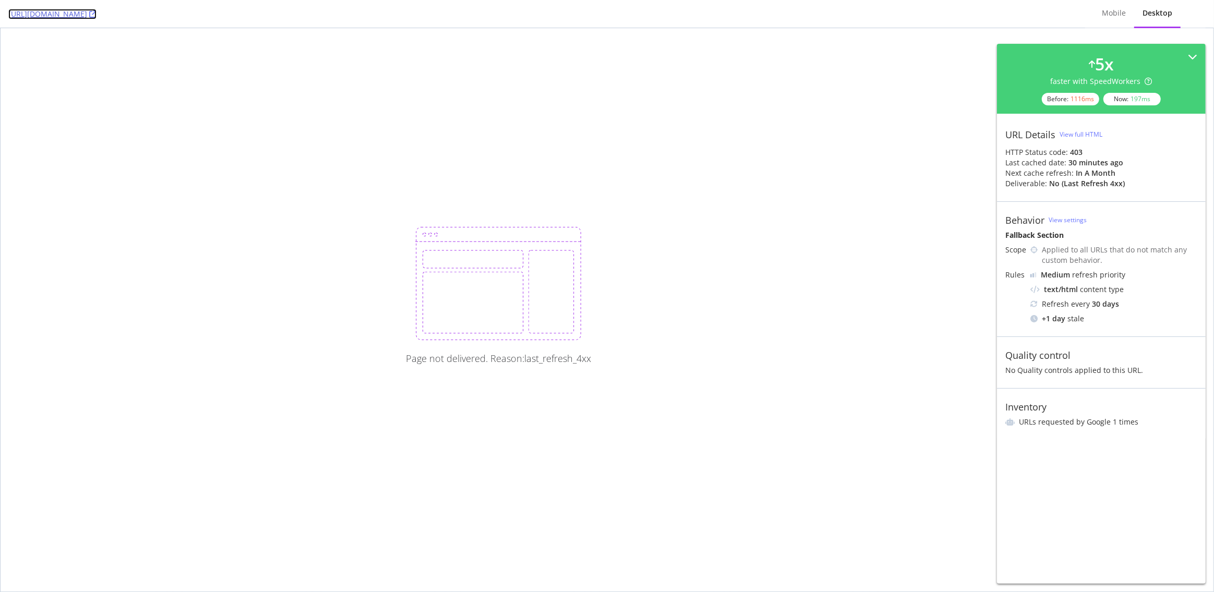
click at [96, 14] on icon at bounding box center [92, 13] width 7 height 7
click at [96, 10] on icon at bounding box center [92, 13] width 7 height 7
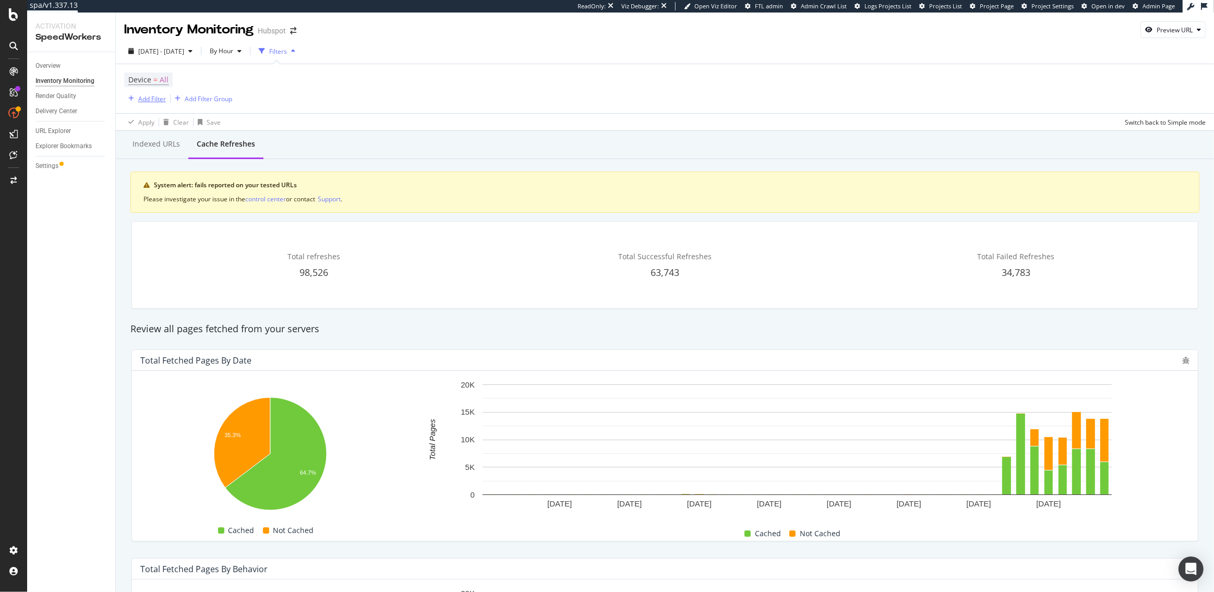
click at [150, 103] on div "Add Filter" at bounding box center [145, 98] width 42 height 11
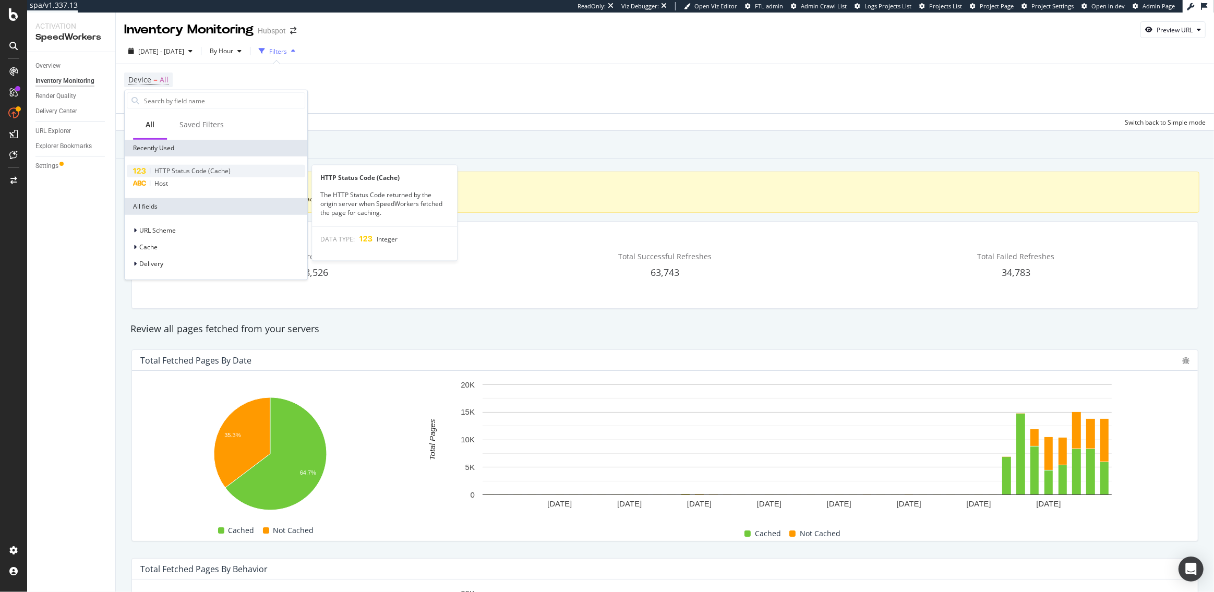
click at [183, 168] on span "HTTP Status Code (Cache)" at bounding box center [192, 170] width 76 height 9
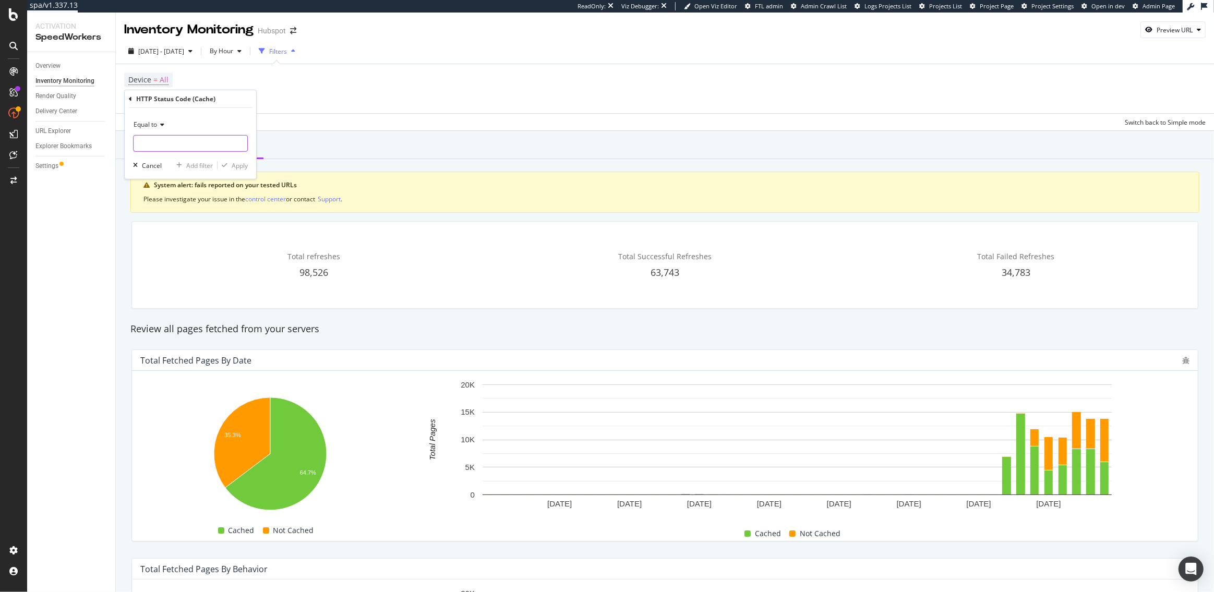
click at [165, 143] on input "number" at bounding box center [190, 143] width 115 height 17
type input "429"
click at [235, 157] on span "33,875 URLS" at bounding box center [229, 157] width 35 height 9
click at [235, 163] on div "Apply" at bounding box center [240, 165] width 16 height 9
